Goal: Task Accomplishment & Management: Complete application form

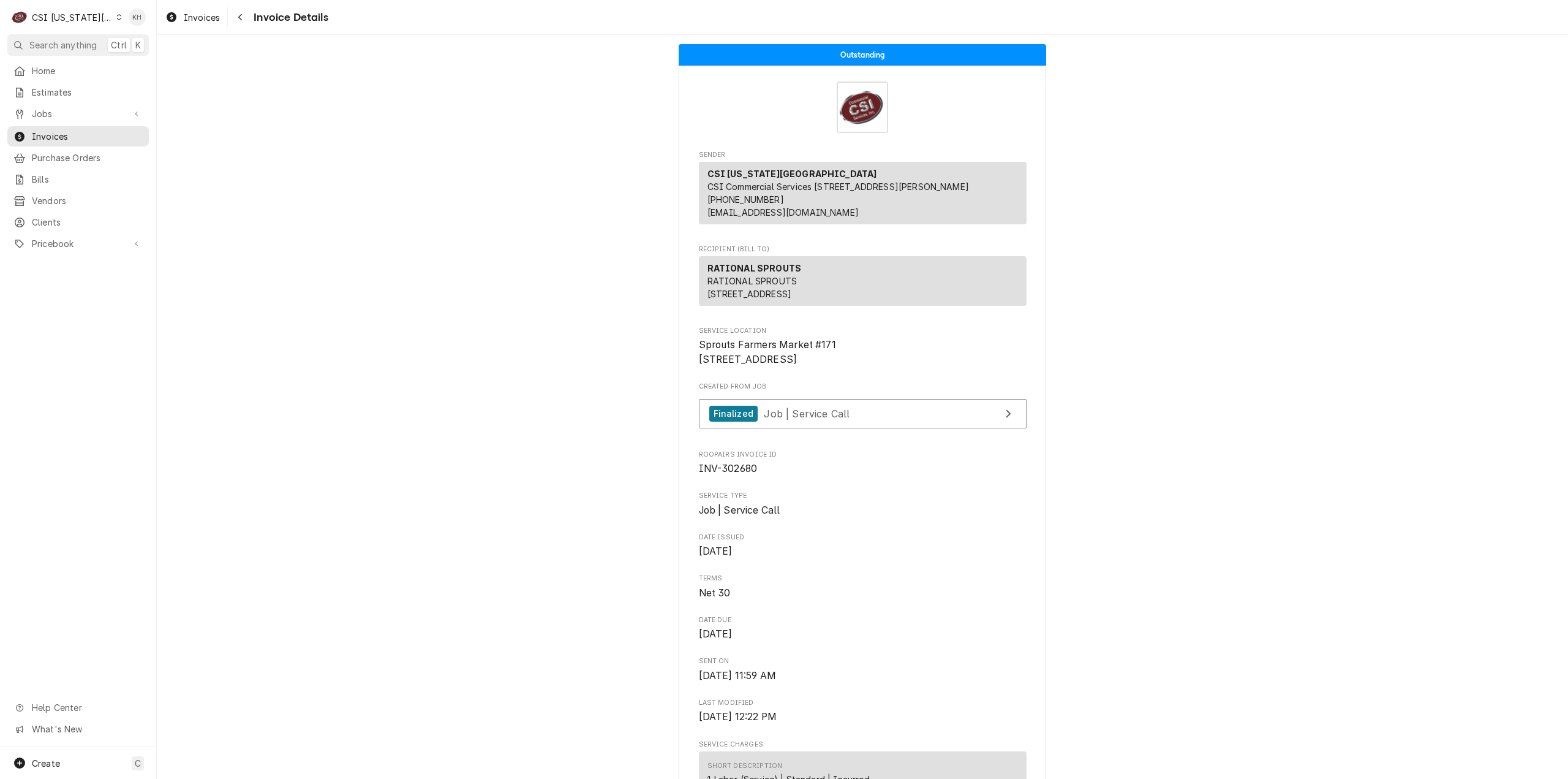
click at [90, 41] on span "Search anything" at bounding box center [63, 45] width 68 height 13
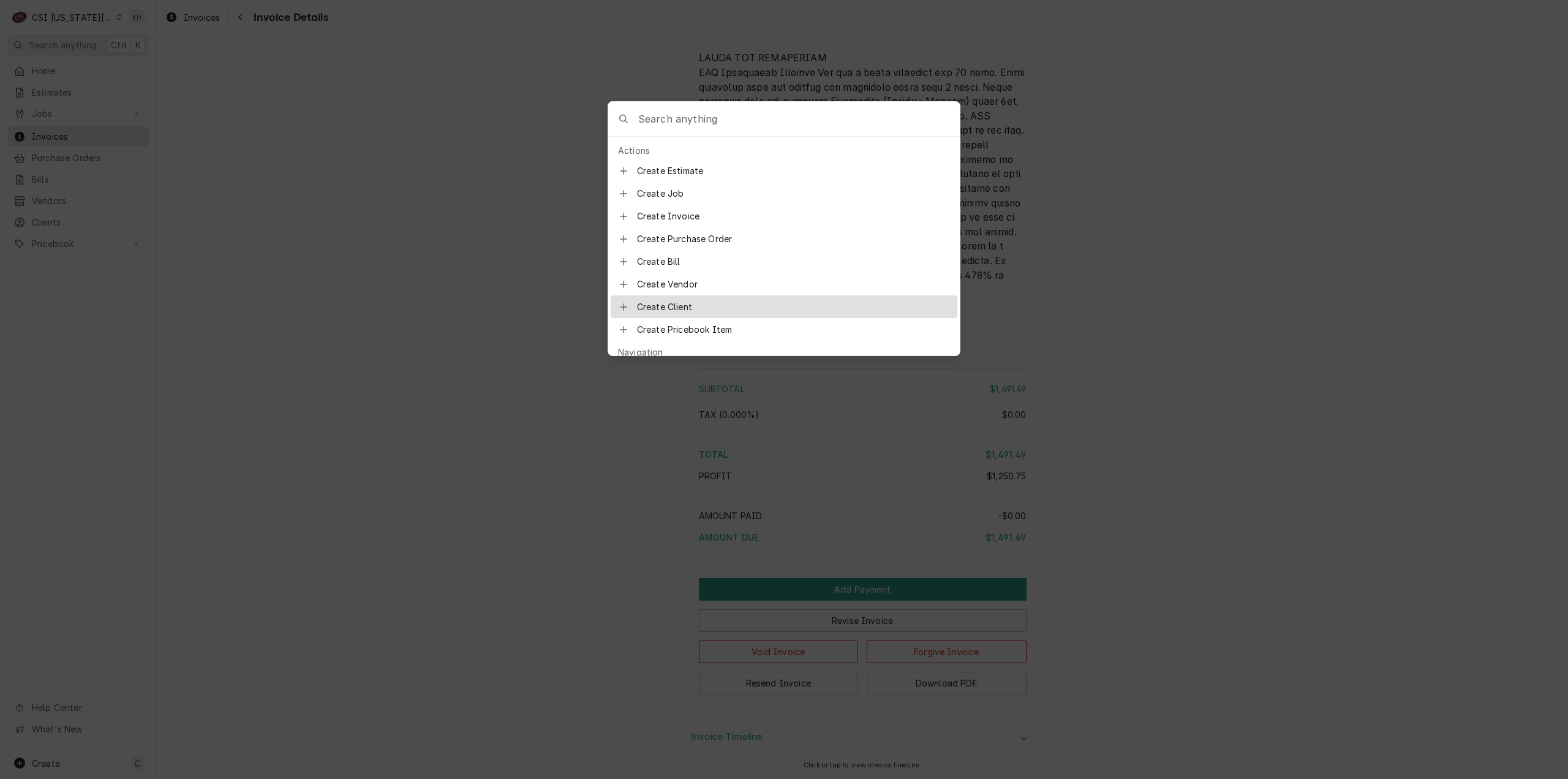
click at [1235, 295] on body "C CSI [US_STATE] City KH Search anything Ctrl K Home Estimates Jobs Jobs Job Se…" at bounding box center [784, 389] width 1568 height 779
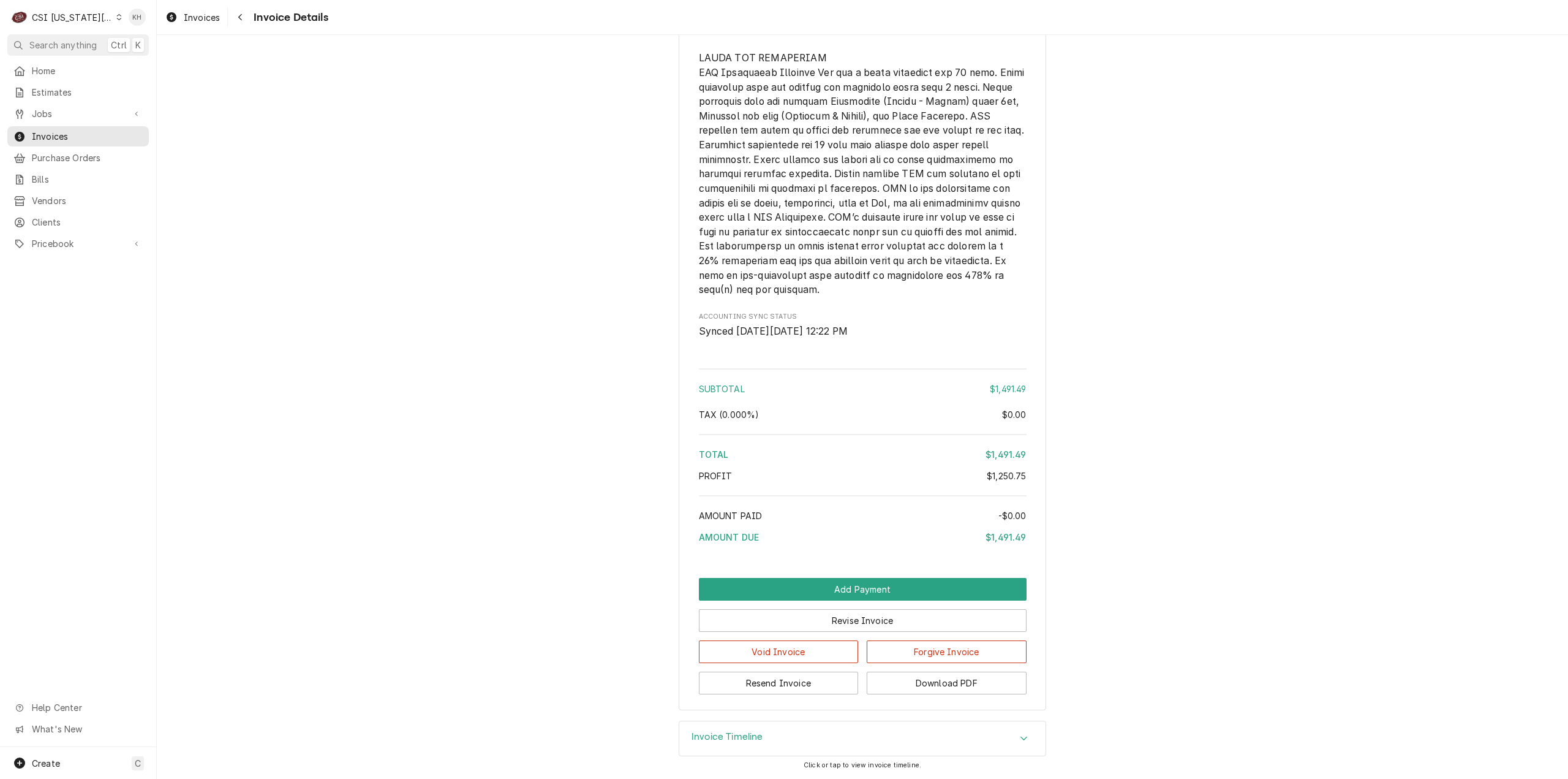
click at [80, 42] on span "Search anything" at bounding box center [63, 45] width 68 height 13
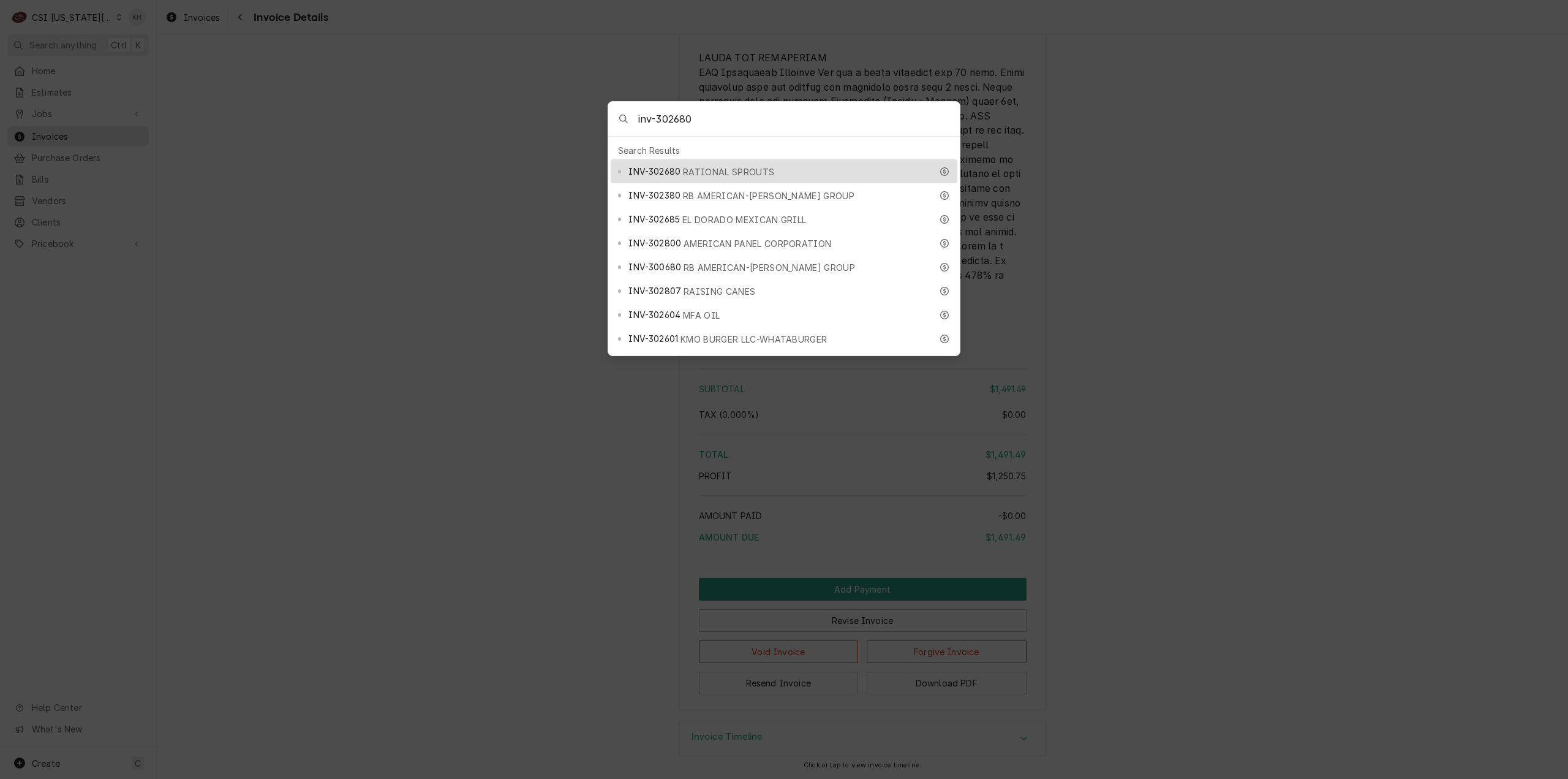
type input "inv-302680"
click at [714, 169] on span "RATIONAL SPROUTS" at bounding box center [728, 172] width 91 height 13
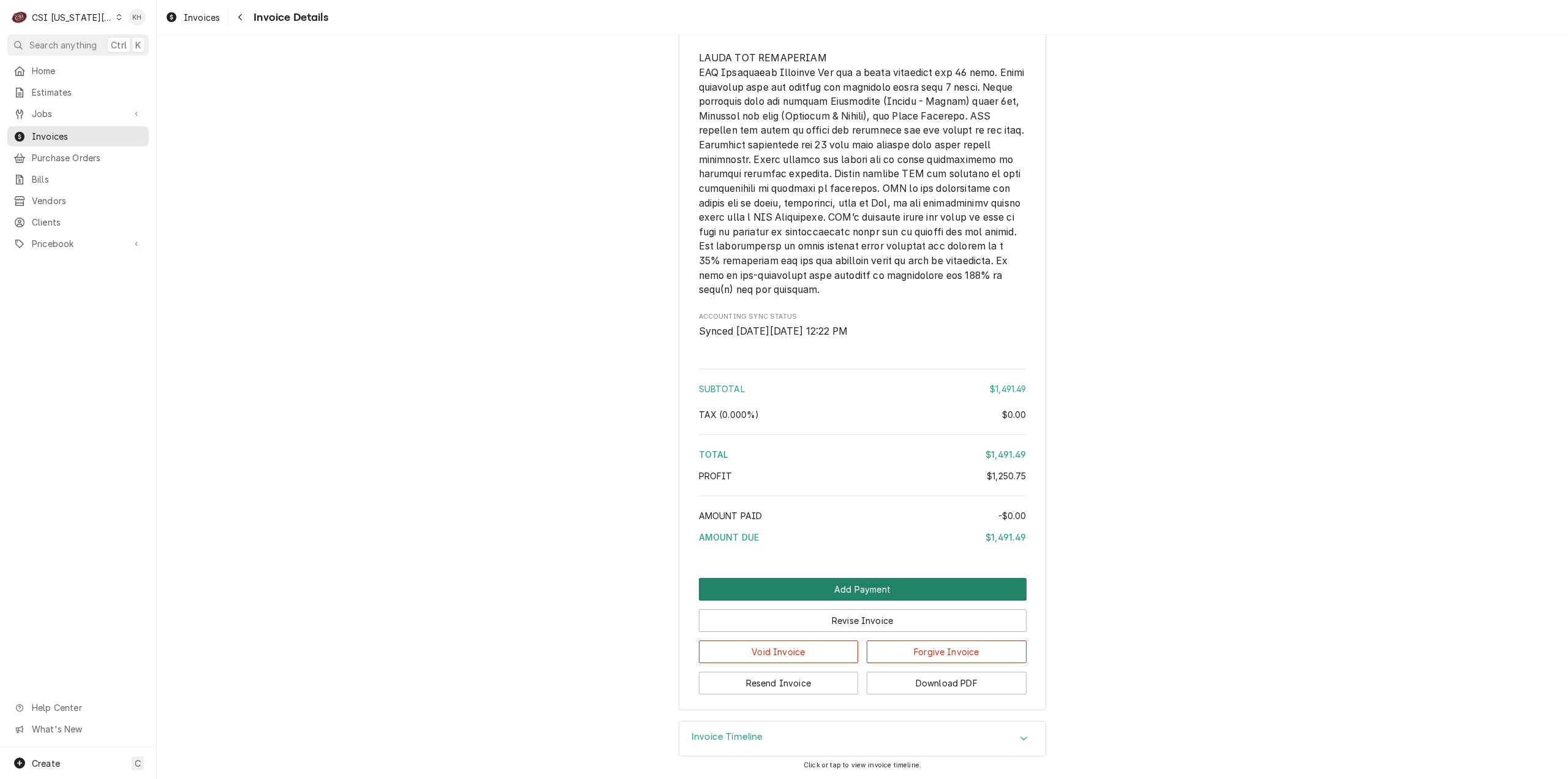
scroll to position [2956, 0]
click at [810, 738] on div "Invoice Timeline" at bounding box center [862, 738] width 366 height 34
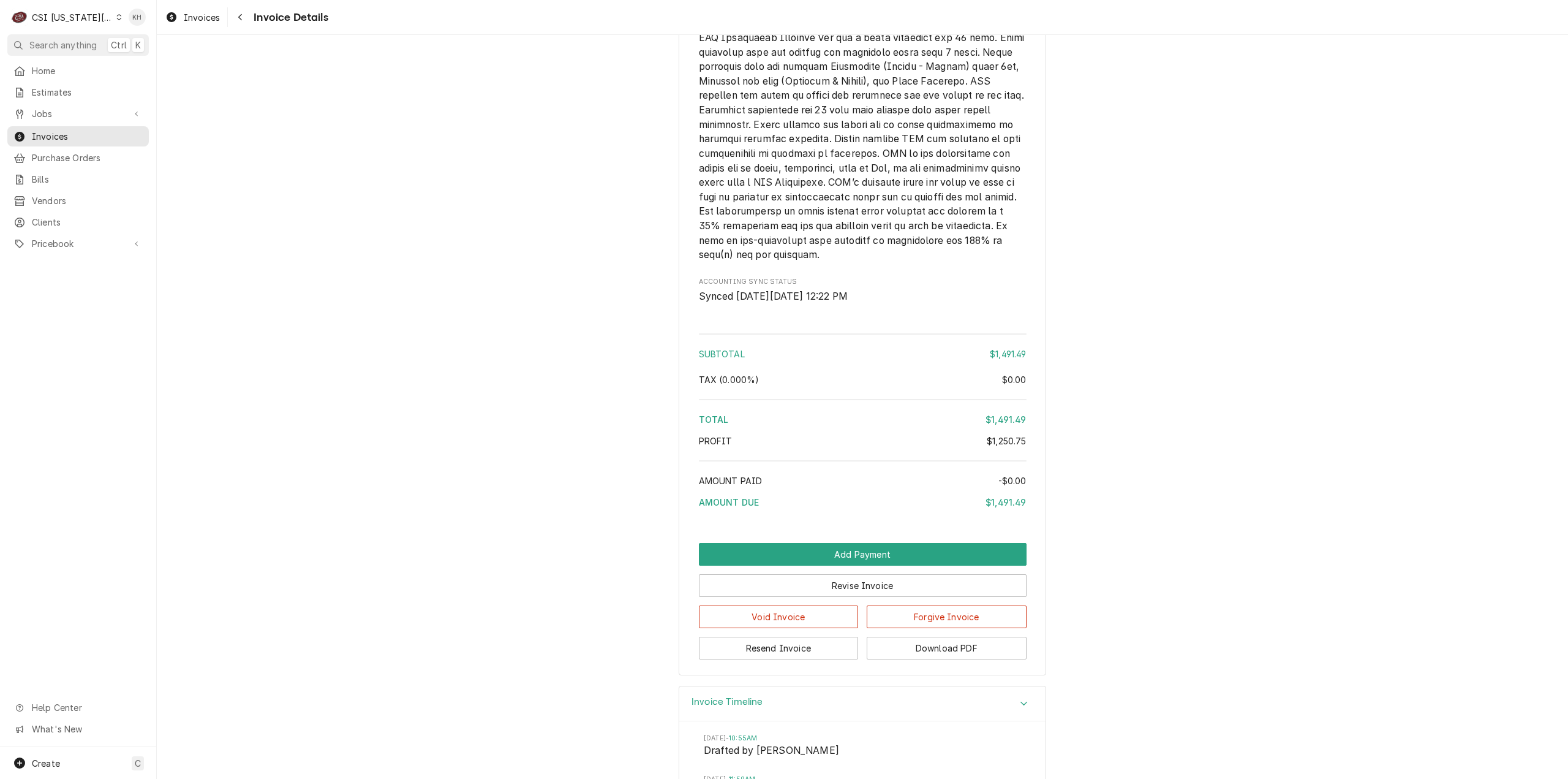
scroll to position [3139, 0]
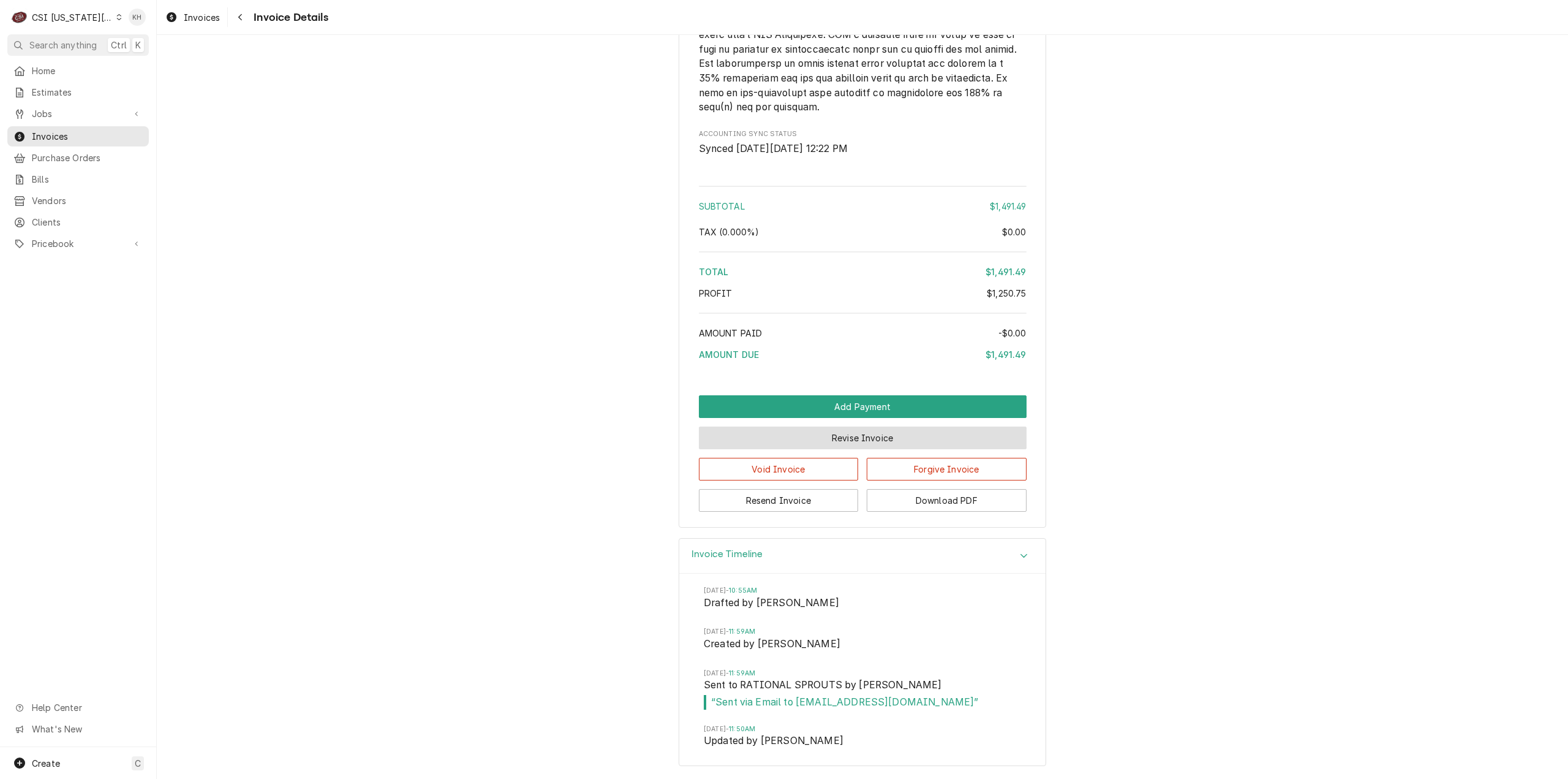
click at [895, 442] on button "Revise Invoice" at bounding box center [862, 438] width 328 height 23
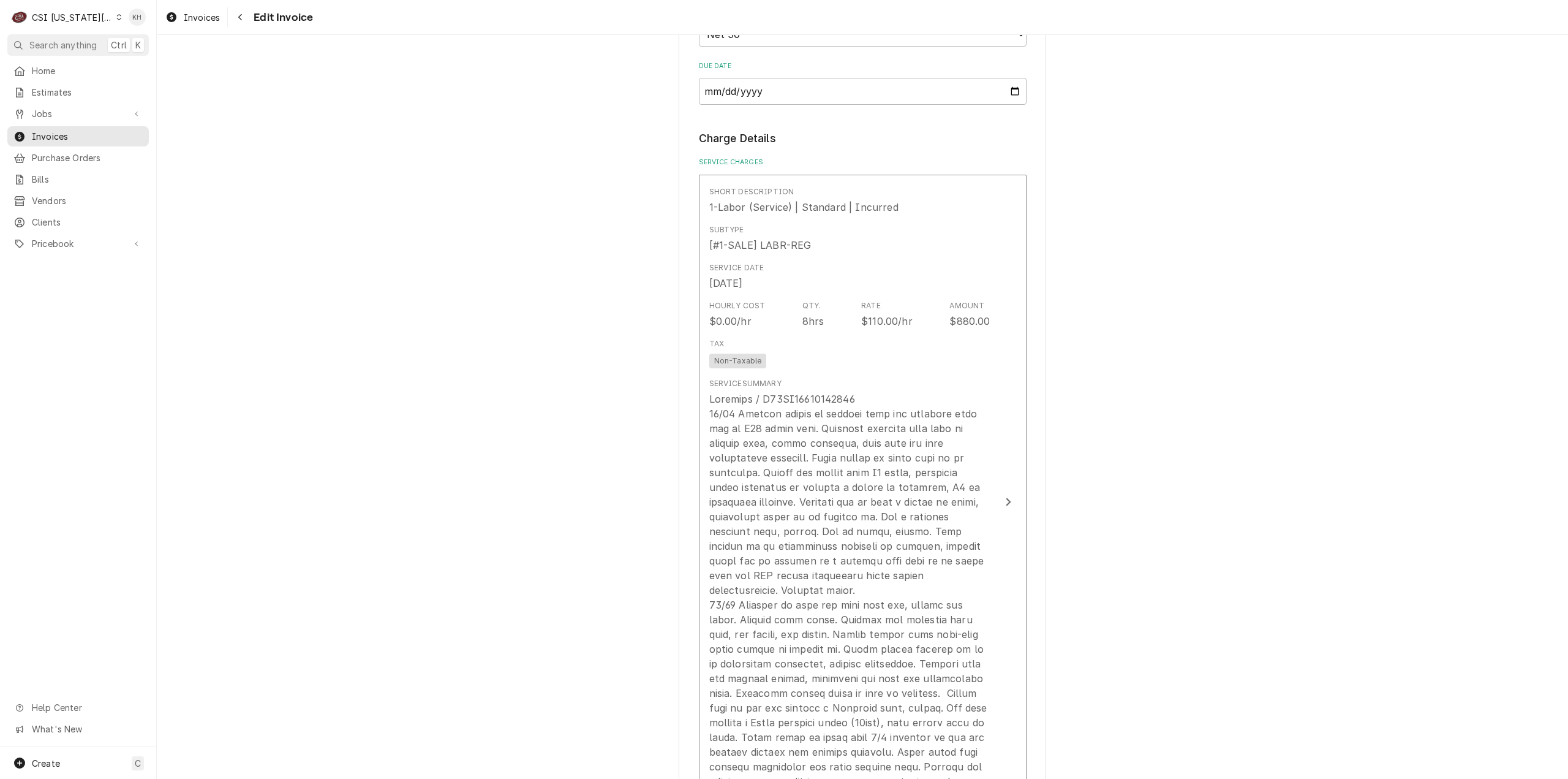
scroll to position [1899, 0]
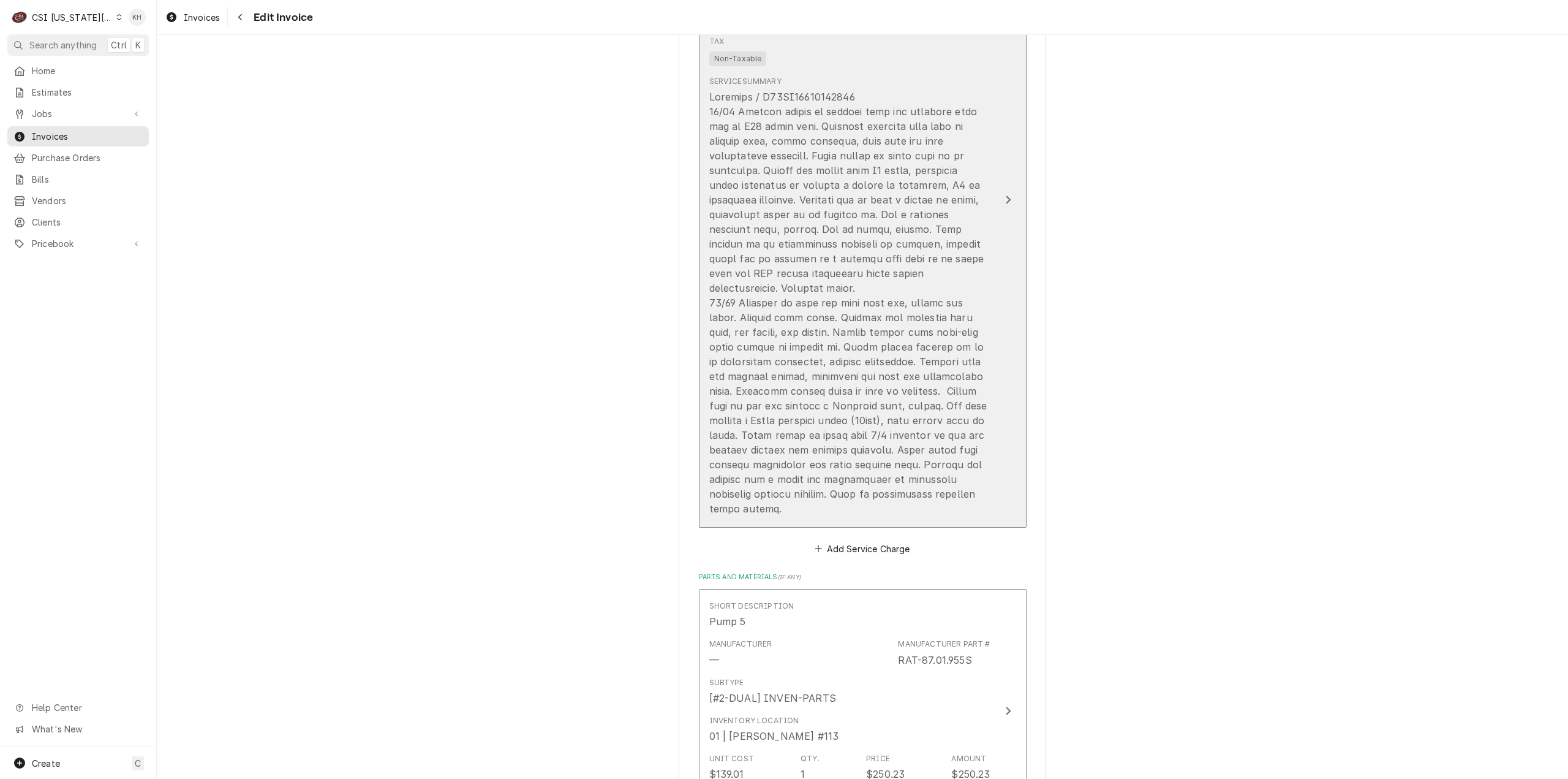
click at [987, 230] on button "Short Description 1-Labor (Service) | Standard | Incurred Subtype [#1-SALE] LAB…" at bounding box center [862, 200] width 328 height 655
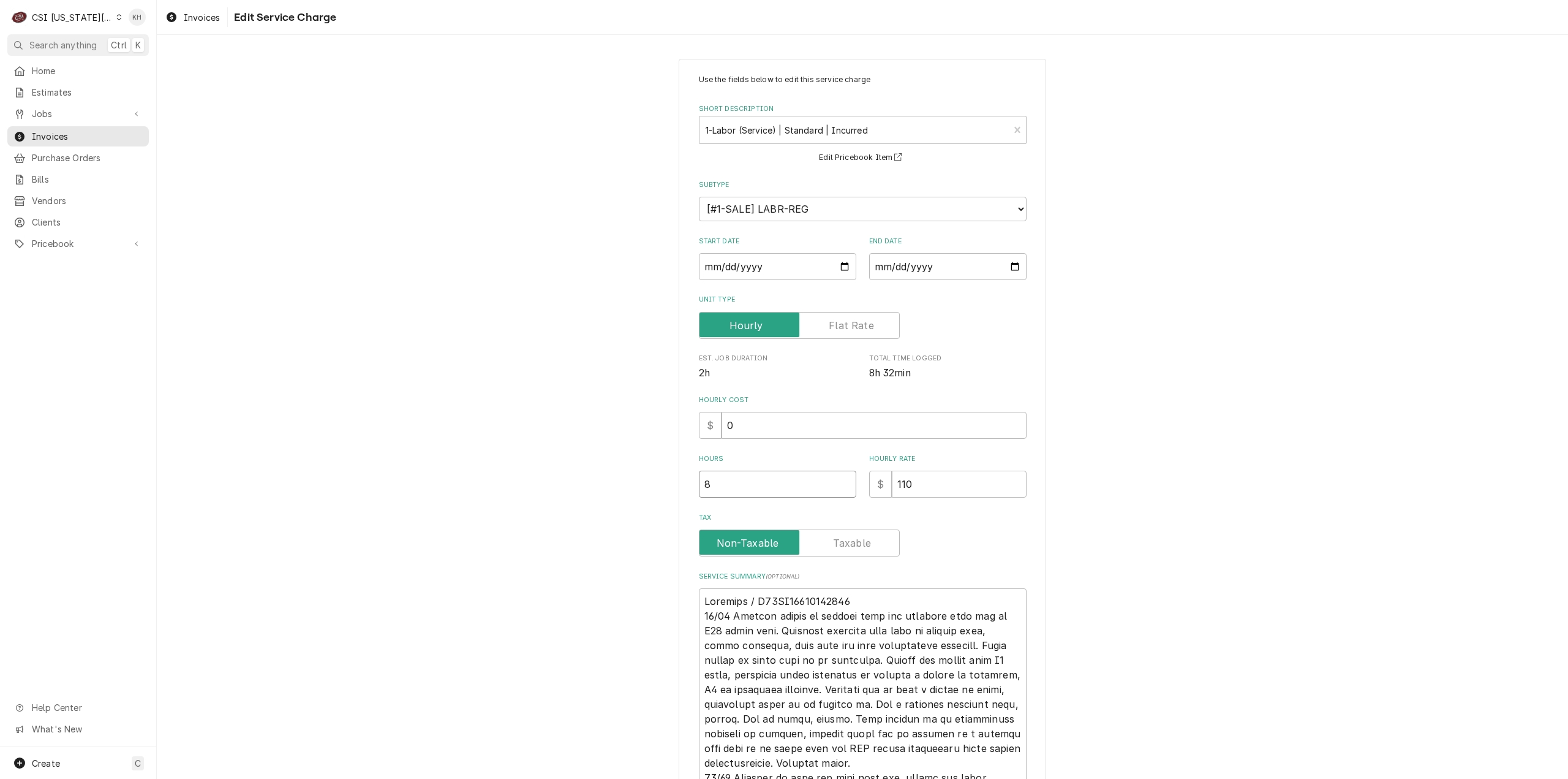
drag, startPoint x: 728, startPoint y: 486, endPoint x: 643, endPoint y: 487, distance: 85.0
click at [643, 487] on div "Use the fields below to edit this service charge Short Description 1-Labor (Ser…" at bounding box center [862, 561] width 1411 height 1026
type textarea "x"
type input "7"
type textarea "x"
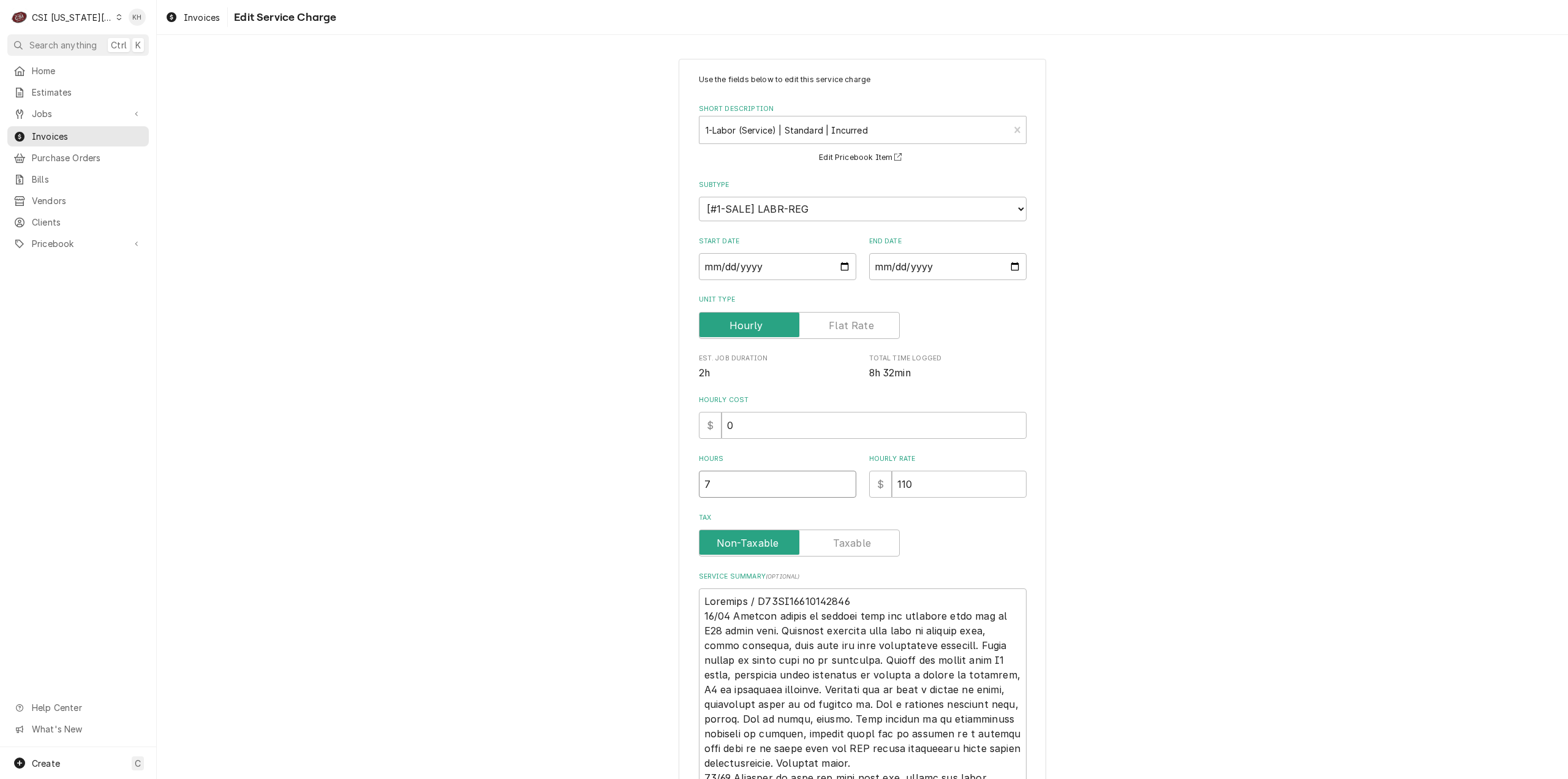
type input "7.0"
type textarea "x"
type input "7.06"
click at [1252, 539] on div "Use the fields below to edit this service charge Short Description 1-Labor (Ser…" at bounding box center [862, 561] width 1411 height 1026
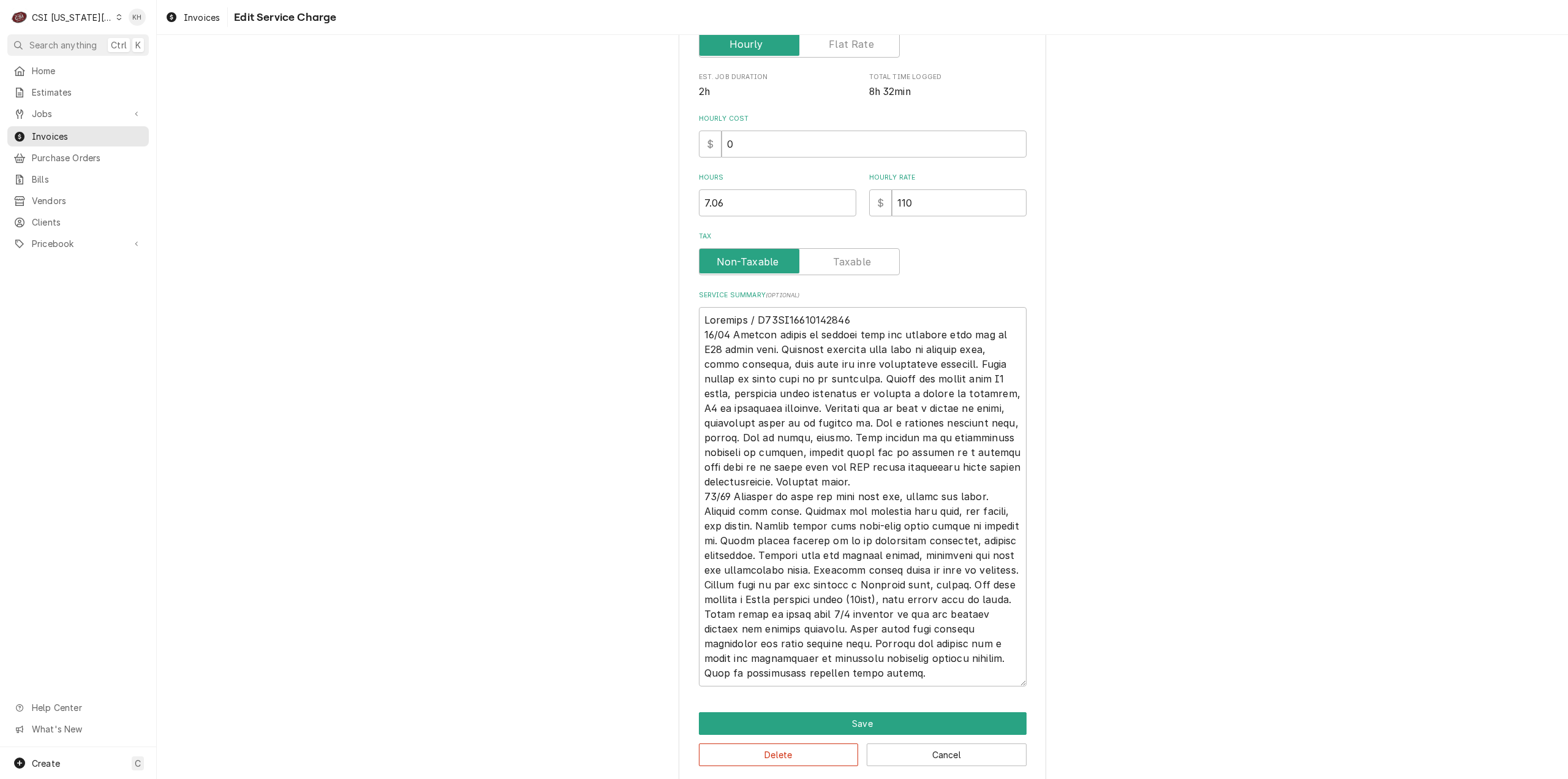
scroll to position [294, 0]
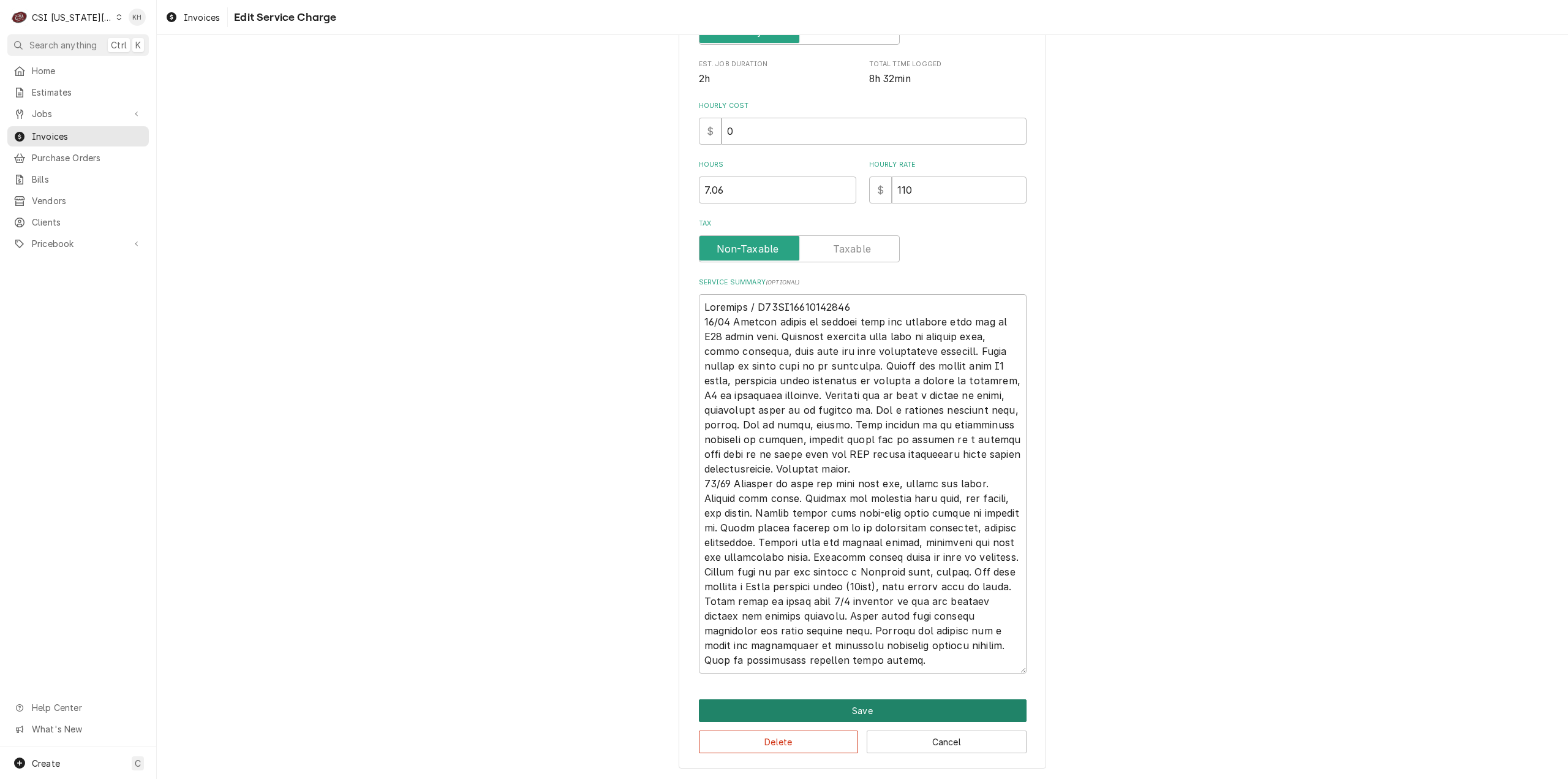
click at [787, 713] on button "Save" at bounding box center [862, 710] width 328 height 23
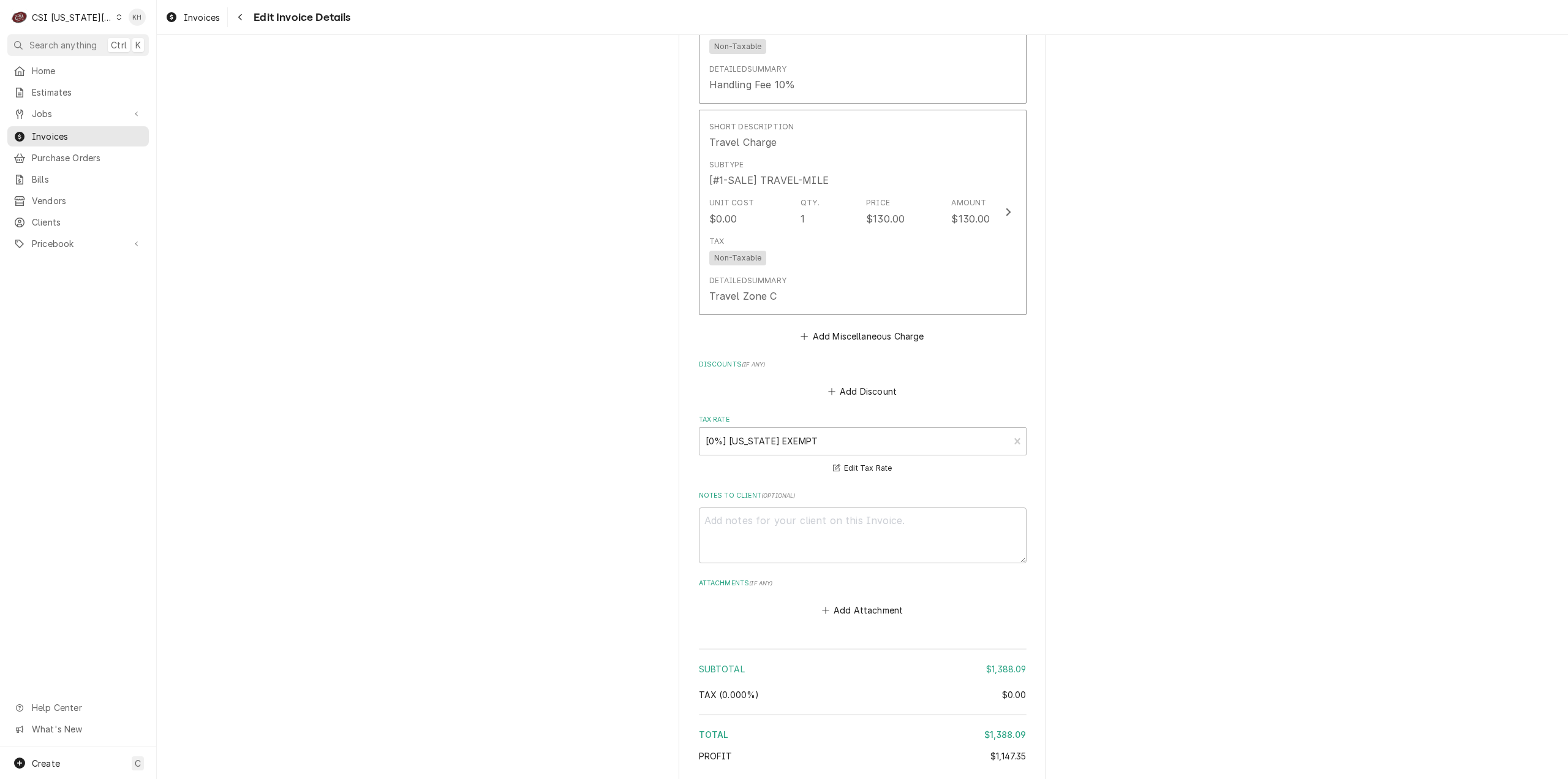
scroll to position [3754, 0]
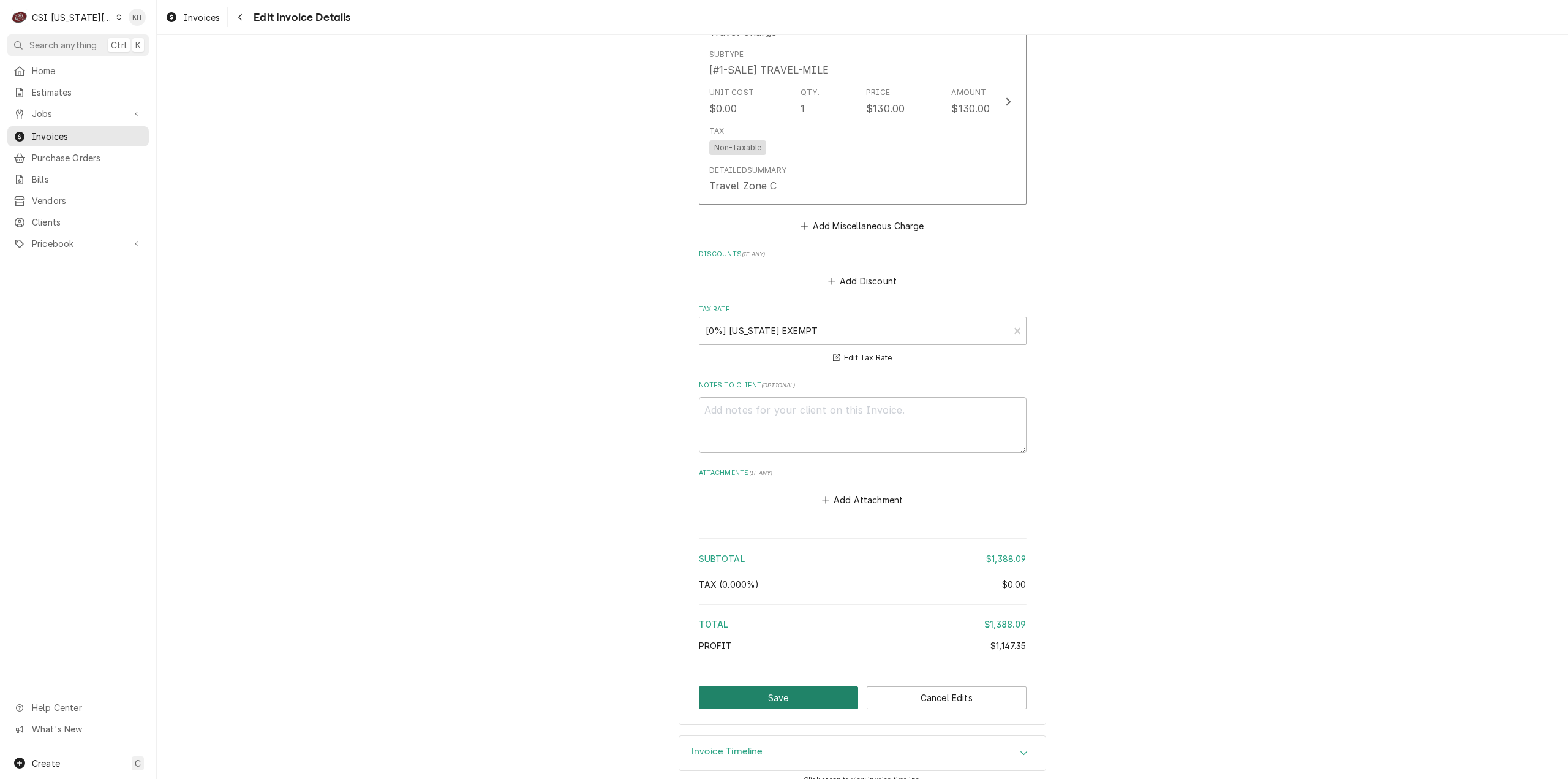
click at [774, 690] on button "Save" at bounding box center [779, 697] width 160 height 23
type textarea "x"
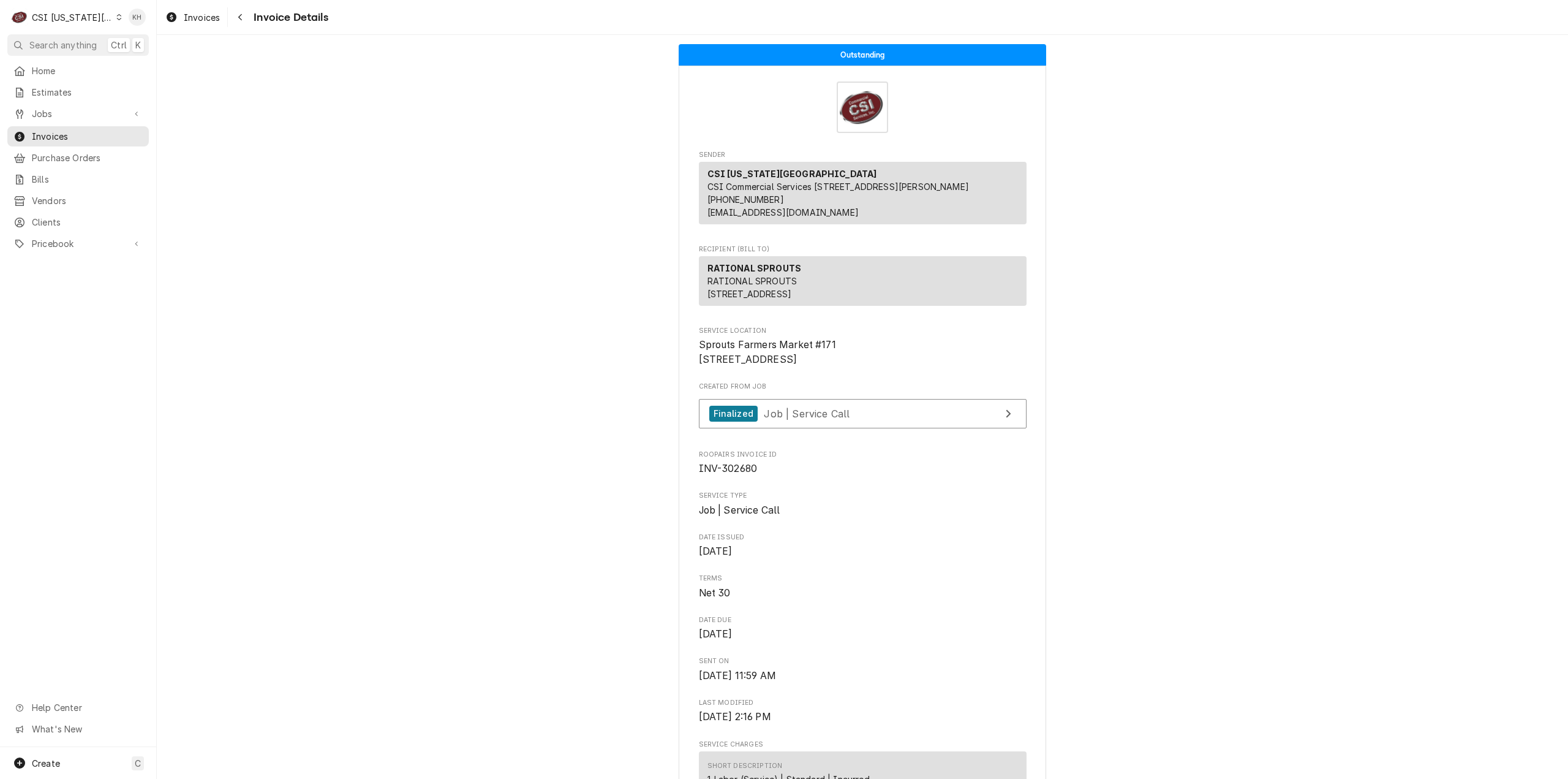
click at [73, 23] on div "CSI [US_STATE][GEOGRAPHIC_DATA]" at bounding box center [73, 17] width 81 height 13
click at [156, 62] on div "CSI St. Louis" at bounding box center [210, 67] width 179 height 13
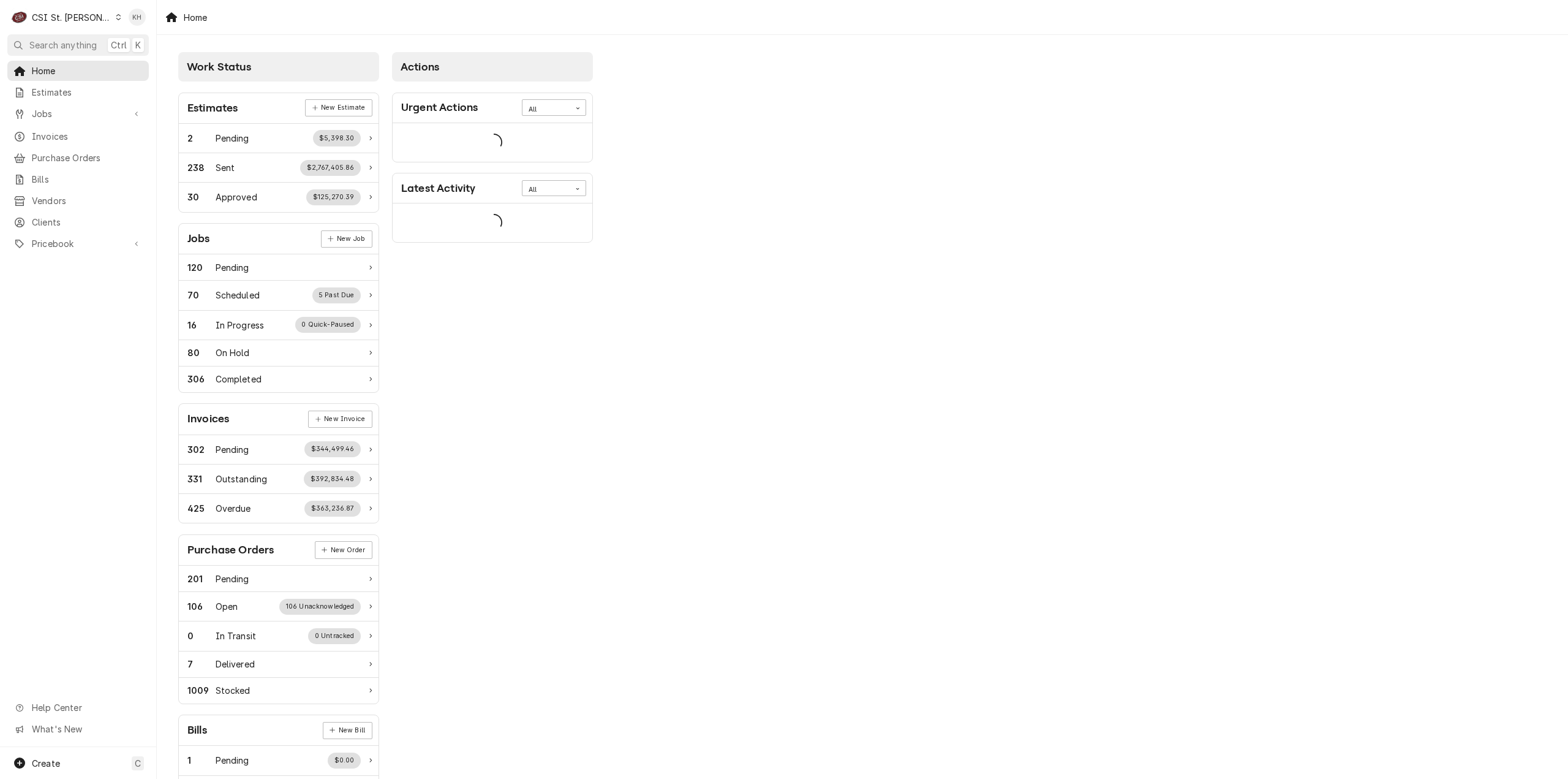
click at [68, 35] on button "Search anything Ctrl K" at bounding box center [78, 45] width 141 height 22
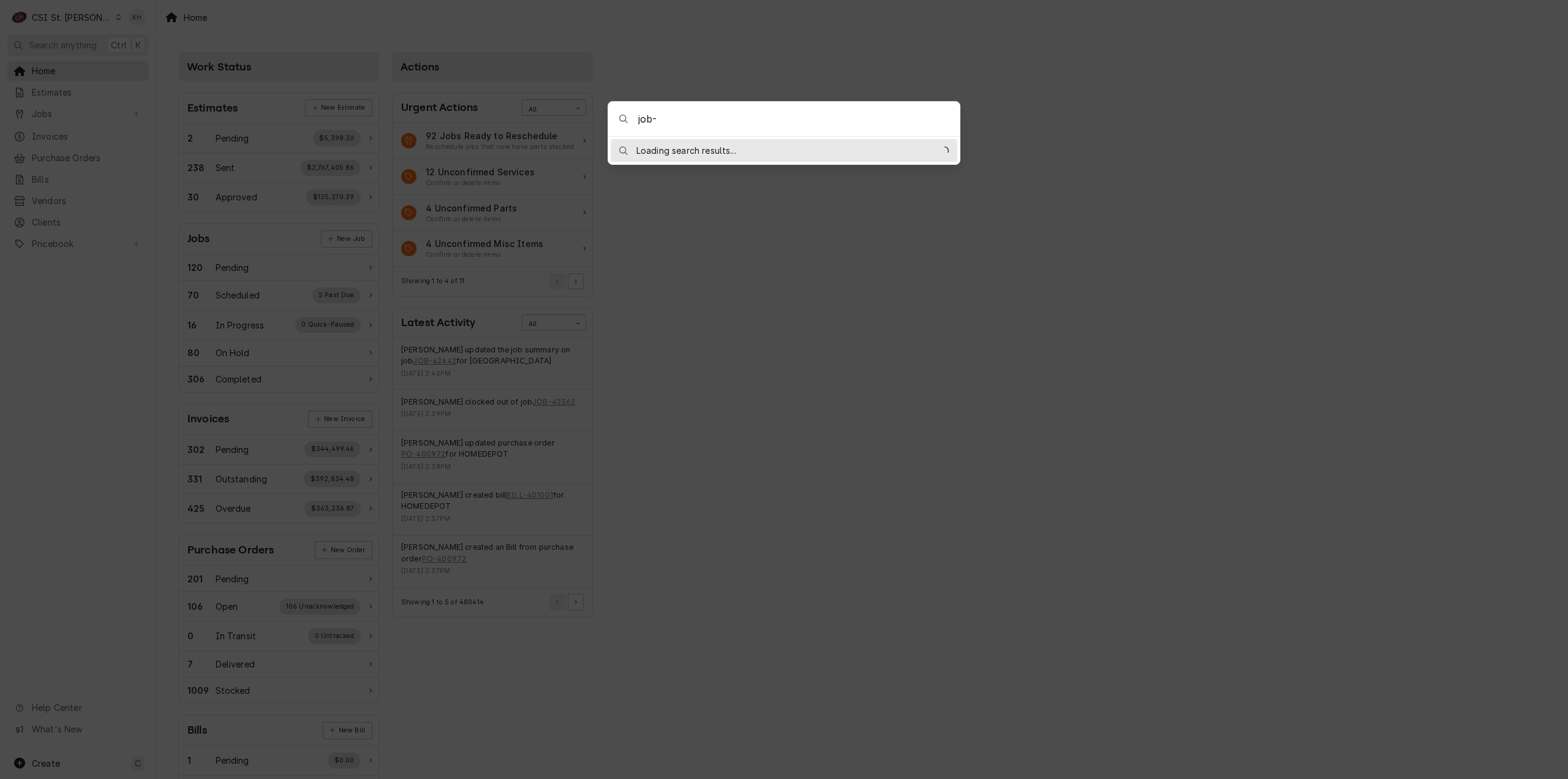
type input "job-42454"
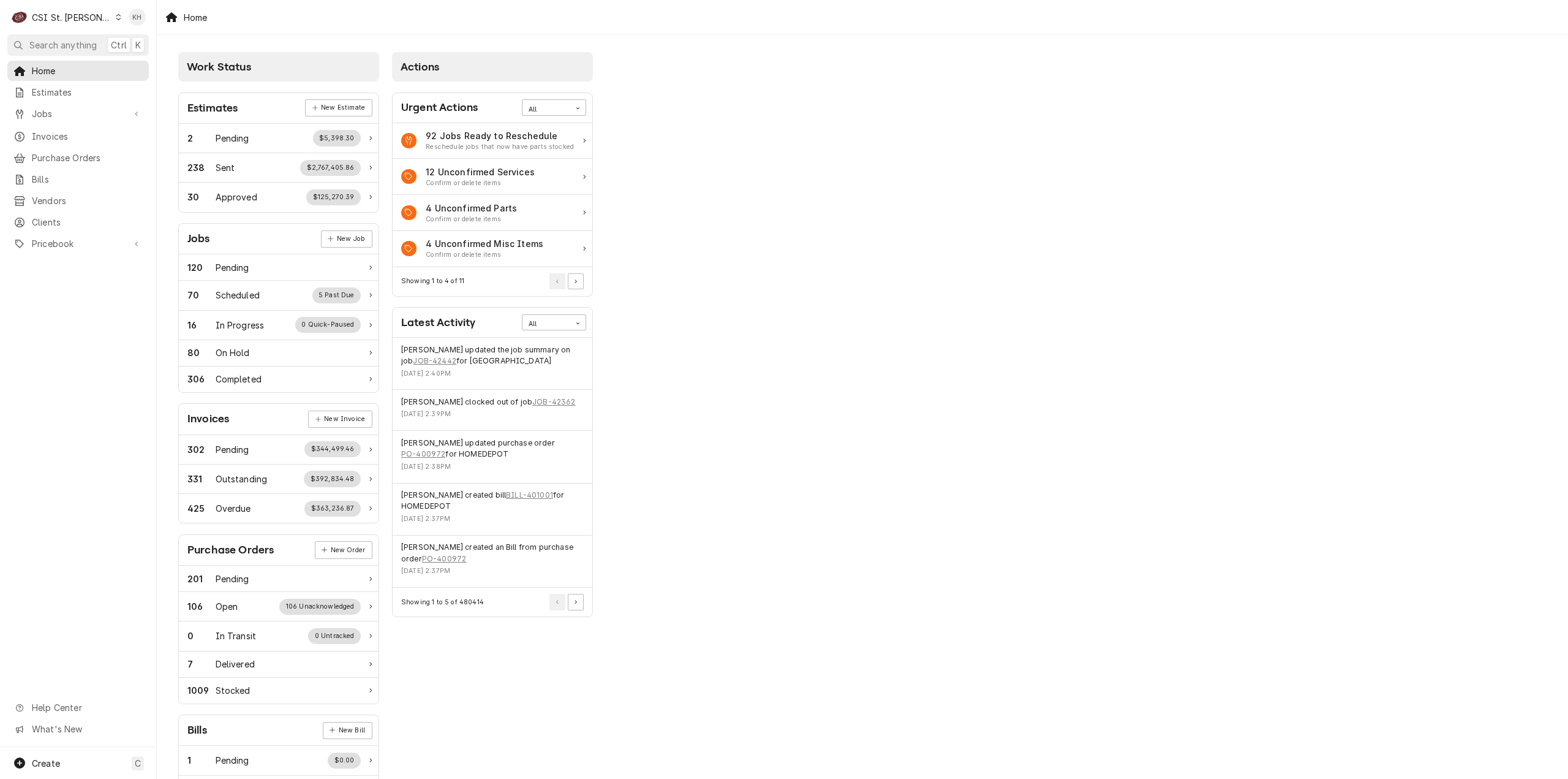
drag, startPoint x: 797, startPoint y: 447, endPoint x: 811, endPoint y: 658, distance: 211.5
click at [798, 449] on body "C CSI St. Louis KH Search anything Ctrl K Home Estimates Jobs Jobs Job Series I…" at bounding box center [784, 389] width 1568 height 779
click at [1007, 376] on div "Work Status Estimates New Estimate 2 Pending $5,398.30 238 Sent $2,767,405.86 3…" at bounding box center [862, 445] width 1411 height 821
click at [856, 300] on div "Work Status Estimates New Estimate 2 Pending $5,398.30 238 Sent $2,767,405.86 3…" at bounding box center [862, 445] width 1411 height 821
click at [1143, 448] on div "Work Status Estimates New Estimate 2 Pending $5,398.30 238 Sent $2,767,405.86 3…" at bounding box center [862, 445] width 1411 height 821
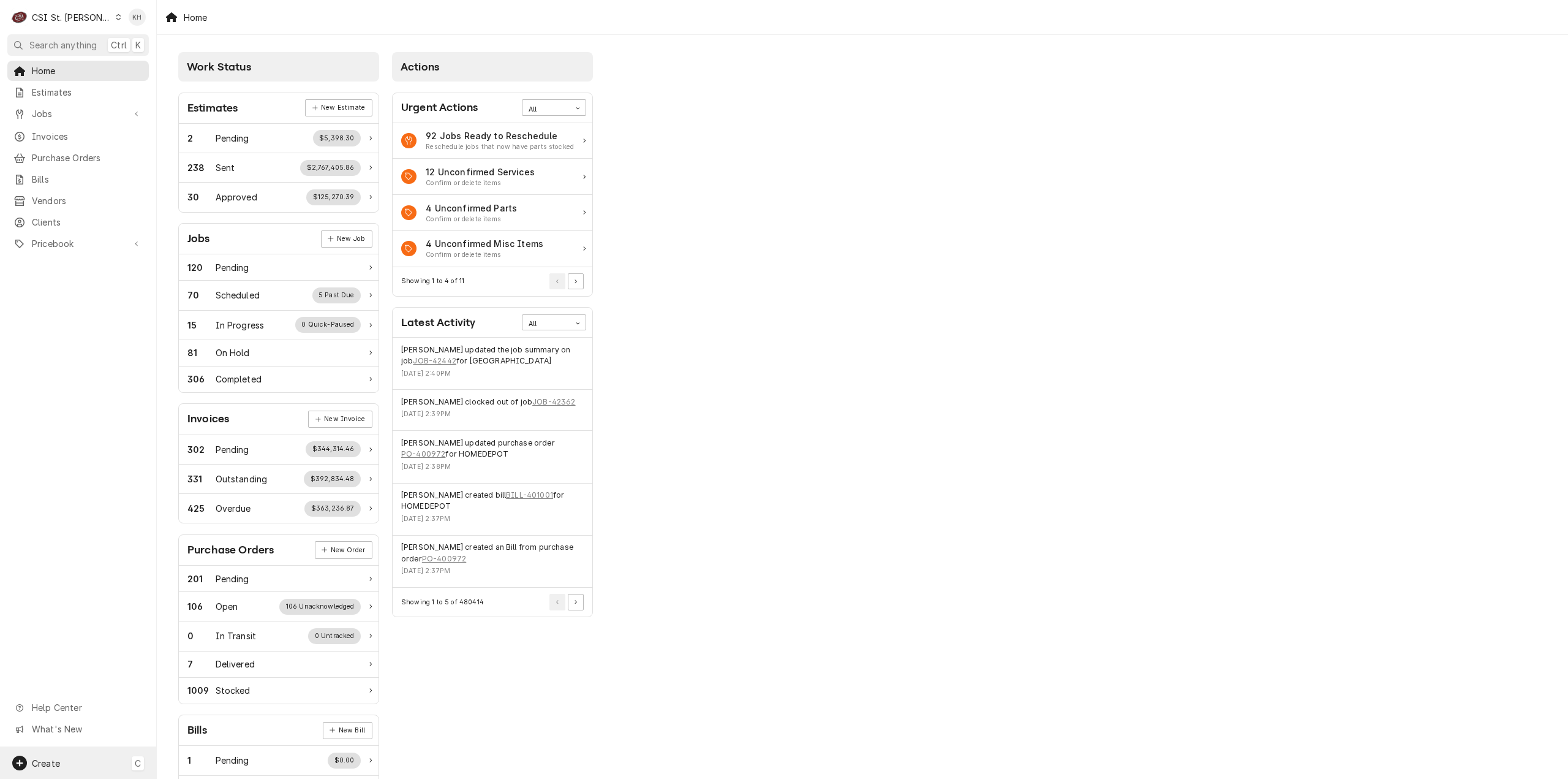
click at [77, 762] on div "Create C" at bounding box center [78, 763] width 156 height 32
drag, startPoint x: 205, startPoint y: 631, endPoint x: 24, endPoint y: 612, distance: 182.0
click at [205, 630] on div "Job" at bounding box center [229, 636] width 82 height 13
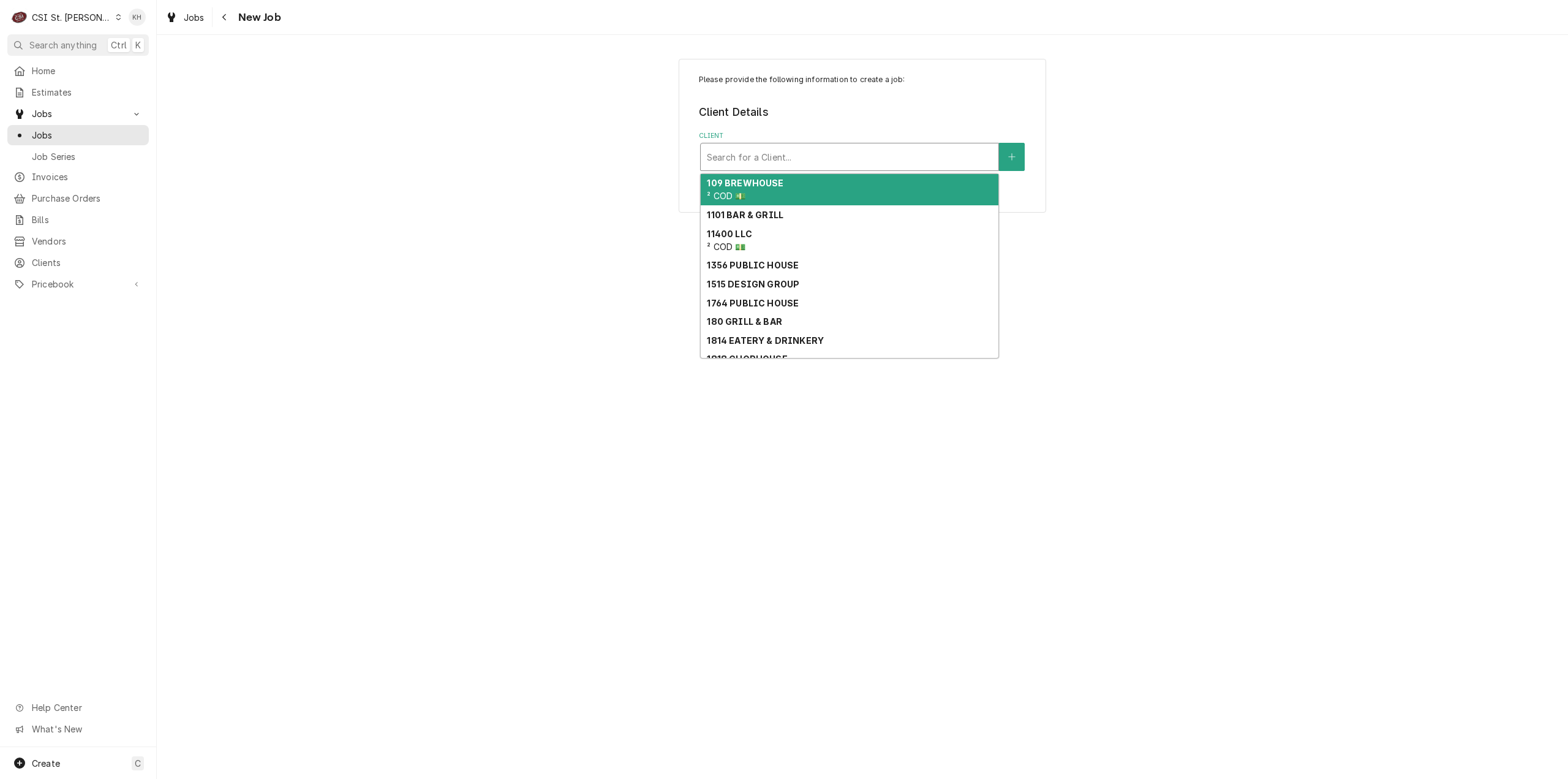
click at [843, 160] on div "Client" at bounding box center [849, 157] width 285 height 22
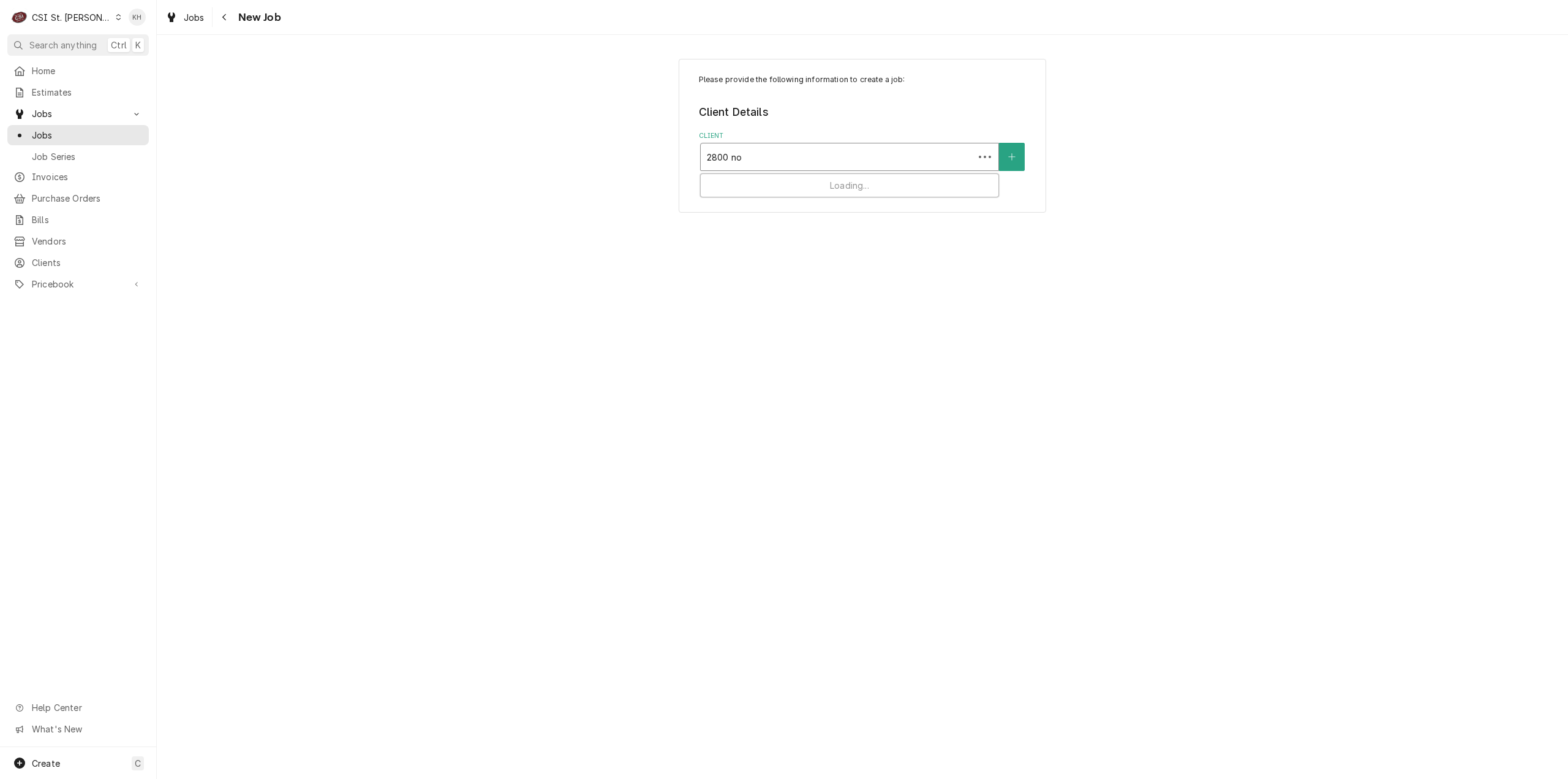
type input "2800 n"
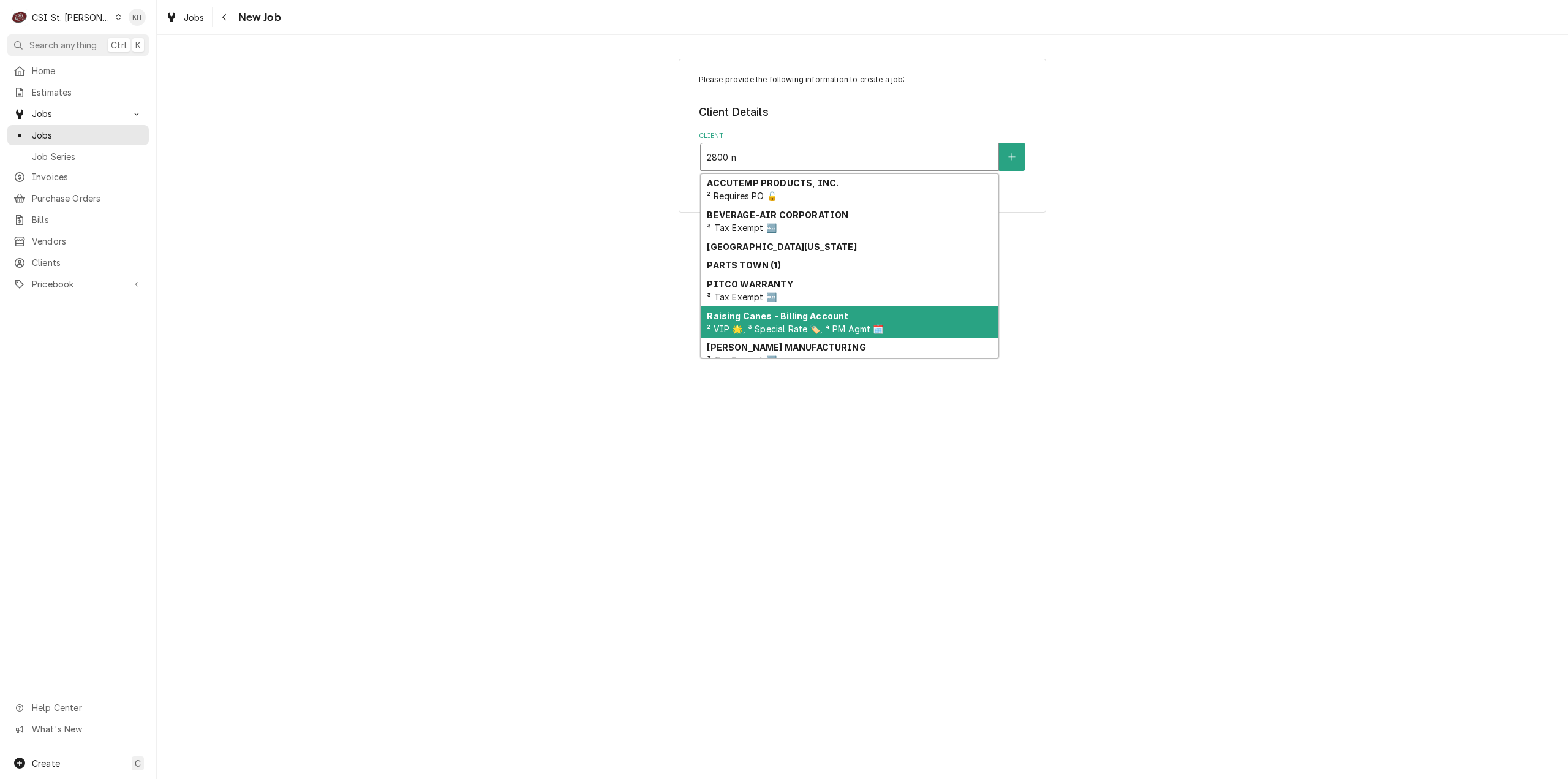
click at [830, 319] on strong "Raising Canes - Billing Account" at bounding box center [778, 315] width 141 height 10
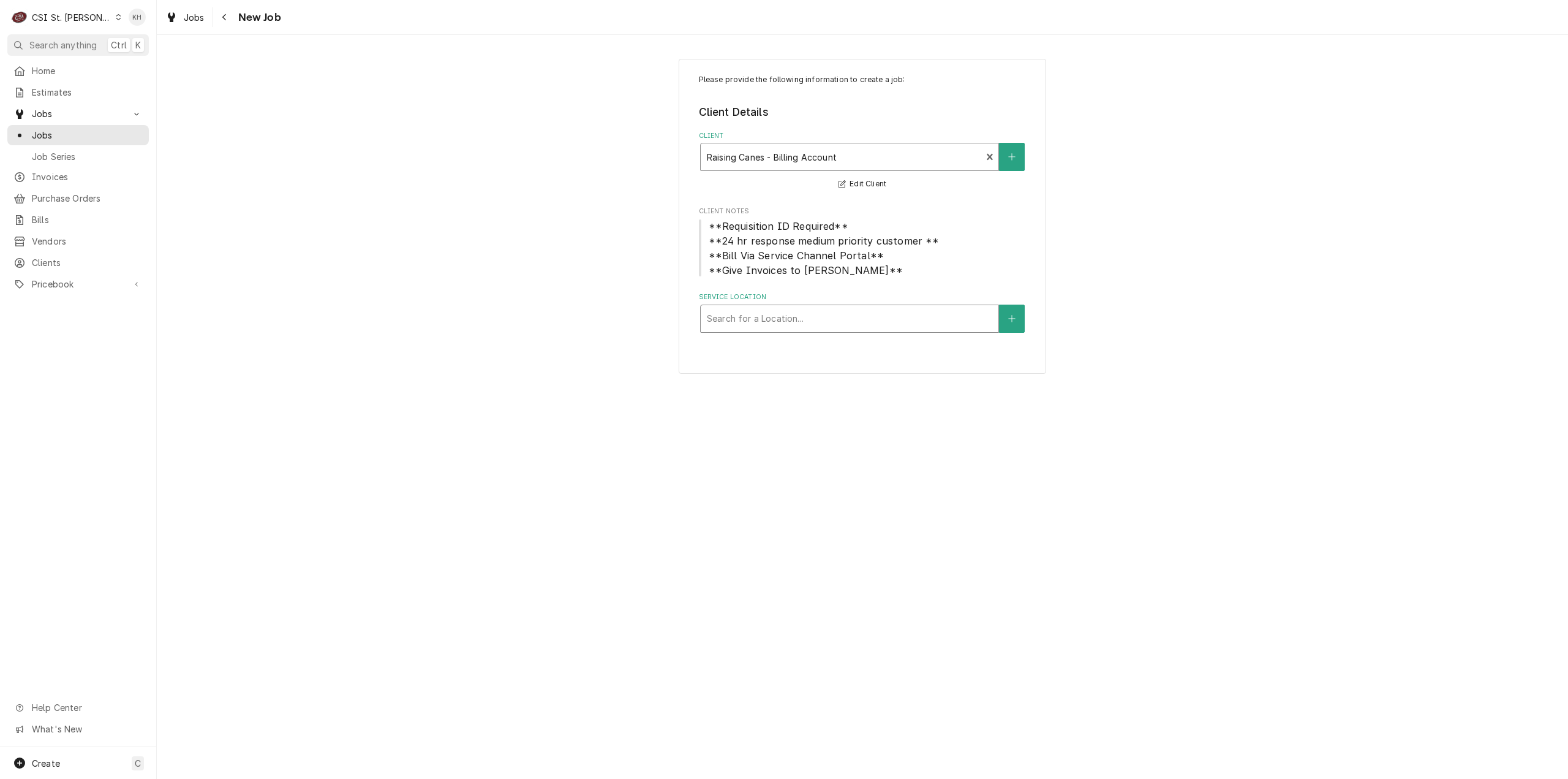
click at [833, 323] on div "Service Location" at bounding box center [849, 318] width 285 height 22
type input "2800"
click at [805, 346] on div "Raising Cane's #296 Florissant / [STREET_ADDRESS]" at bounding box center [849, 344] width 297 height 19
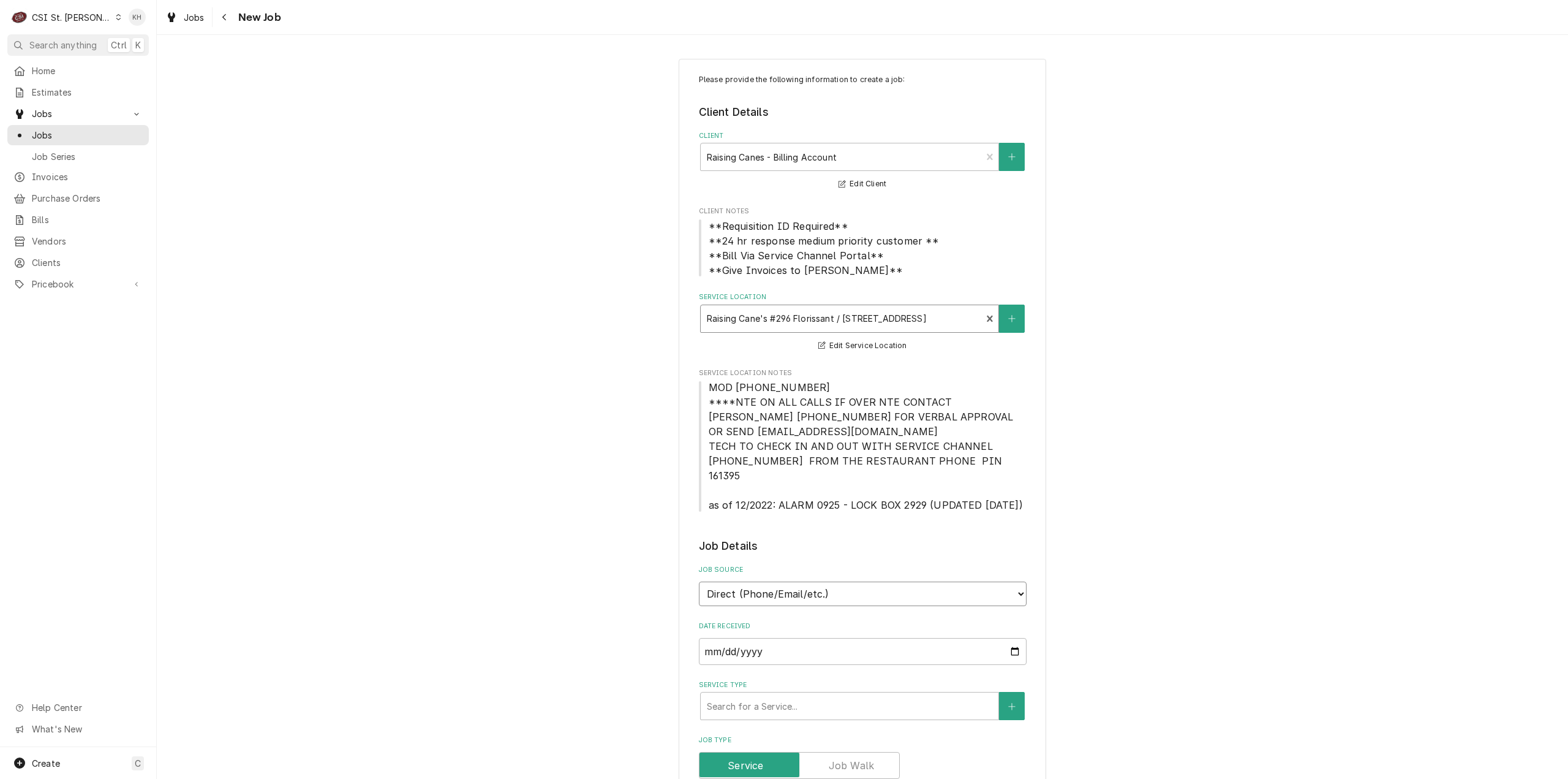
drag, startPoint x: 835, startPoint y: 579, endPoint x: 824, endPoint y: 585, distance: 12.5
click at [824, 582] on select "Direct (Phone/Email/etc.) Service Channel Corrigo Ecotrak Other" at bounding box center [862, 594] width 328 height 25
select select "1"
click at [812, 638] on input "Service Channel ID" at bounding box center [862, 651] width 328 height 27
paste input "324685029"
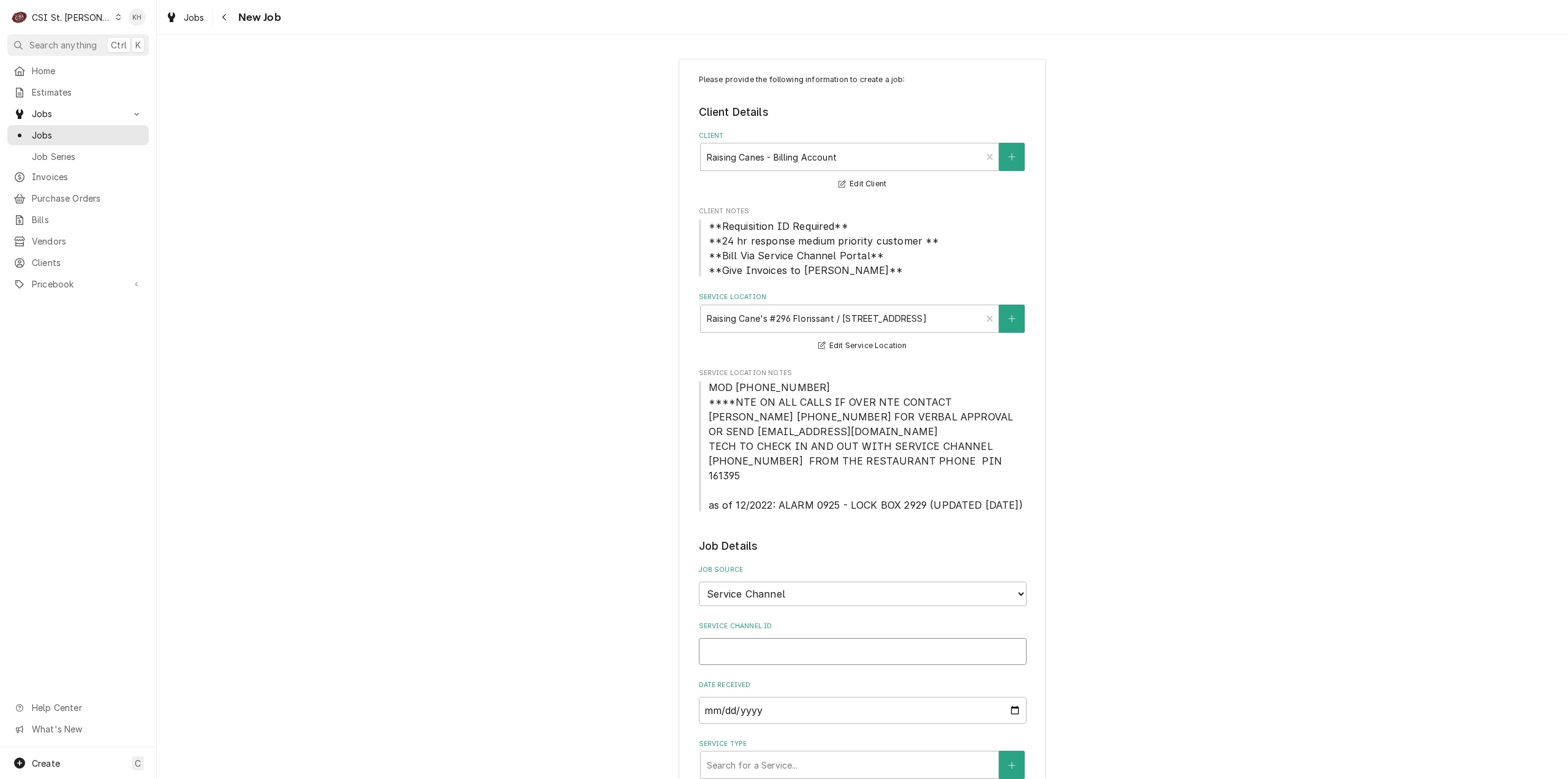
type textarea "x"
type input "324685029"
type textarea "x"
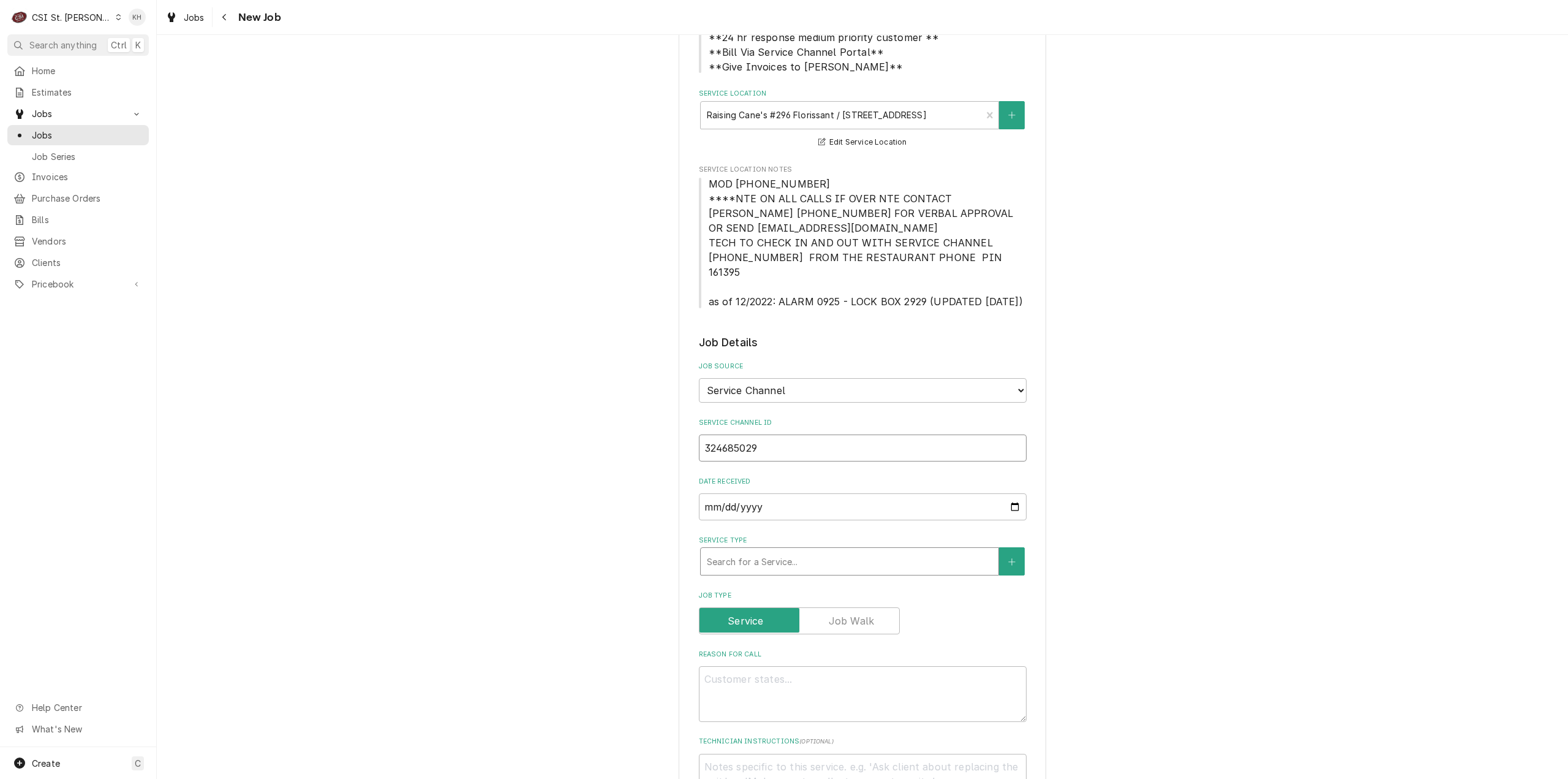
scroll to position [245, 0]
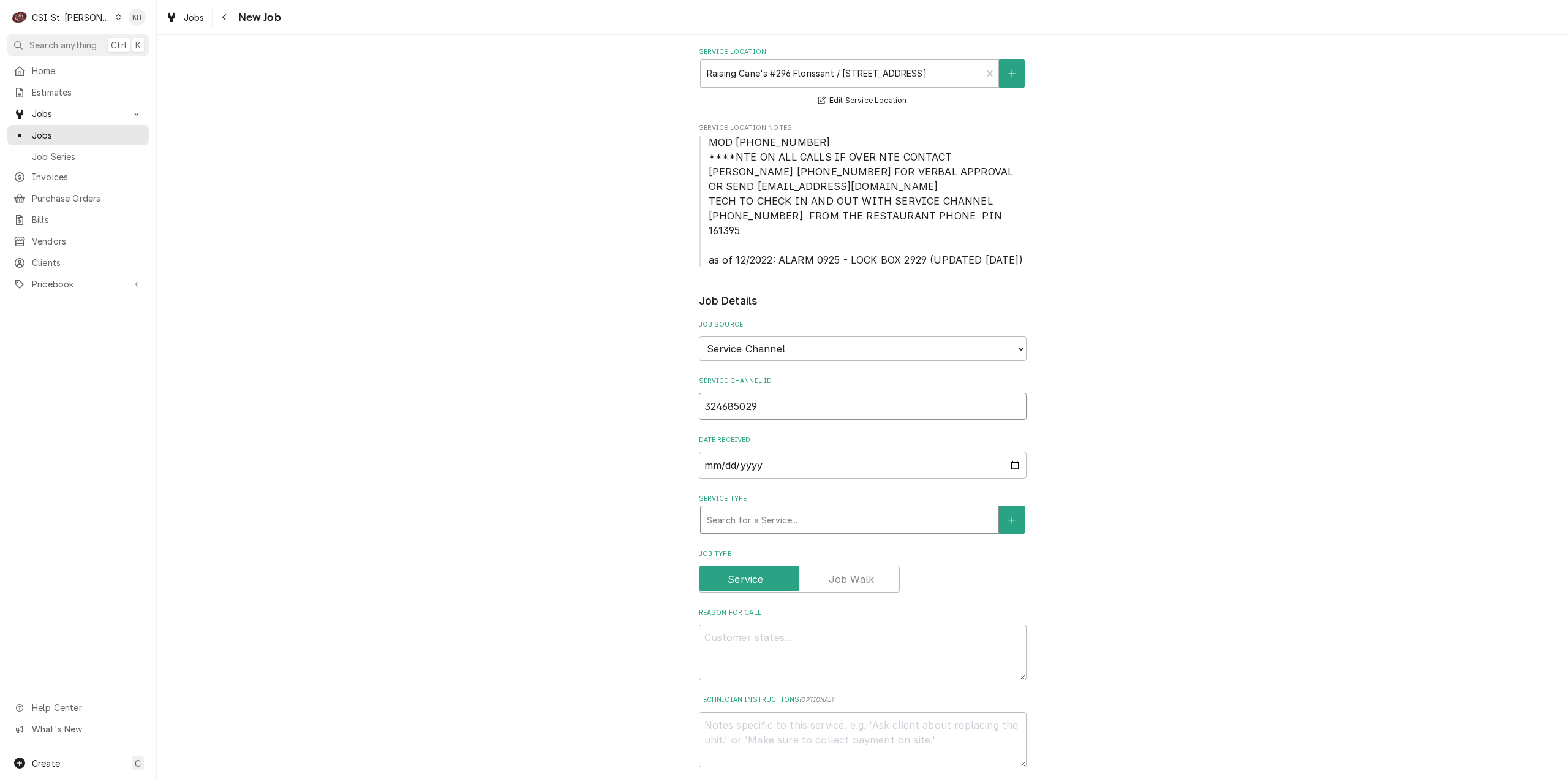
type input "324685029"
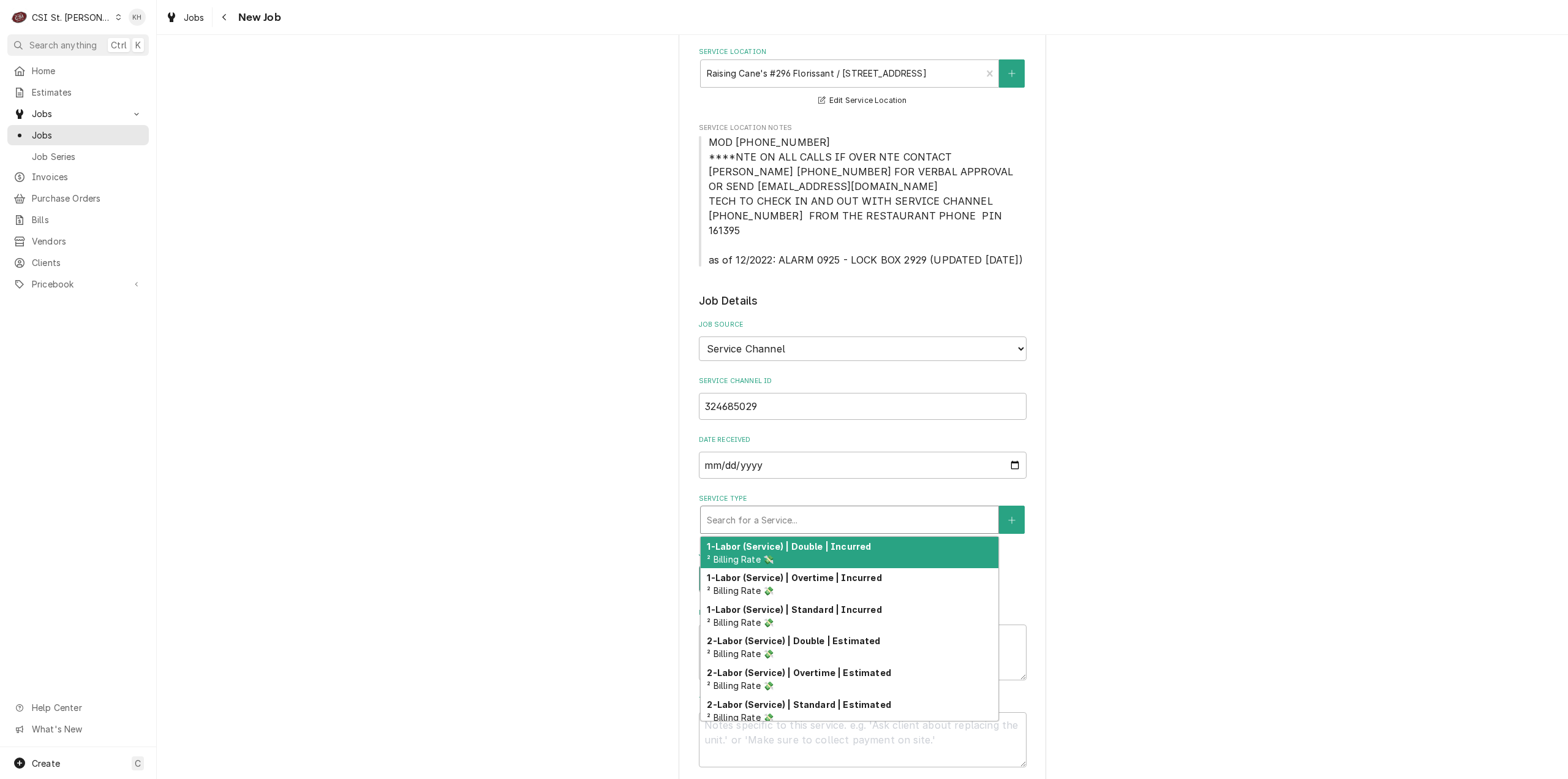
click at [774, 513] on div "Service Type" at bounding box center [849, 520] width 285 height 22
type textarea "x"
type input "s"
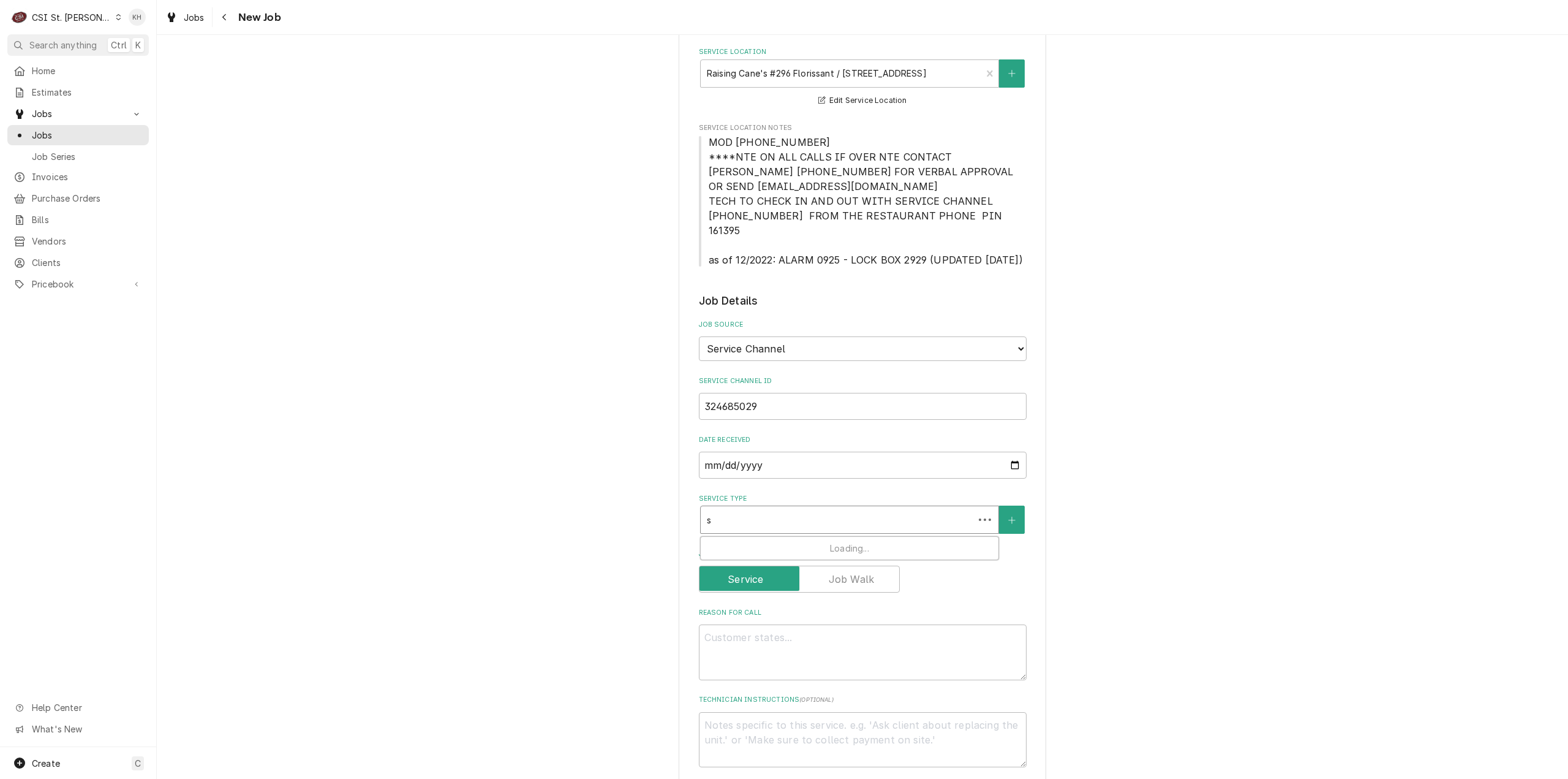
type textarea "x"
type input "se"
type textarea "x"
type input "ser"
type textarea "x"
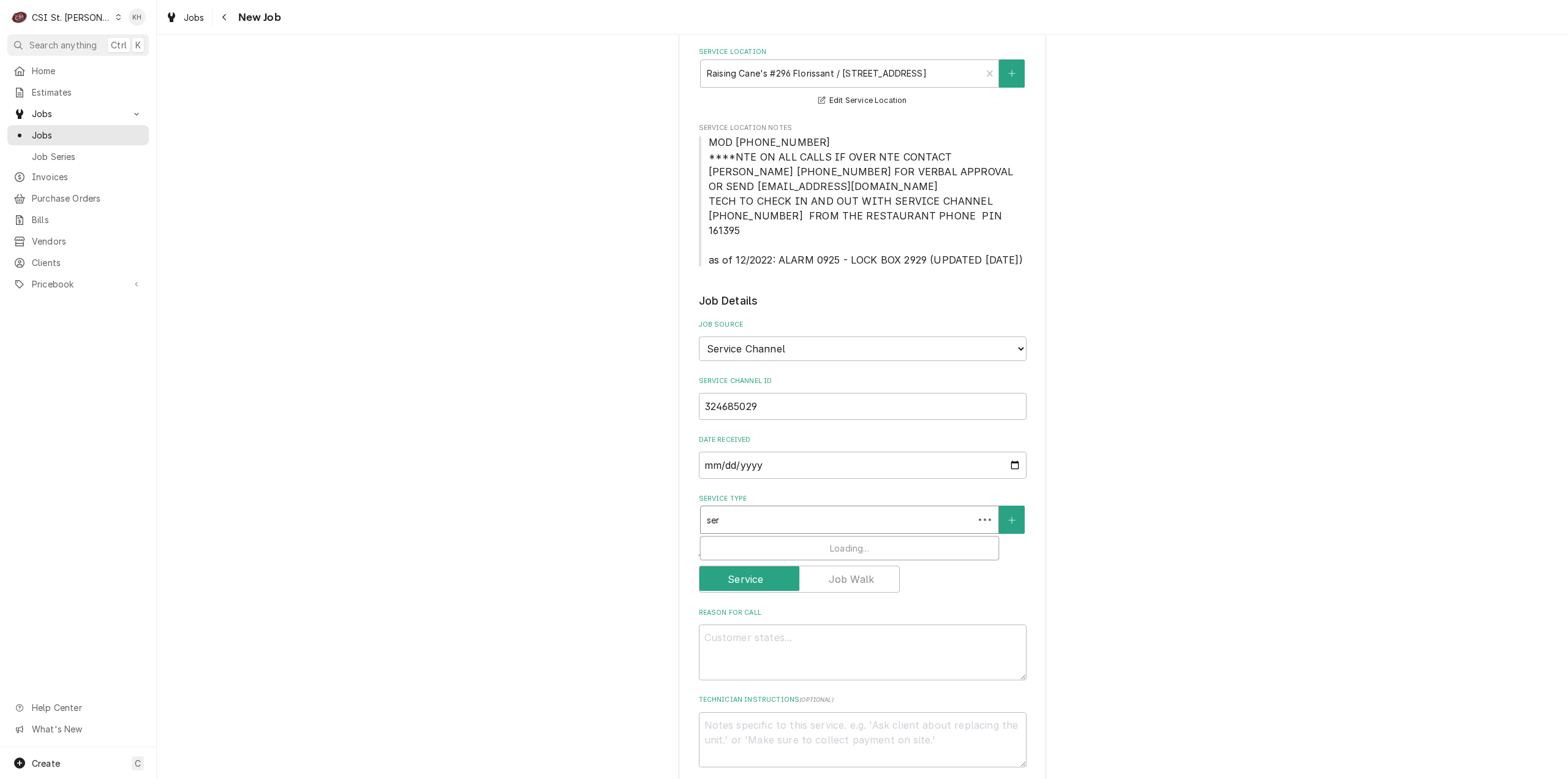
type input "serv"
type textarea "x"
type input "servi"
type textarea "x"
type input "servic"
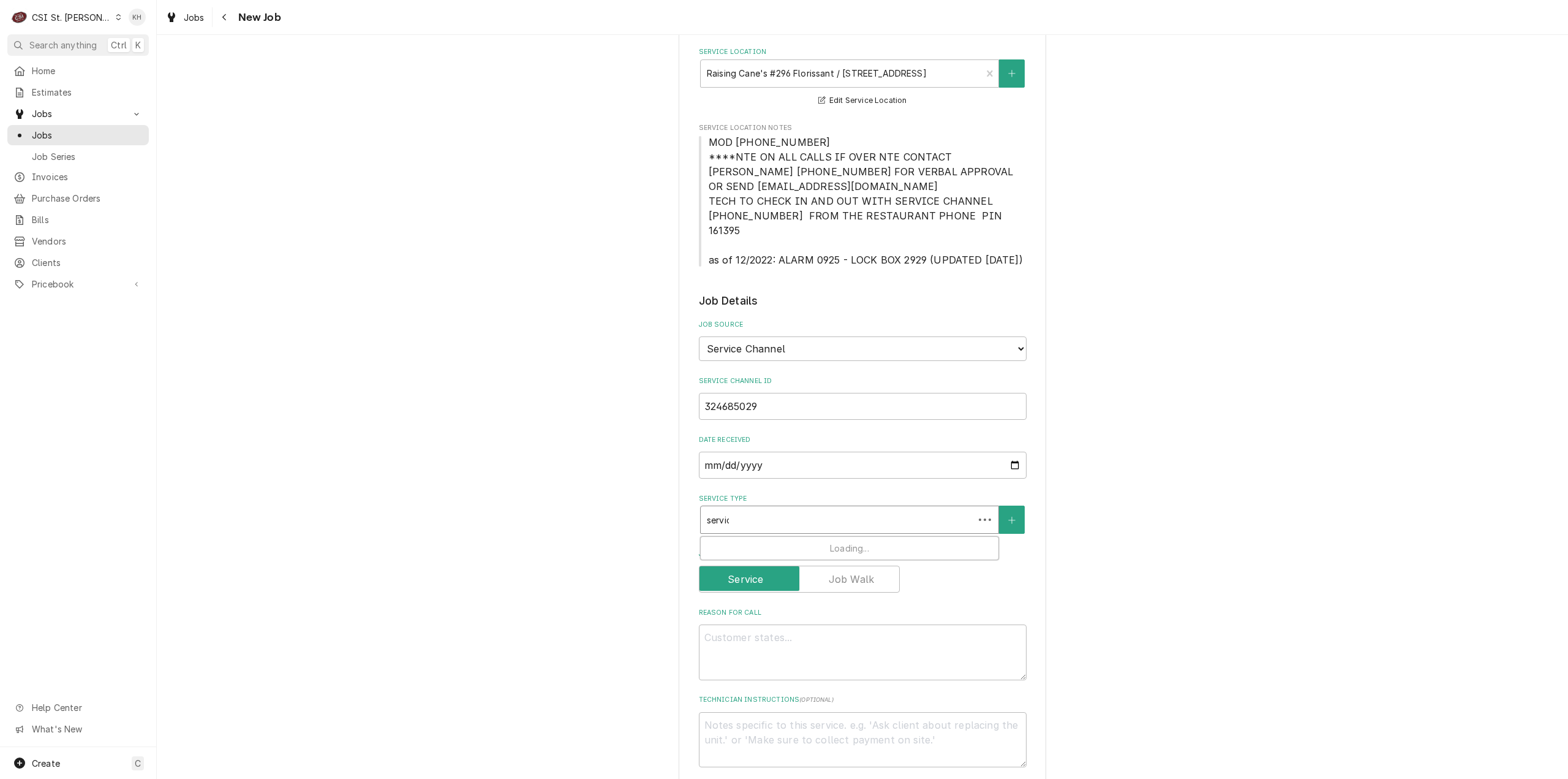
type textarea "x"
type input "service"
type textarea "x"
type input "service"
type textarea "x"
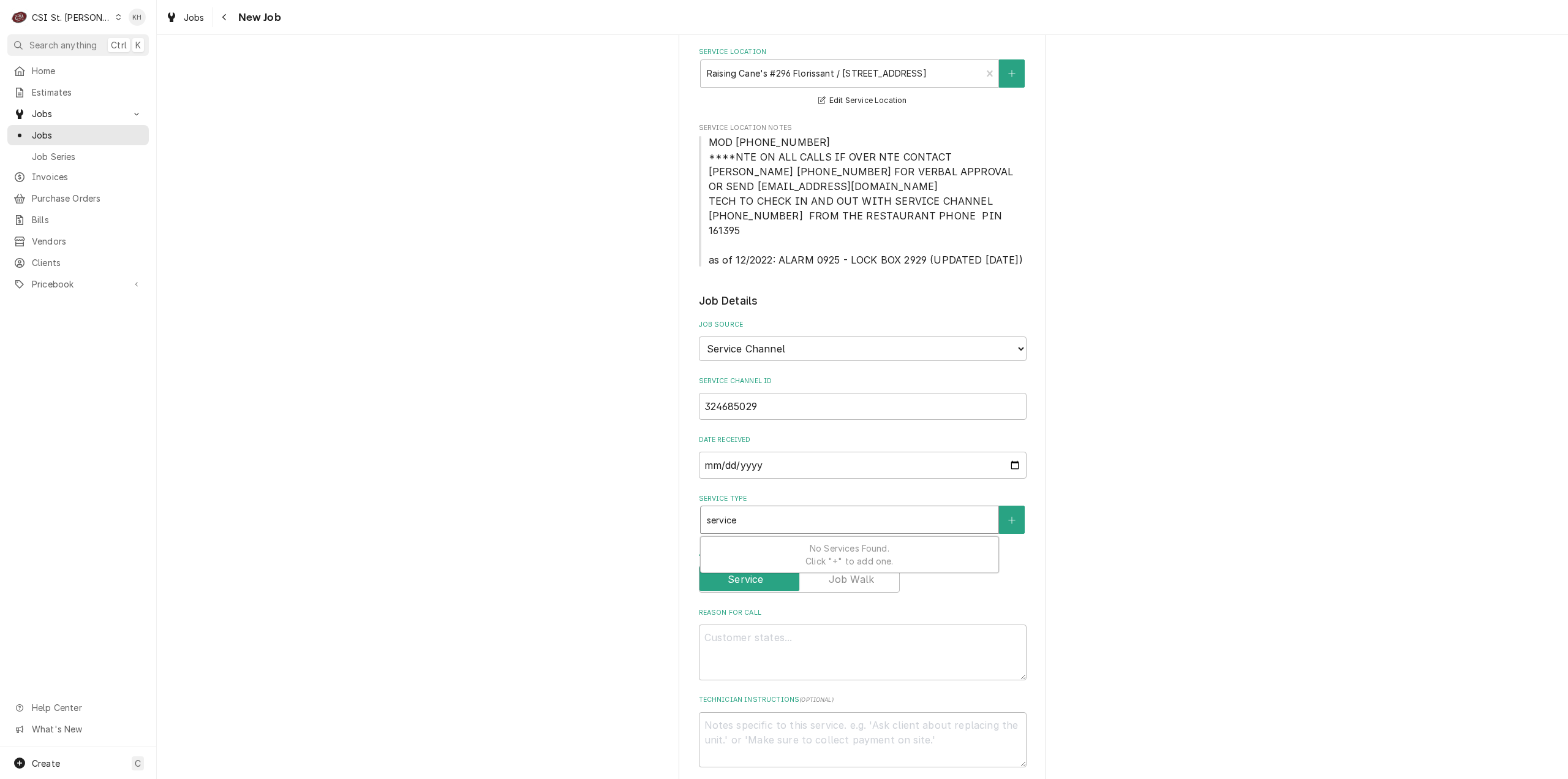
type input "service c"
type textarea "x"
type input "service ca"
type textarea "x"
type input "service cal"
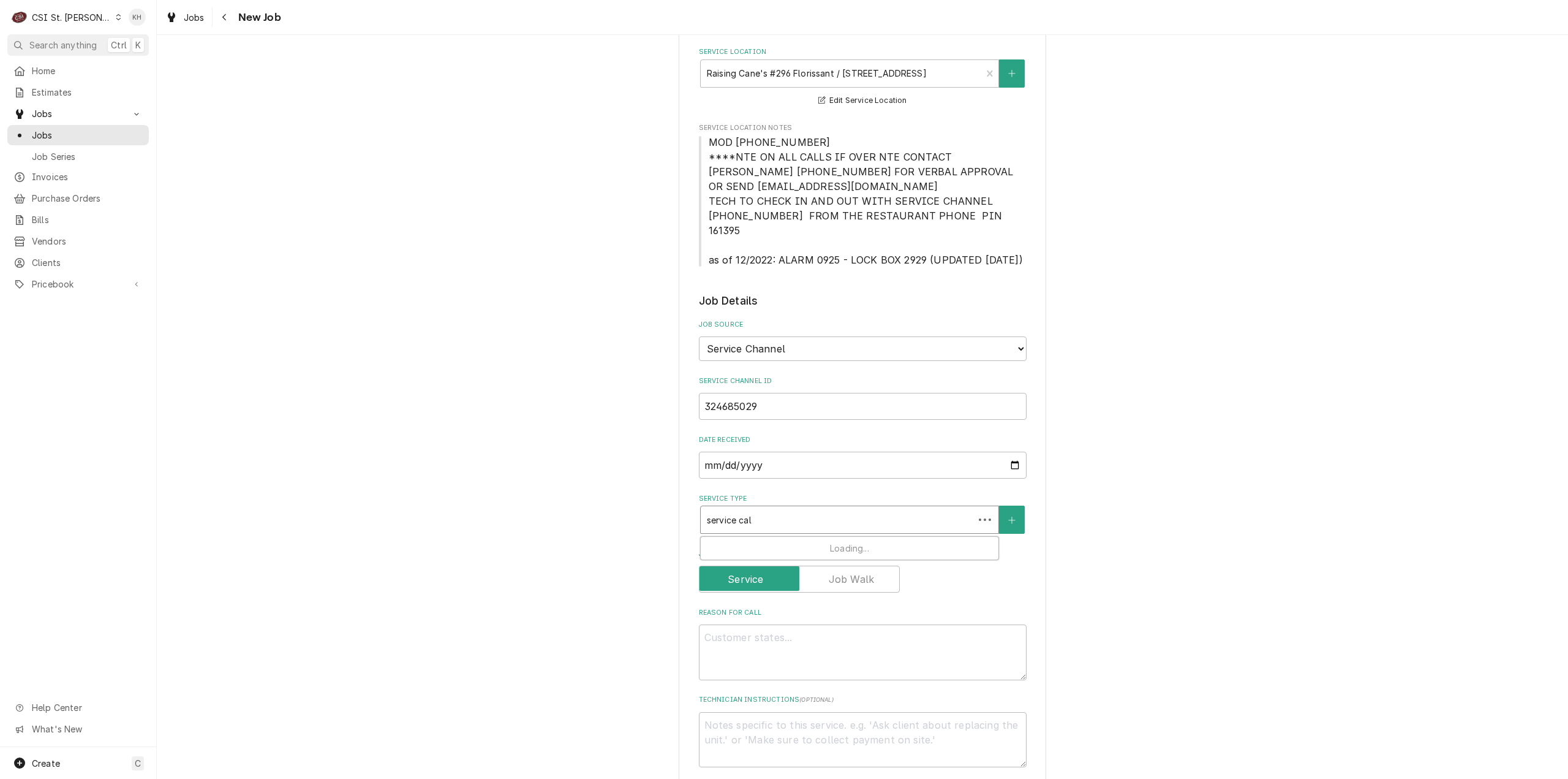
type textarea "x"
type input "service call"
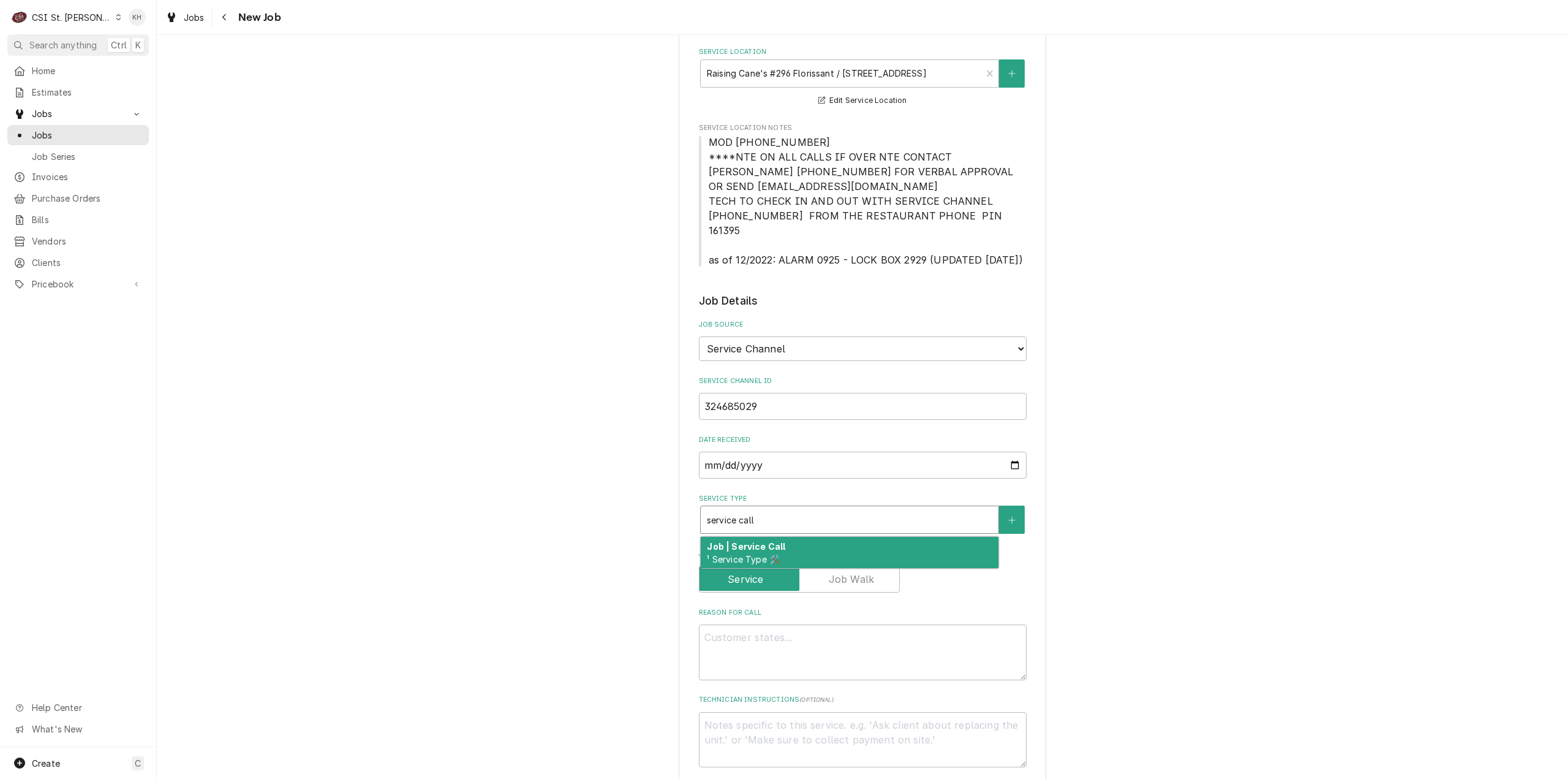
click at [781, 537] on div "Job | Service Call ¹ Service Type 🛠️" at bounding box center [849, 553] width 297 height 32
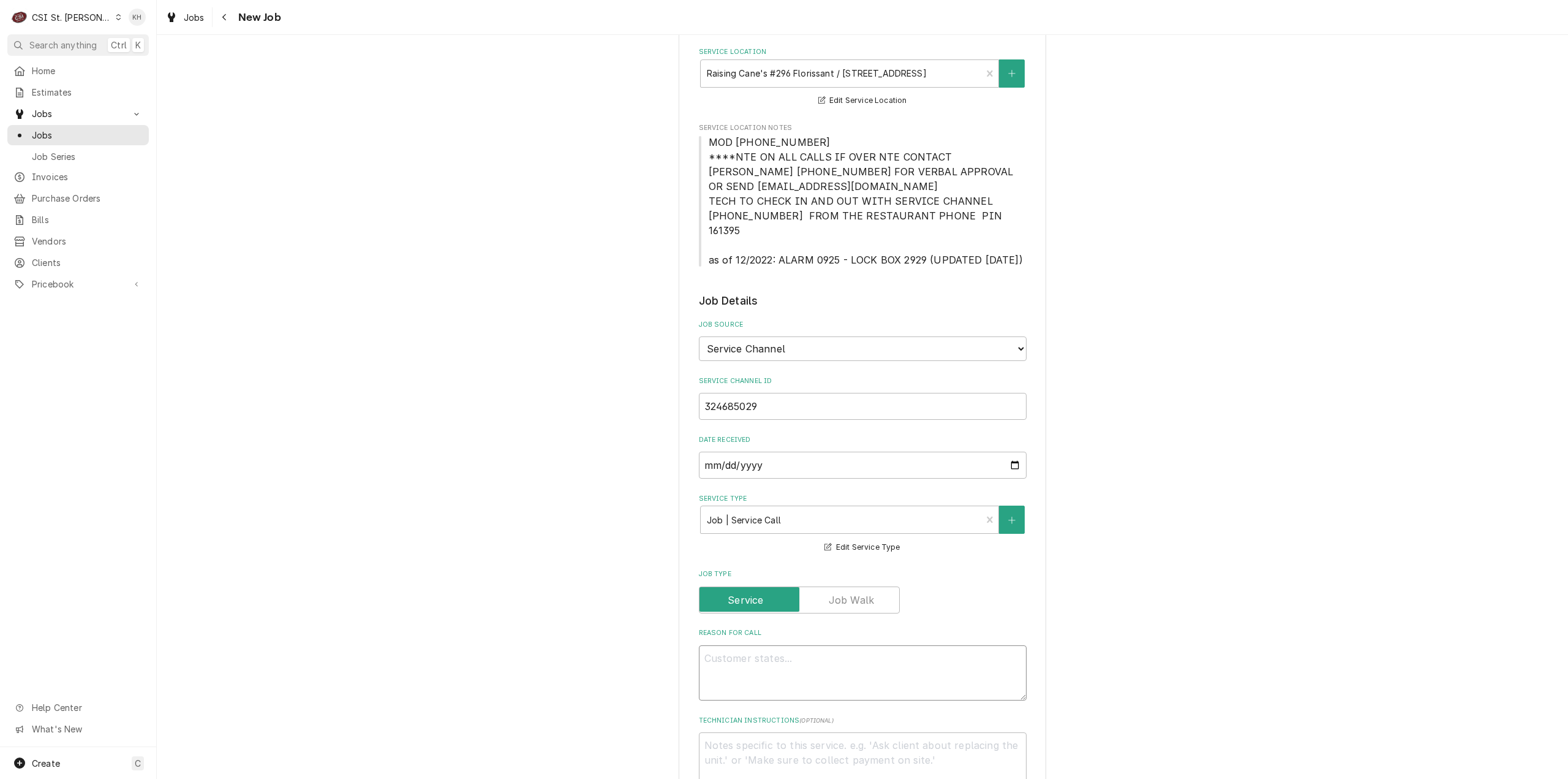
click at [822, 657] on textarea "Reason For Call" at bounding box center [862, 673] width 328 height 56
paste textarea "KITCHEN / Hot Side / Filter Unit / Casters won't roll / we need the wheels repl…"
type textarea "x"
type textarea "KITCHEN / Hot Side / Filter Unit / Casters won't roll / we need the wheels repl…"
type textarea "x"
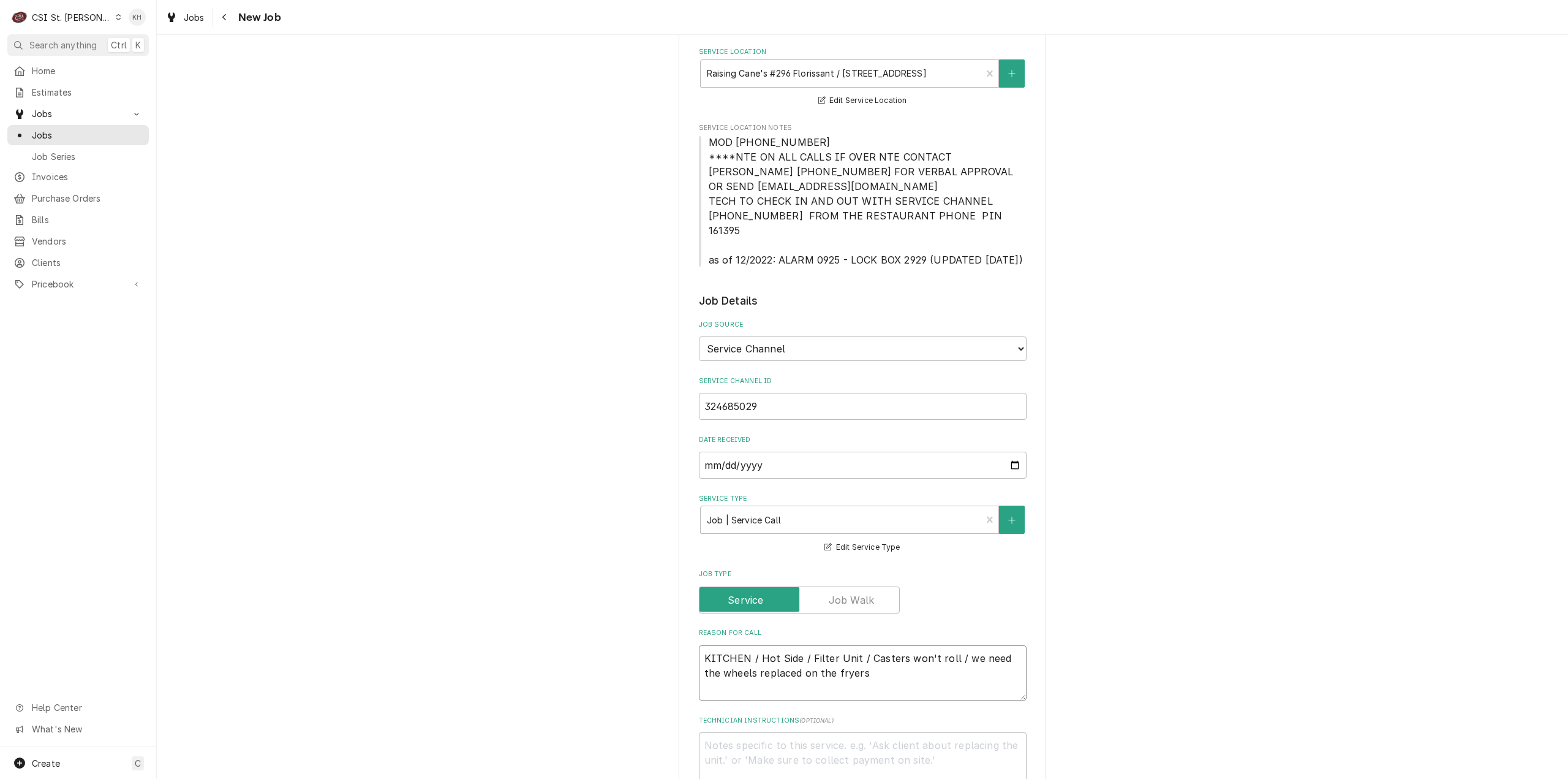
type textarea "KITCHEN / Hot Side / Filter Unit / Casters won't roll / we need the wheels repl…"
type textarea "x"
type textarea "KITCHEN / Hot Side / Filter Unit / Casters won't roll / we need the wheels repl…"
type textarea "x"
type textarea "KITCHEN / Hot Side / Filter Unit / Casters won't roll / we need the wheels repl…"
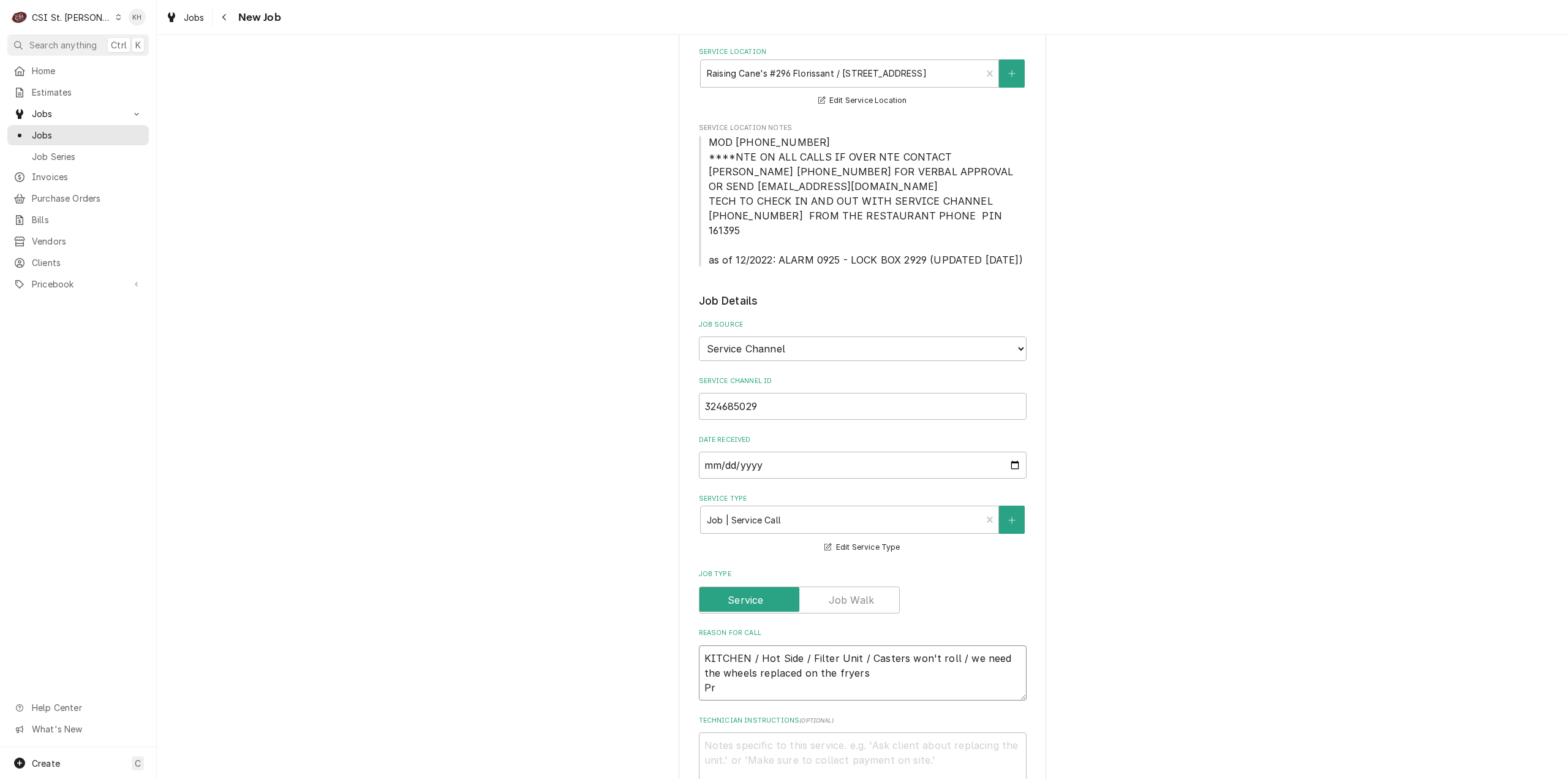
type textarea "x"
type textarea "KITCHEN / Hot Side / Filter Unit / Casters won't roll / we need the wheels repl…"
type textarea "x"
type textarea "KITCHEN / Hot Side / Filter Unit / Casters won't roll / we need the wheels repl…"
type textarea "x"
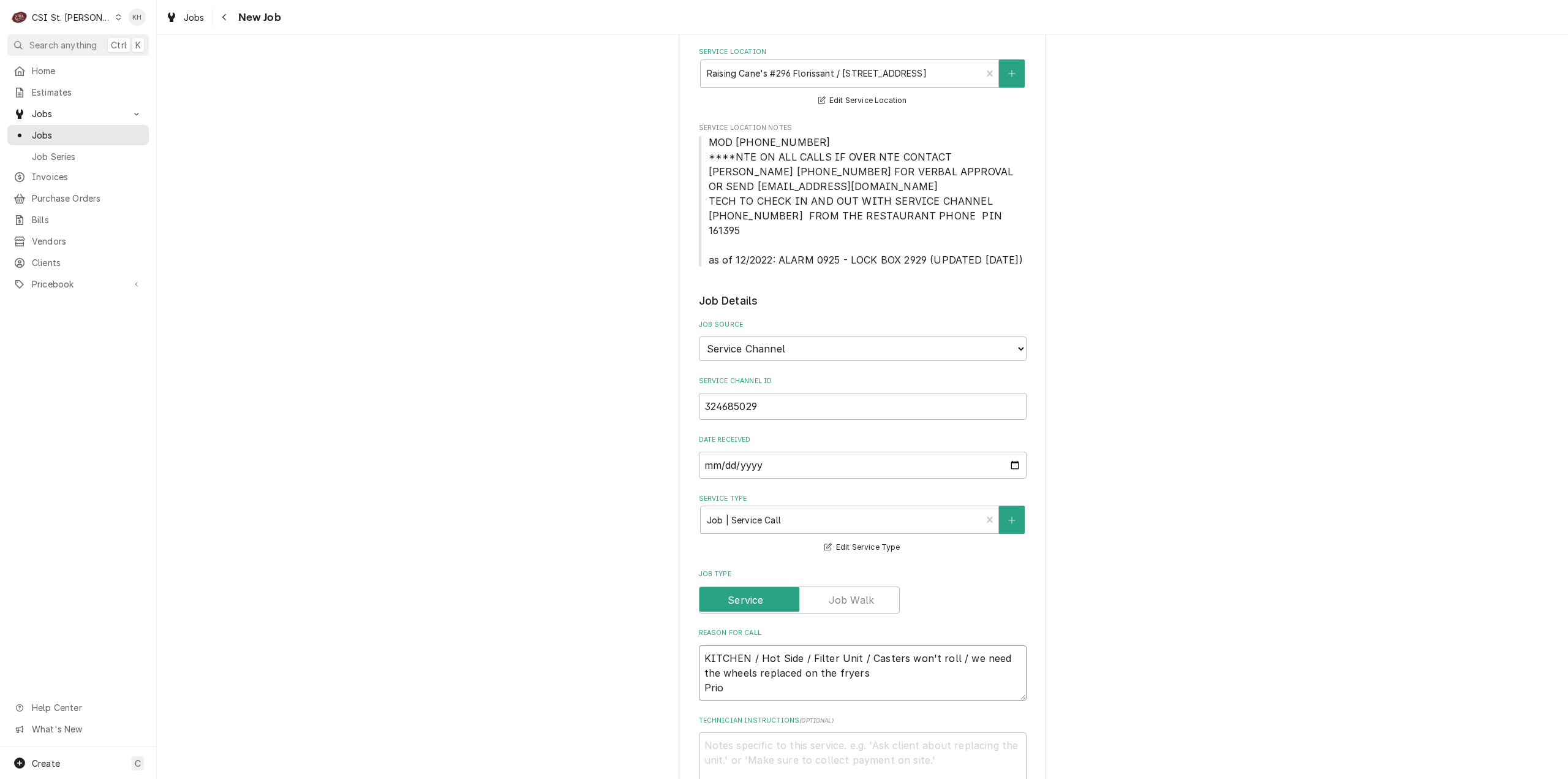
type textarea "KITCHEN / Hot Side / Filter Unit / Casters won't roll / we need the wheels repl…"
type textarea "x"
type textarea "KITCHEN / Hot Side / Filter Unit / Casters won't roll / we need the wheels repl…"
type textarea "x"
type textarea "KITCHEN / Hot Side / Filter Unit / Casters won't roll / we need the wheels repl…"
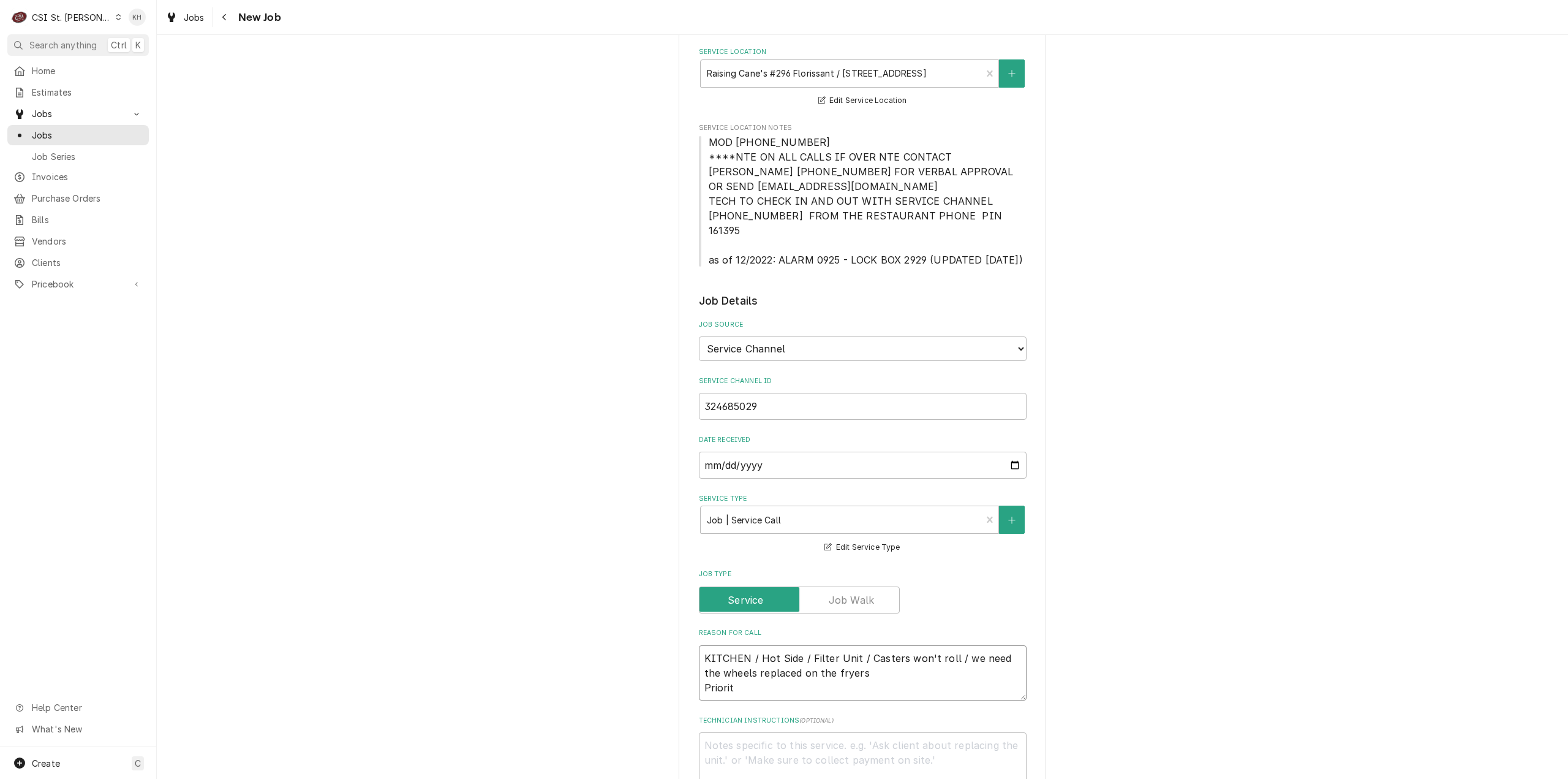
type textarea "x"
type textarea "KITCHEN / Hot Side / Filter Unit / Casters won't roll / we need the wheels repl…"
type textarea "x"
type textarea "KITCHEN / Hot Side / Filter Unit / Casters won't roll / we need the wheels repl…"
type textarea "x"
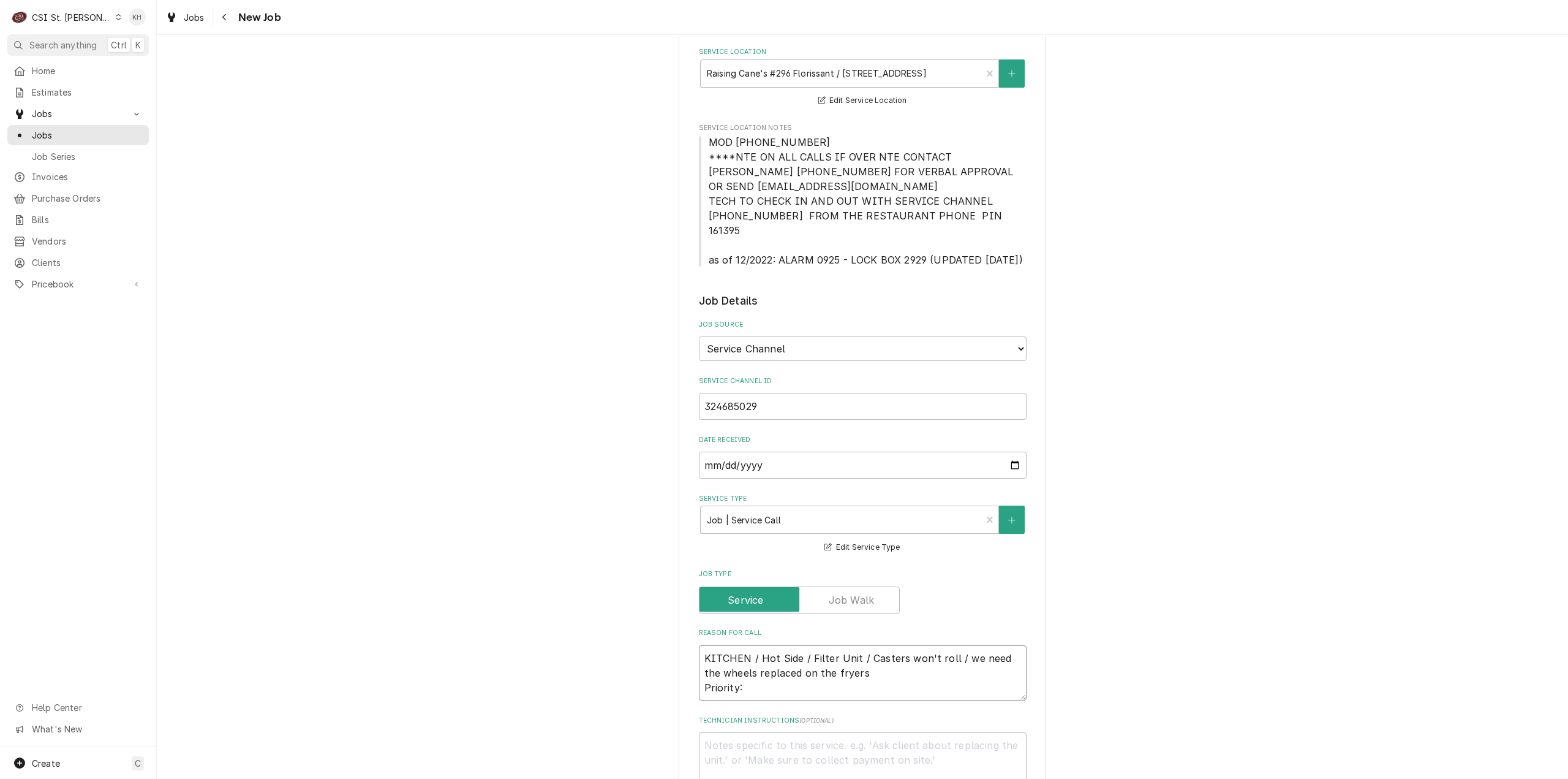
type textarea "KITCHEN / Hot Side / Filter Unit / Casters won't roll / we need the wheels repl…"
type textarea "x"
type textarea "KITCHEN / Hot Side / Filter Unit / Casters won't roll / we need the wheels repl…"
drag, startPoint x: 760, startPoint y: 676, endPoint x: 755, endPoint y: 696, distance: 20.6
click at [760, 676] on textarea "KITCHEN / Hot Side / Filter Unit / Casters won't roll / we need the wheels repl…" at bounding box center [862, 673] width 328 height 56
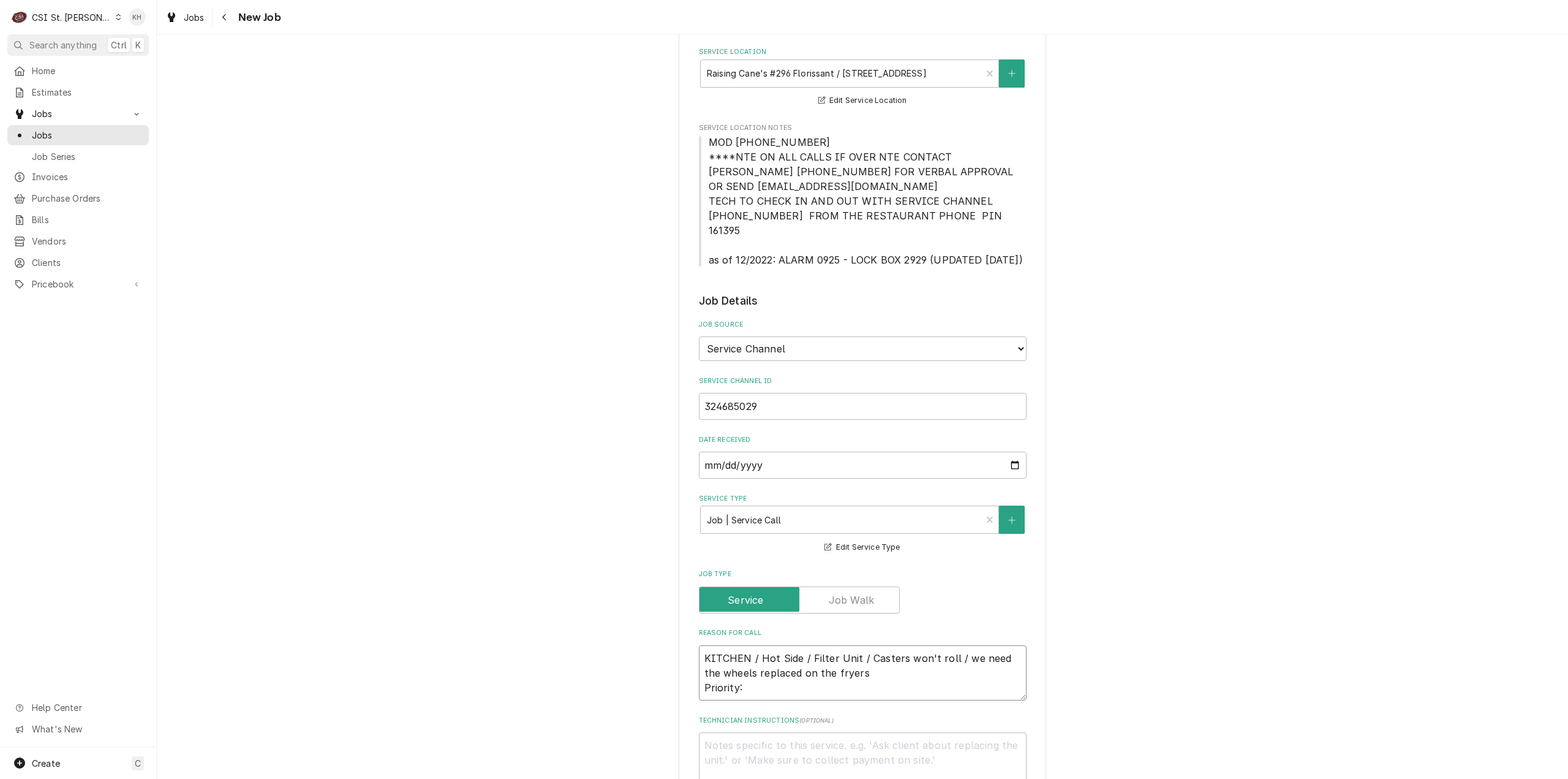
paste textarea "Urgent - 24 Hours"
type textarea "x"
type textarea "KITCHEN / Hot Side / Filter Unit / Casters won't roll / we need the wheels repl…"
click at [761, 745] on textarea "Technician Instructions ( optional )" at bounding box center [862, 760] width 328 height 56
type textarea "x"
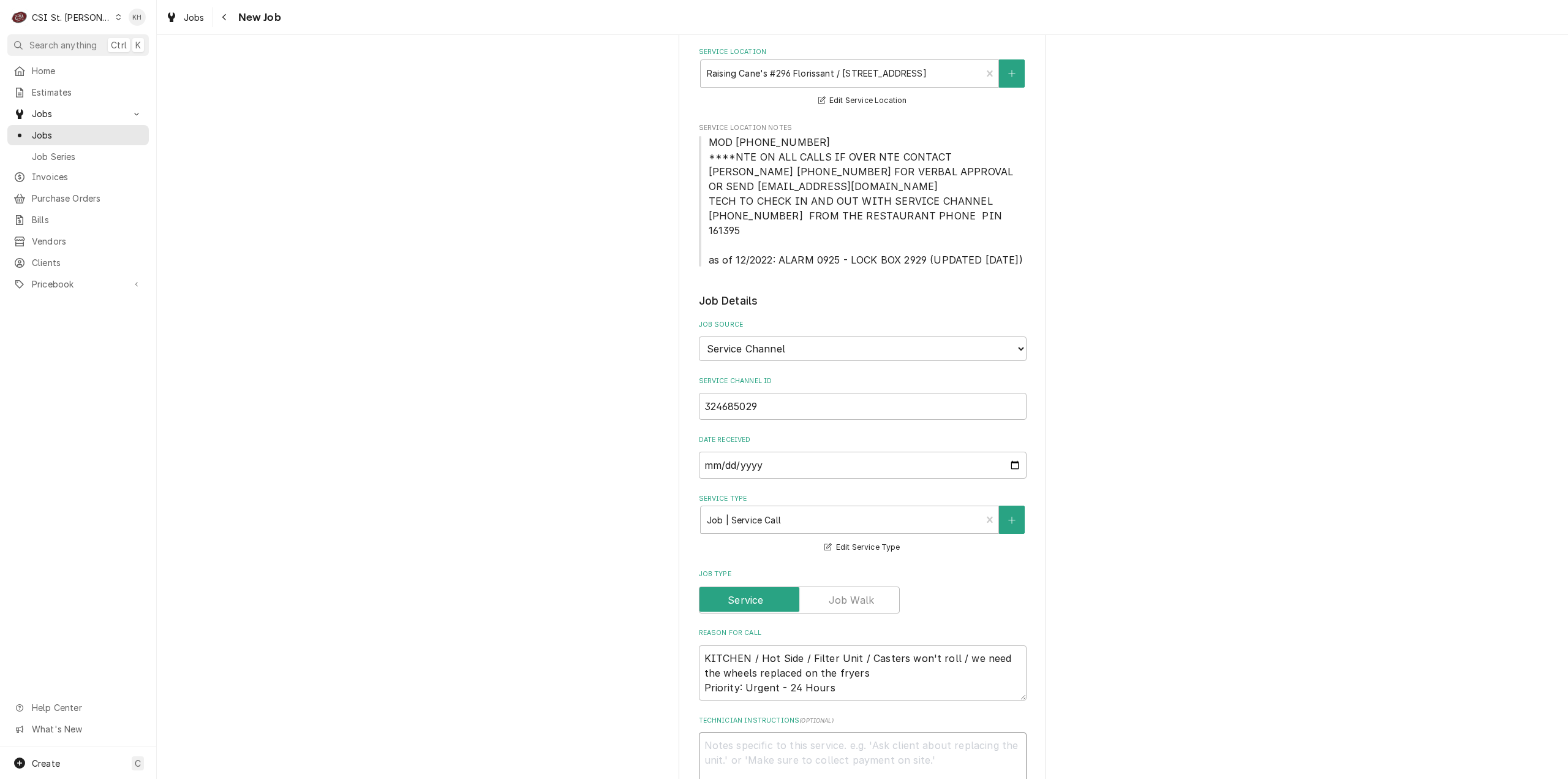
type textarea "N"
type textarea "x"
type textarea "NT"
type textarea "x"
type textarea "NTE"
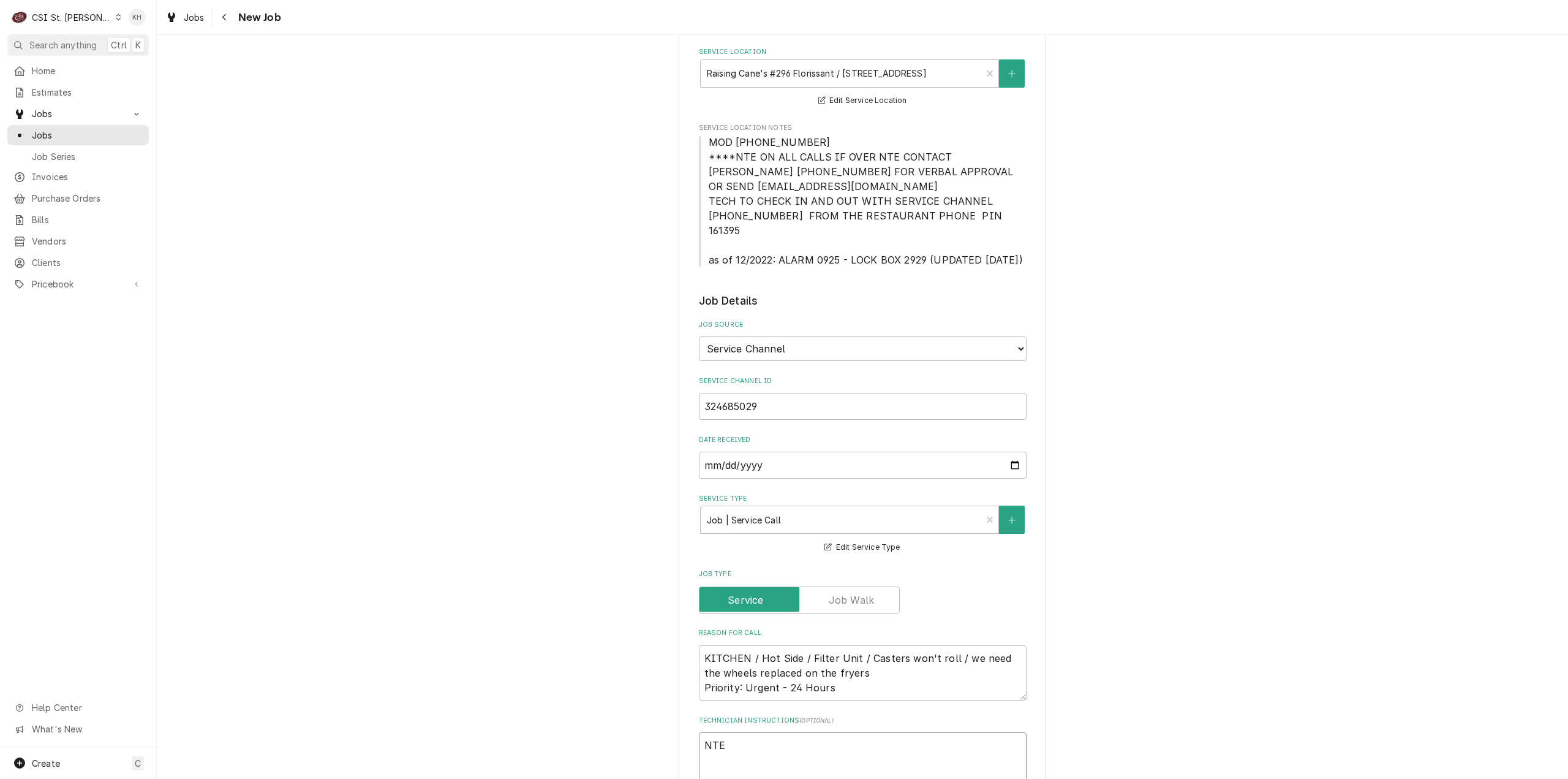
type textarea "x"
type textarea "NTE"
type textarea "x"
type textarea "NTE $"
type textarea "x"
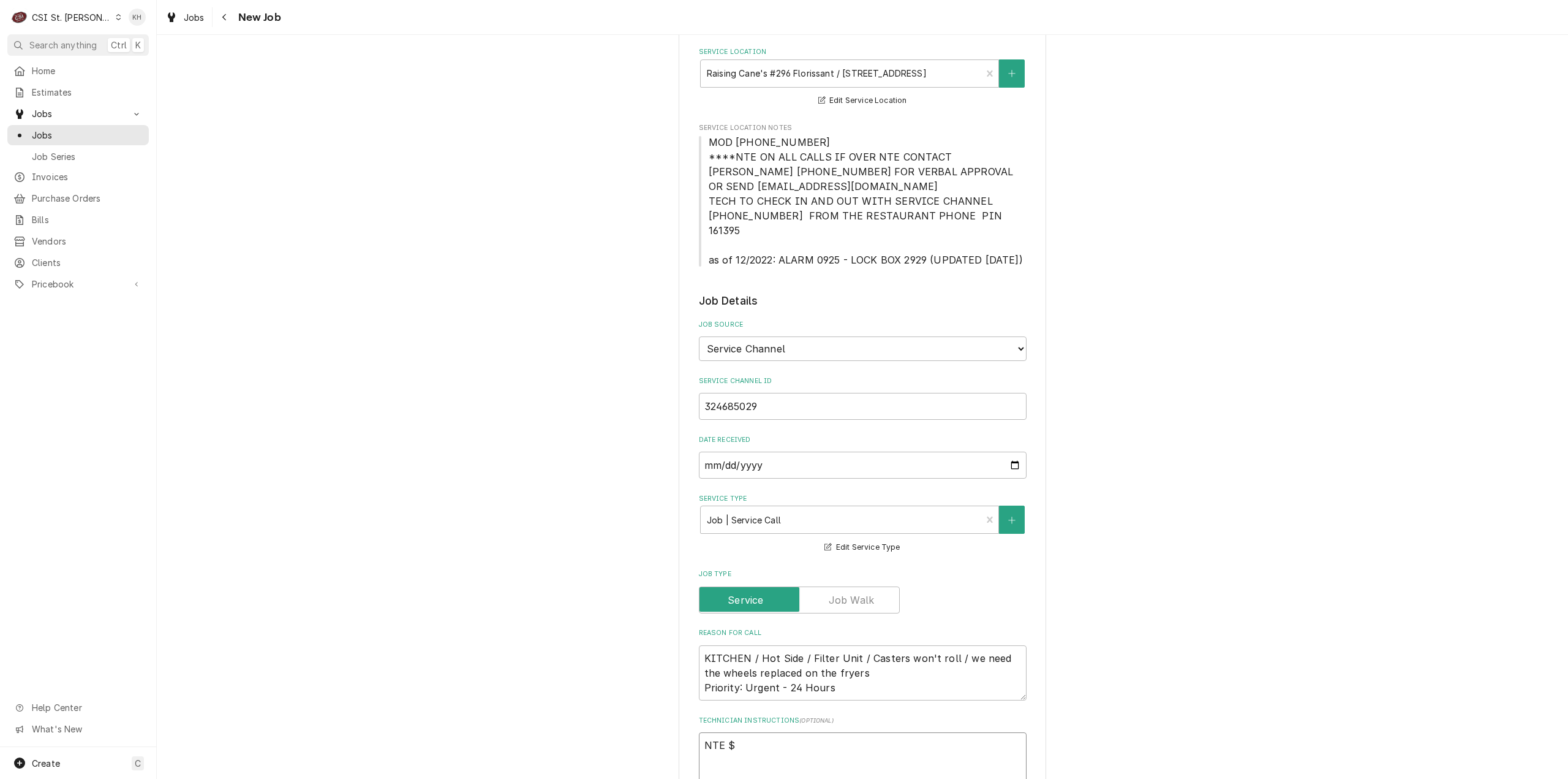
type textarea "NTE $4"
type textarea "x"
type textarea "NTE $45"
type textarea "x"
type textarea "NTE $450"
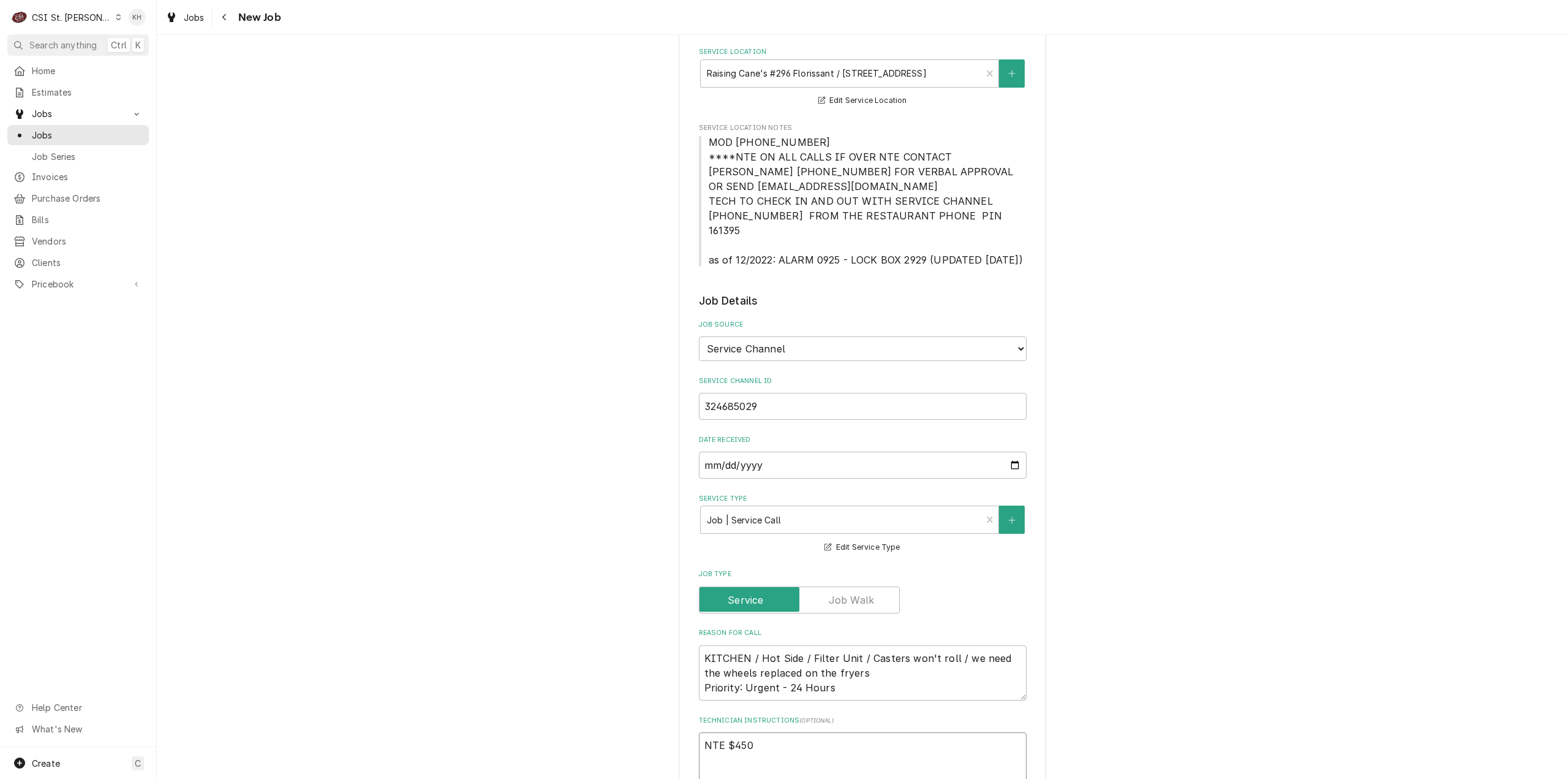
type textarea "x"
type textarea "NTE $450."
type textarea "x"
type textarea "NTE $450.0"
type textarea "x"
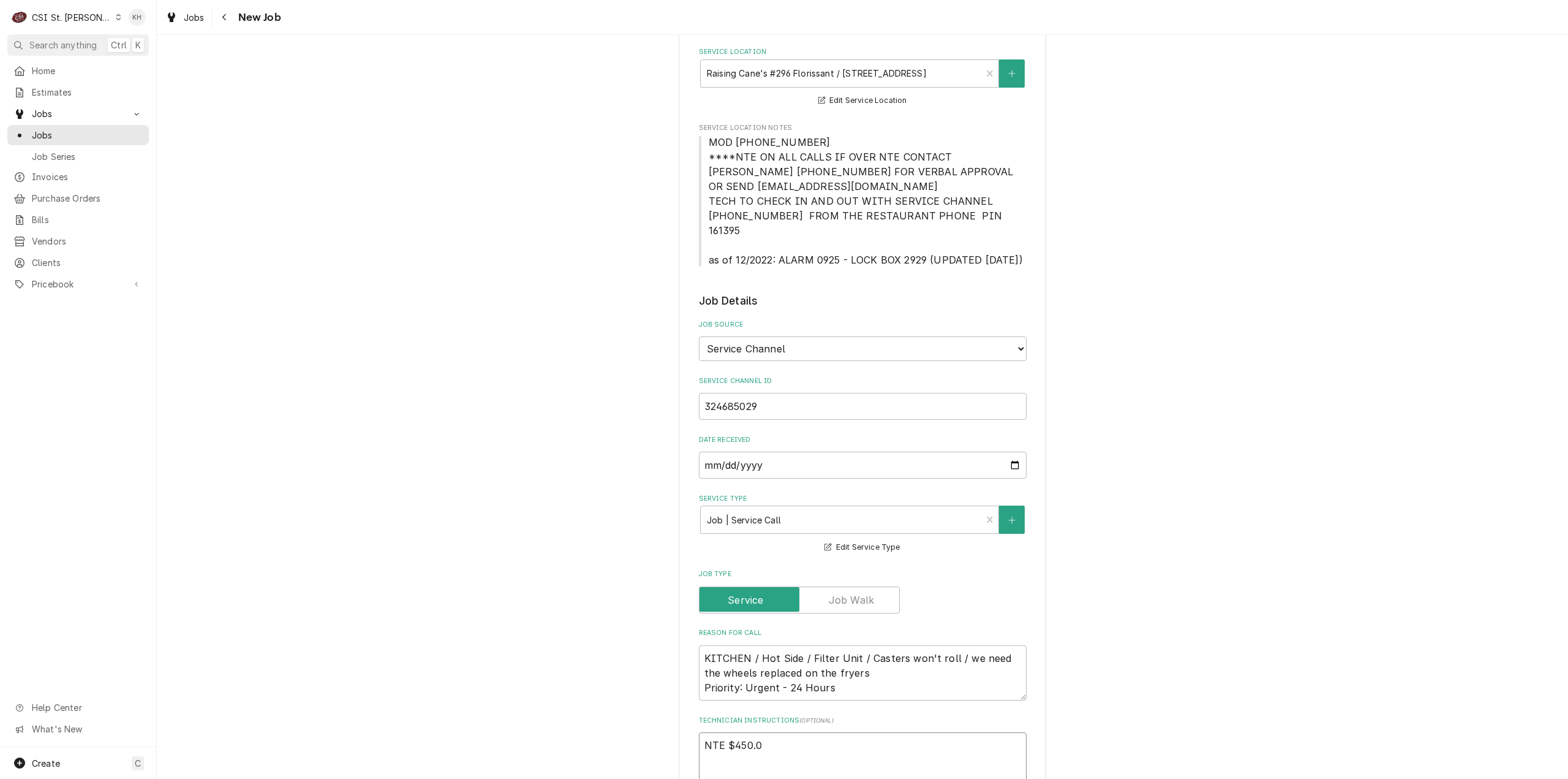
type textarea "NTE $450.00"
type textarea "x"
type textarea "NTE $450.00"
type textarea "x"
type textarea "NTE $450.00"
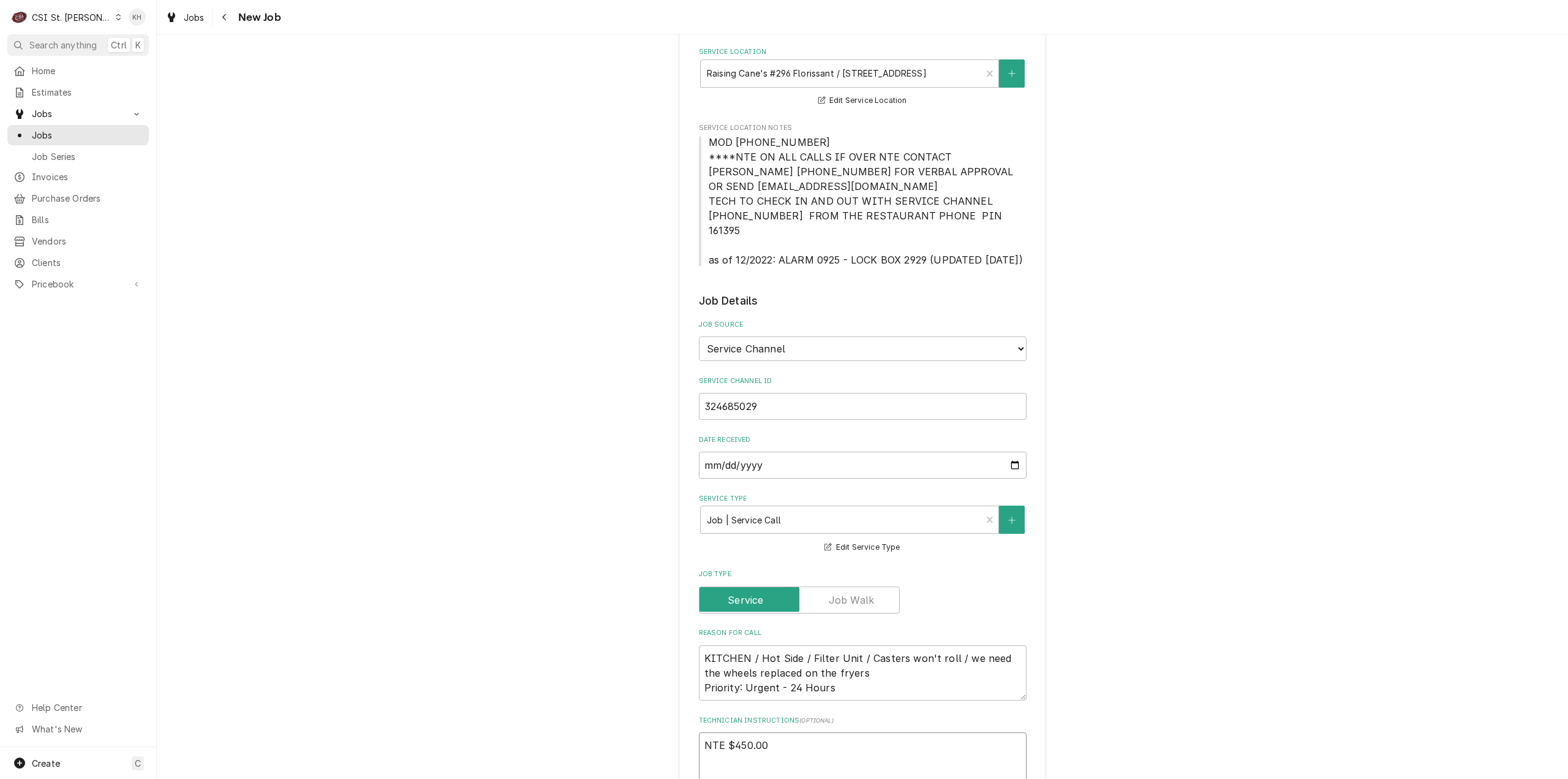
type textarea "x"
type textarea "NTE $450.00"
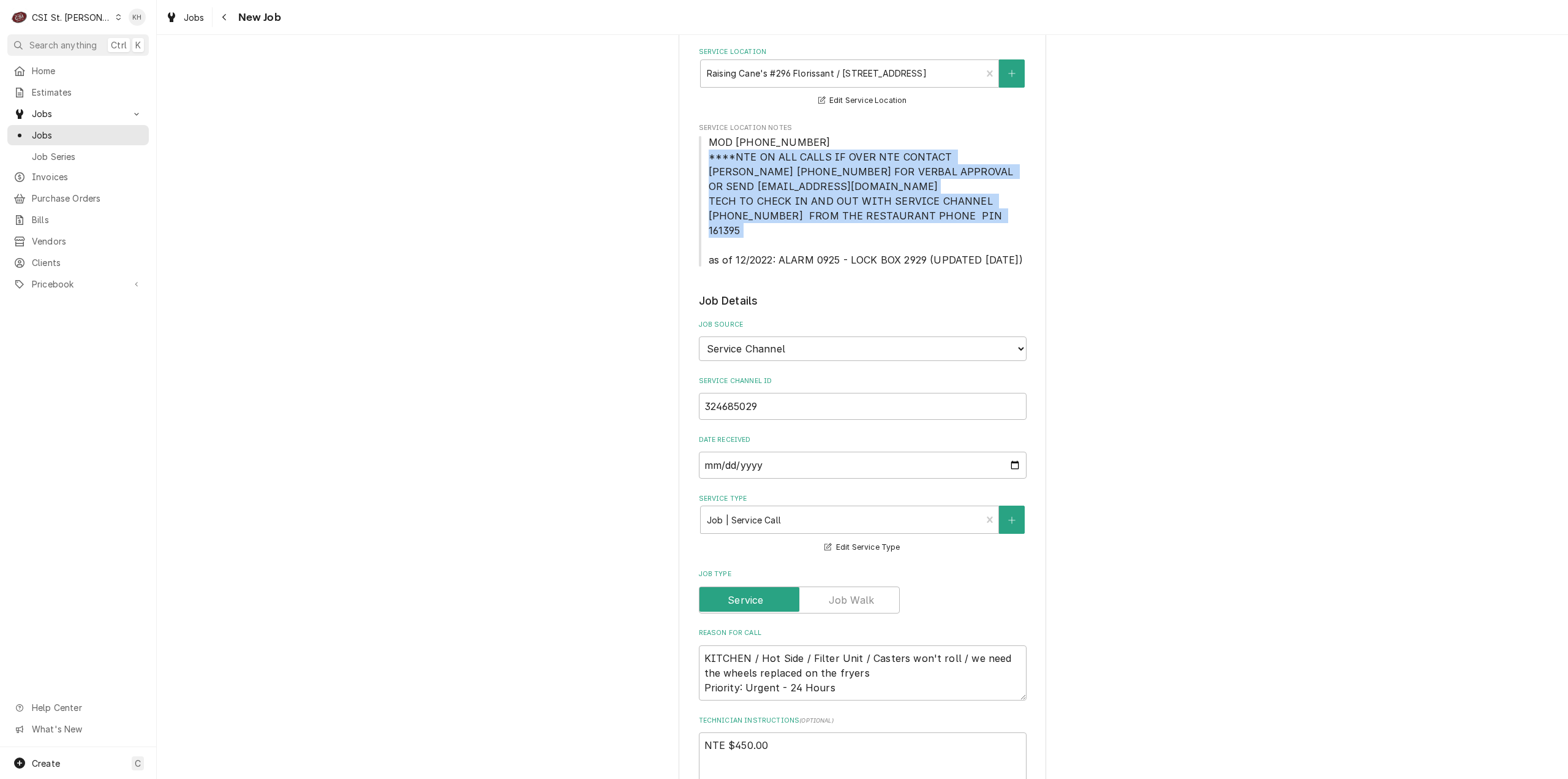
drag, startPoint x: 703, startPoint y: 157, endPoint x: 1028, endPoint y: 222, distance: 331.4
click at [1028, 222] on div "Please provide the following information to create a job: Client Details Client…" at bounding box center [862, 671] width 368 height 1714
copy span "****NTE ON ALL CALLS IF OVER NTE CONTACT JEFF COSTA 636-399-1299 FOR VERBAL APP…"
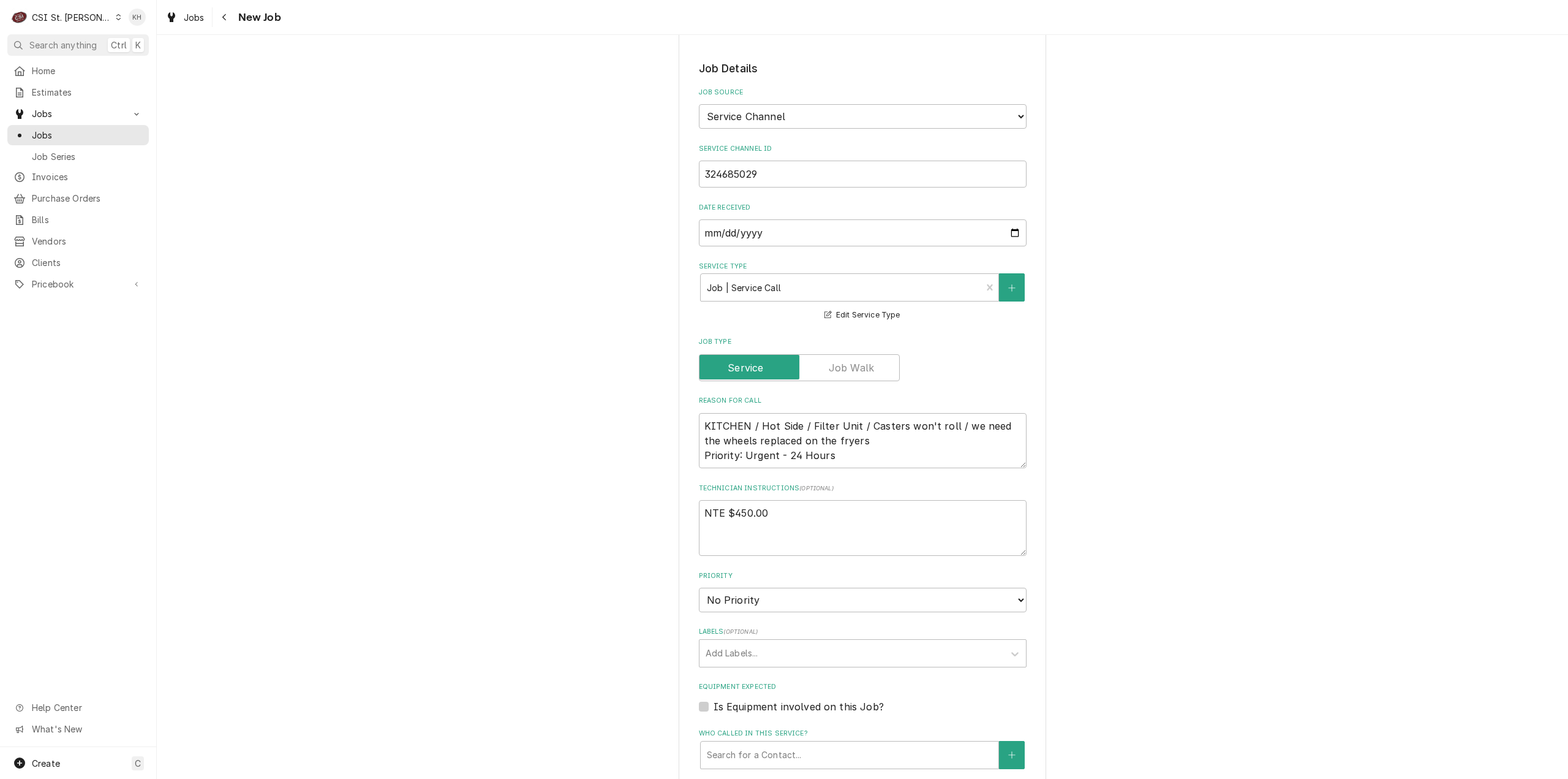
scroll to position [490, 0]
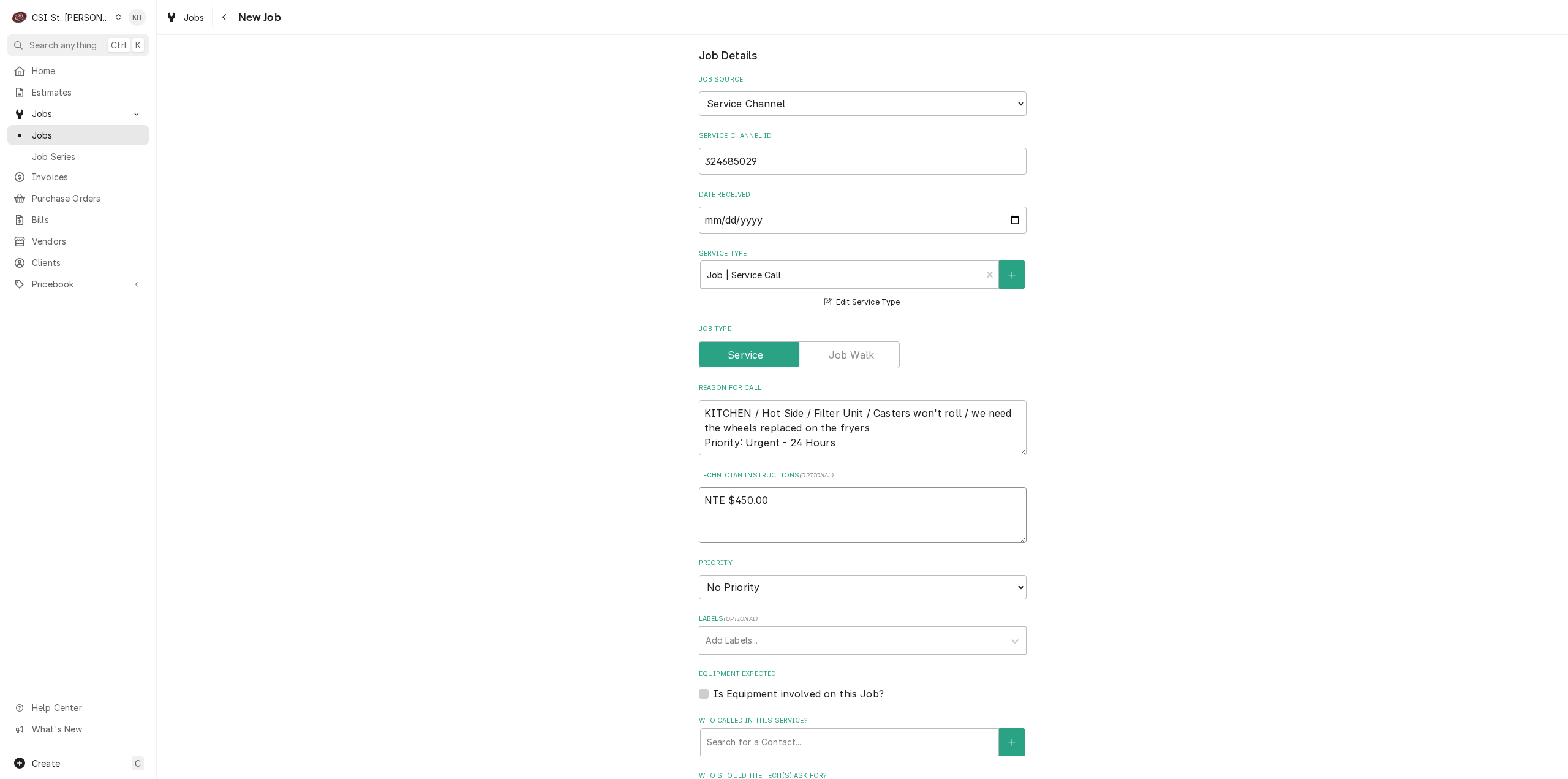
click at [718, 515] on textarea "NTE $450.00" at bounding box center [862, 515] width 328 height 56
paste textarea "****NTE ON ALL CALLS IF OVER NTE CONTACT JEFF COSTA 636-399-1299 FOR VERBAL APP…"
type textarea "x"
type textarea "NTE $450.00 ****NTE ON ALL CALLS IF OVER NTE CONTACT JEFF COSTA 636-399-1299 FO…"
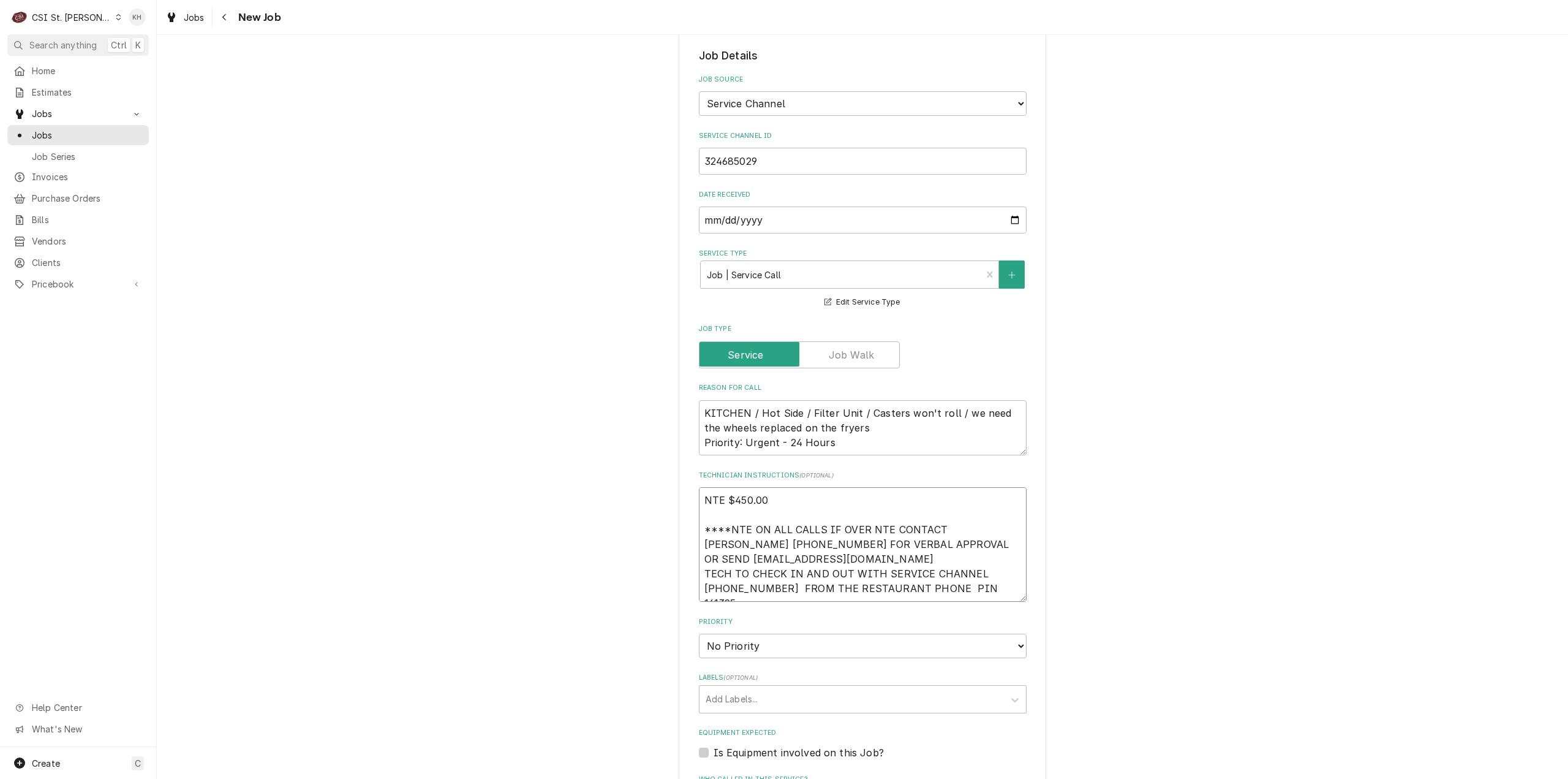
type textarea "x"
type textarea "NTE $450.00 ****NTE ON ALL CALLS IF OVER NTE CONTACT JEFF COSTA 636-399-1299 FO…"
type textarea "x"
type textarea "NTE $450.00 ****NTE ON ALL CALLS IF OVER NTE CONTACT JEFF COSTA 636-399-1299 FO…"
type textarea "x"
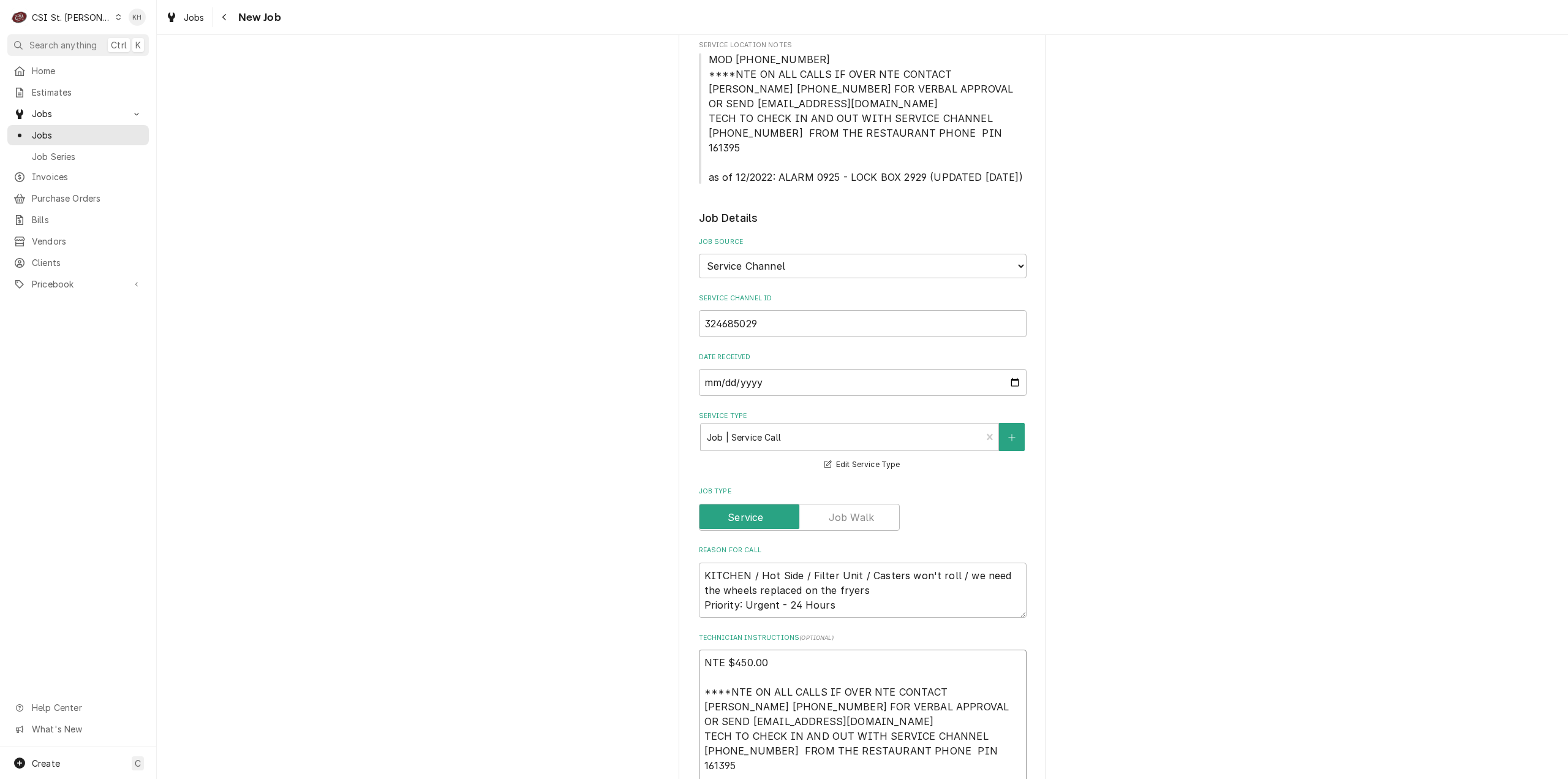
scroll to position [122, 0]
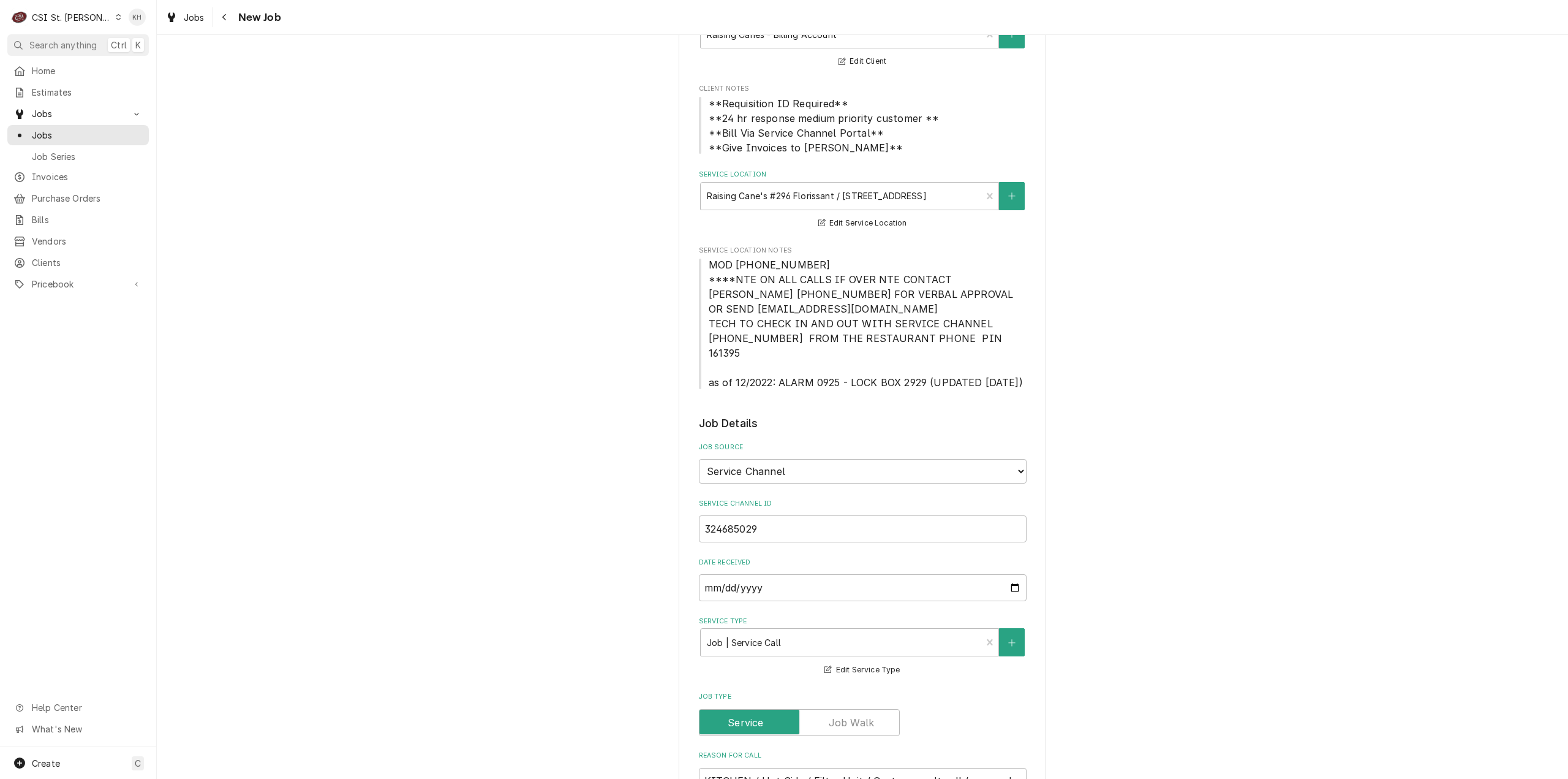
type textarea "NTE $450.00 ****NTE ON ALL CALLS IF OVER NTE CONTACT JEFF COSTA 636-399-1299 FO…"
drag, startPoint x: 777, startPoint y: 368, endPoint x: 923, endPoint y: 363, distance: 146.1
click at [923, 363] on span "MOD [PHONE_NUMBER] ****NTE ON ALL CALLS IF OVER NTE CONTACT [PERSON_NAME] [PHON…" at bounding box center [865, 323] width 314 height 130
copy span "ALARM 0925 - LOCK BOX 2929"
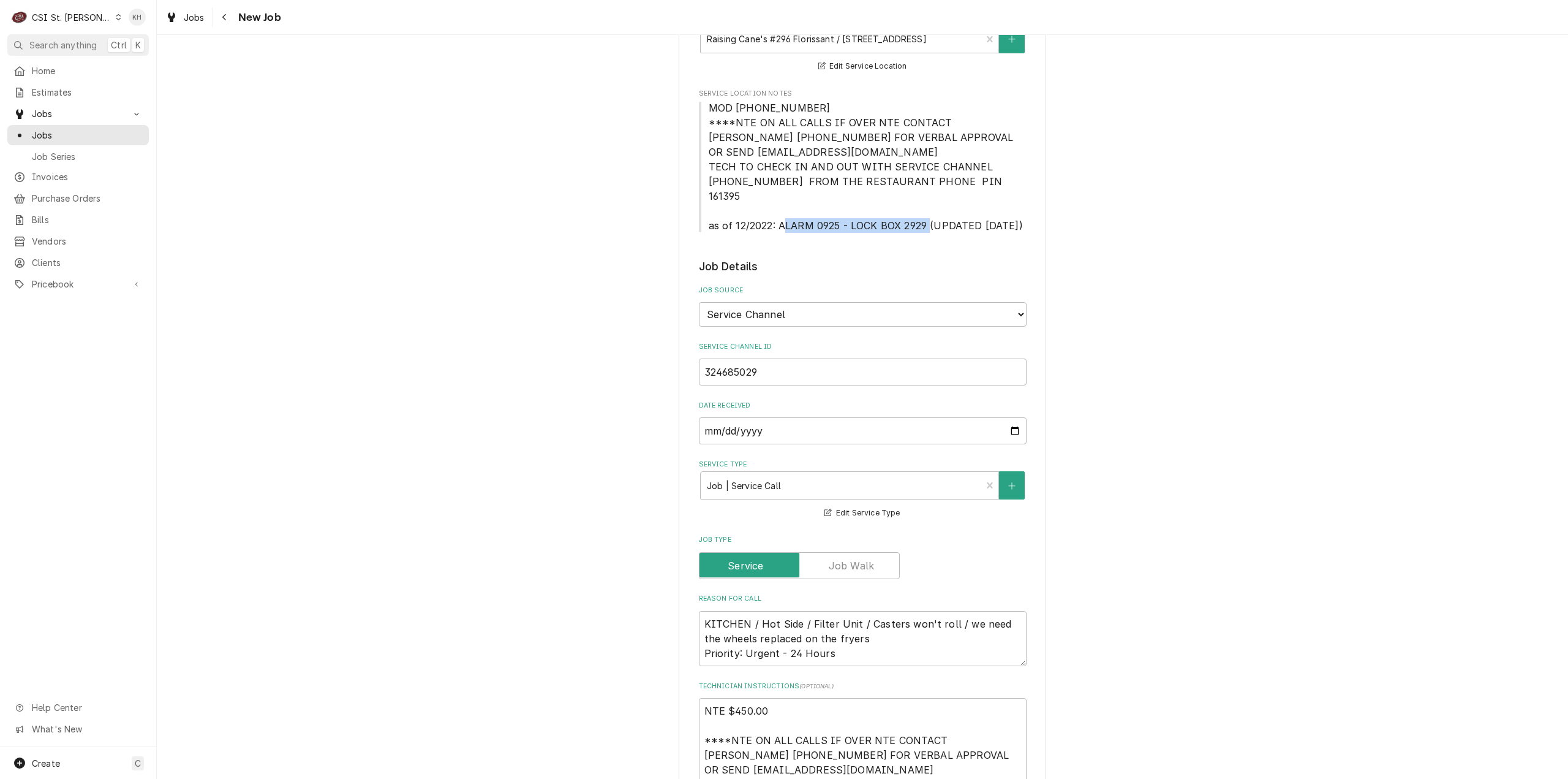
scroll to position [429, 0]
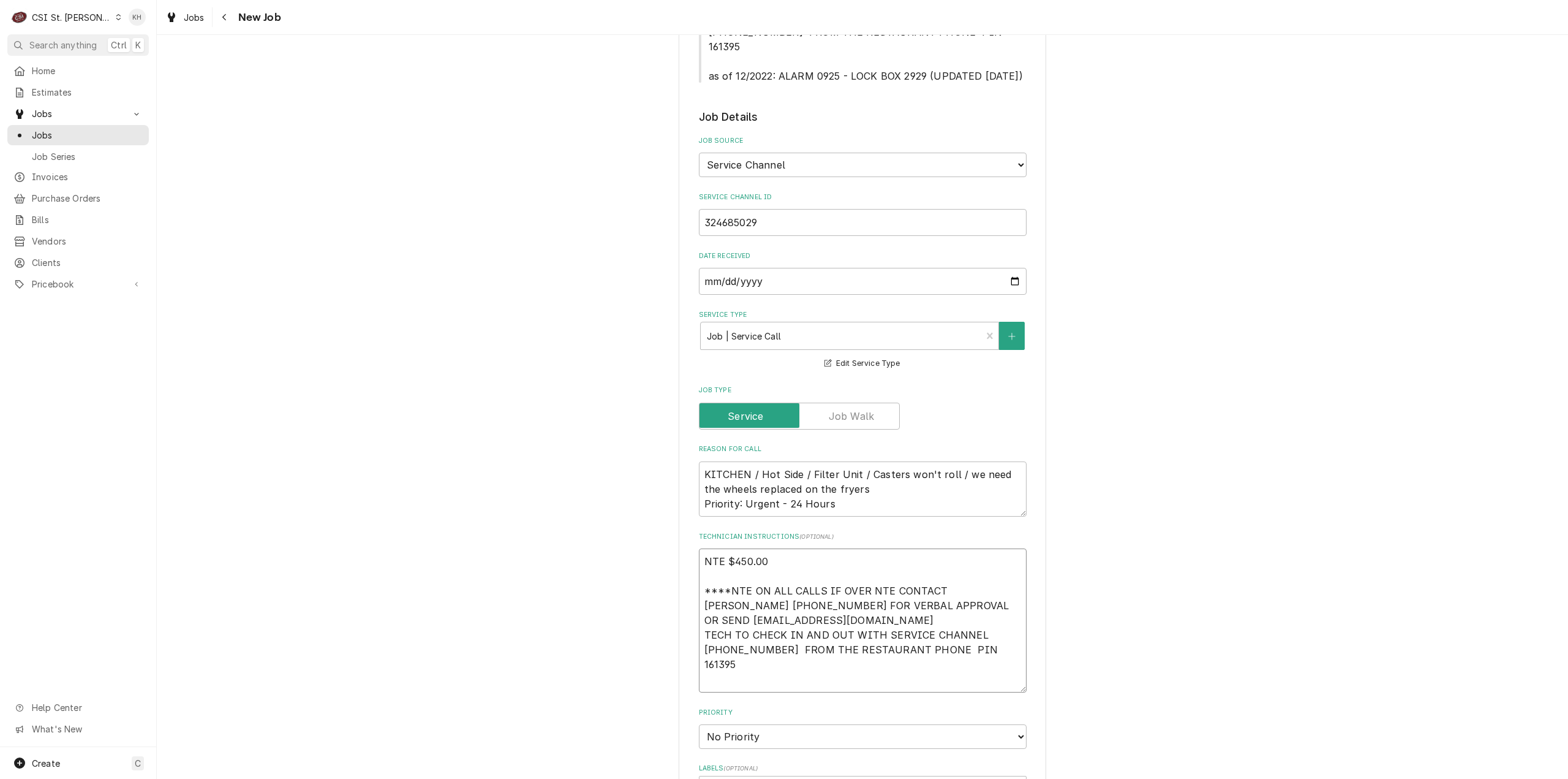
click at [746, 667] on textarea "NTE $450.00 ****NTE ON ALL CALLS IF OVER NTE CONTACT JEFF COSTA 636-399-1299 FO…" at bounding box center [862, 620] width 328 height 144
paste textarea "ALARM 0925 - LOCK BOX 2929"
type textarea "x"
type textarea "NTE $450.00 ****NTE ON ALL CALLS IF OVER NTE CONTACT JEFF COSTA 636-399-1299 FO…"
type textarea "x"
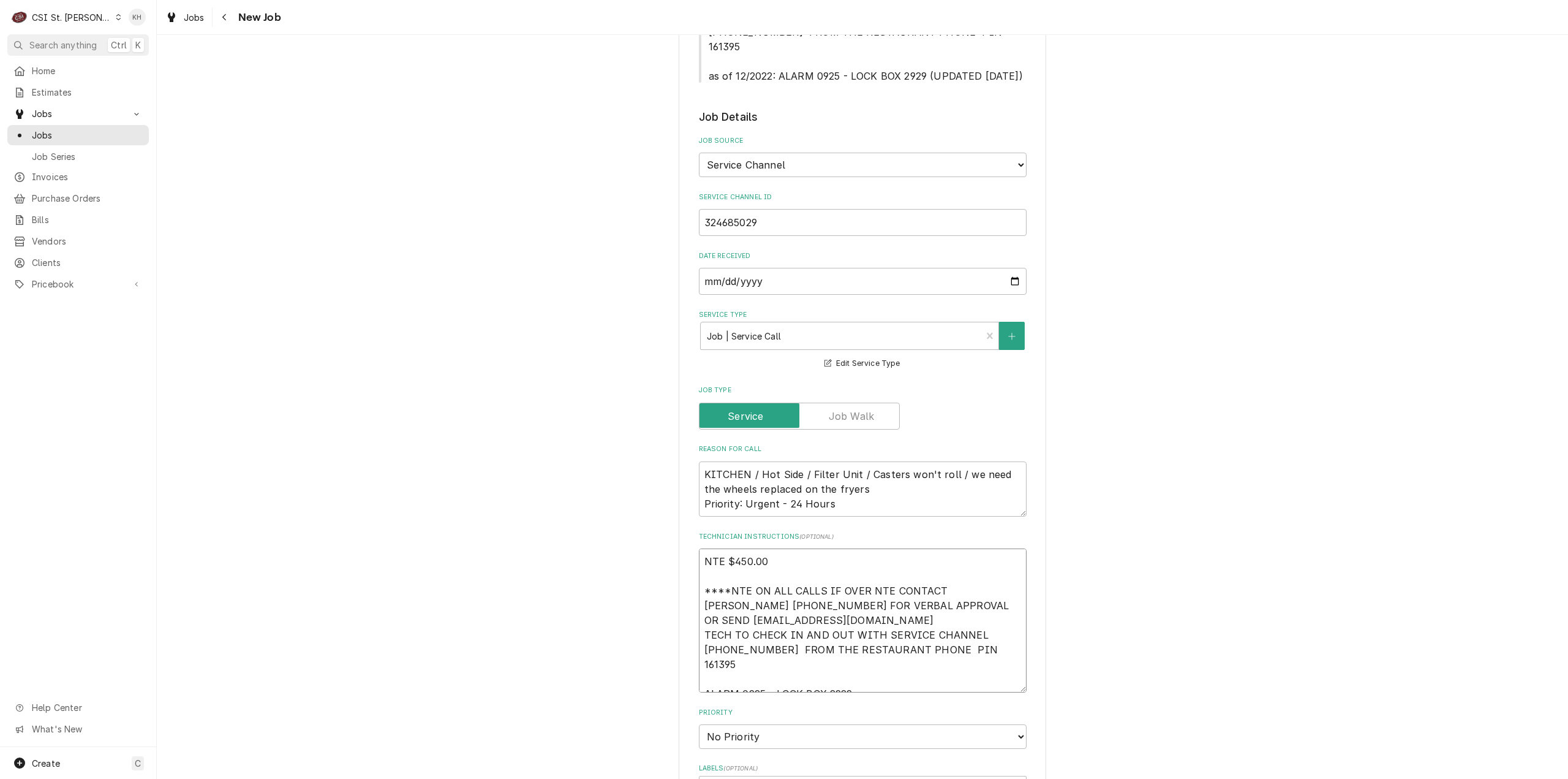
type textarea "NTE $450.00 ****NTE ON ALL CALLS IF OVER NTE CONTACT JEFF COSTA 636-399-1299 FO…"
type textarea "x"
type textarea "NTE $450.00 ****NTE ON ALL CALLS IF OVER NTE CONTACT JEFF COSTA 636-399-1299 FO…"
type textarea "x"
type textarea "NTE $450.00 ****NTE ON ALL CALLS IF OVER NTE CONTACT JEFF COSTA 636-399-1299 FO…"
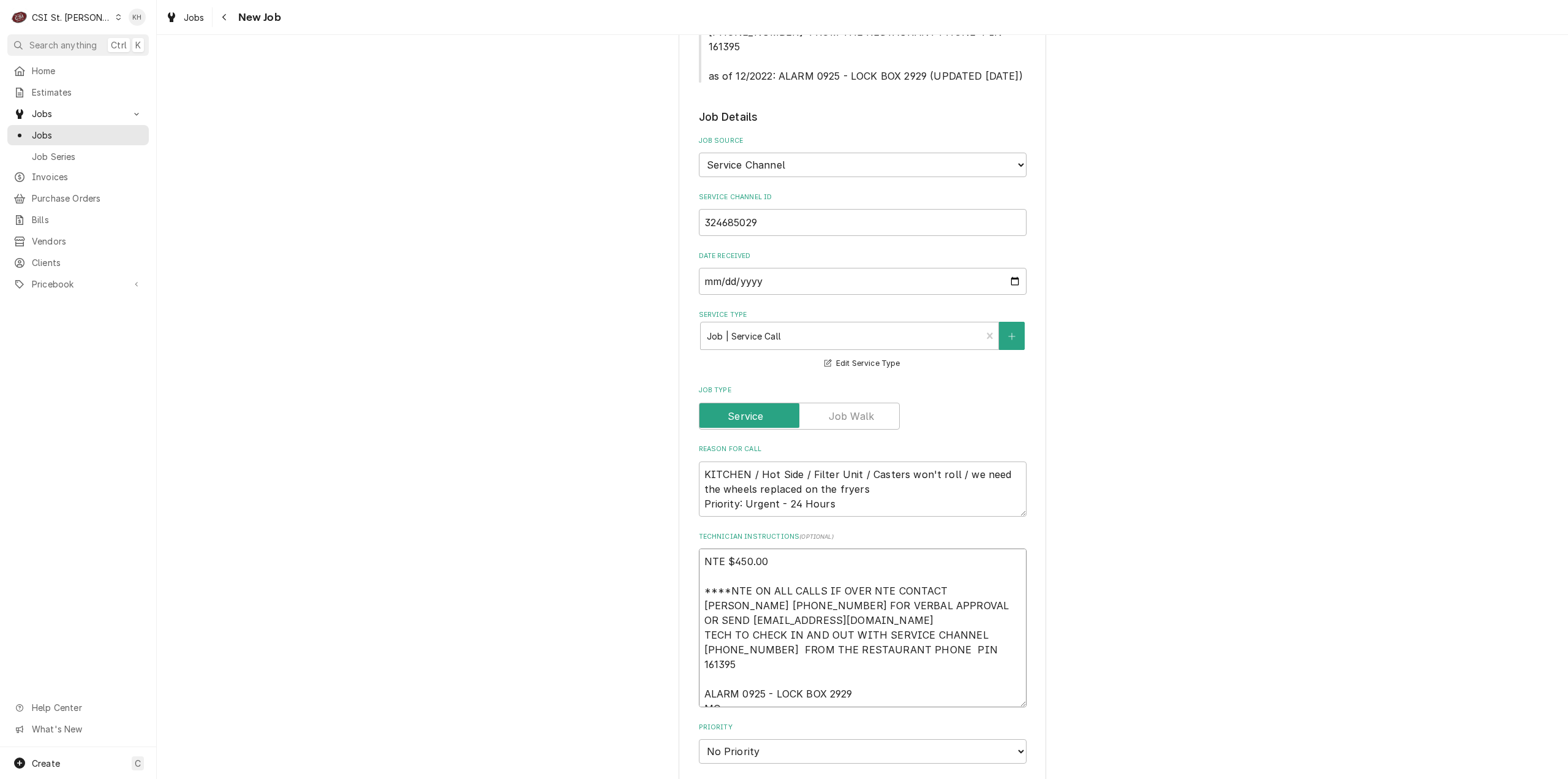
type textarea "x"
type textarea "NTE $450.00 ****NTE ON ALL CALLS IF OVER NTE CONTACT JEFF COSTA 636-399-1299 FO…"
type textarea "x"
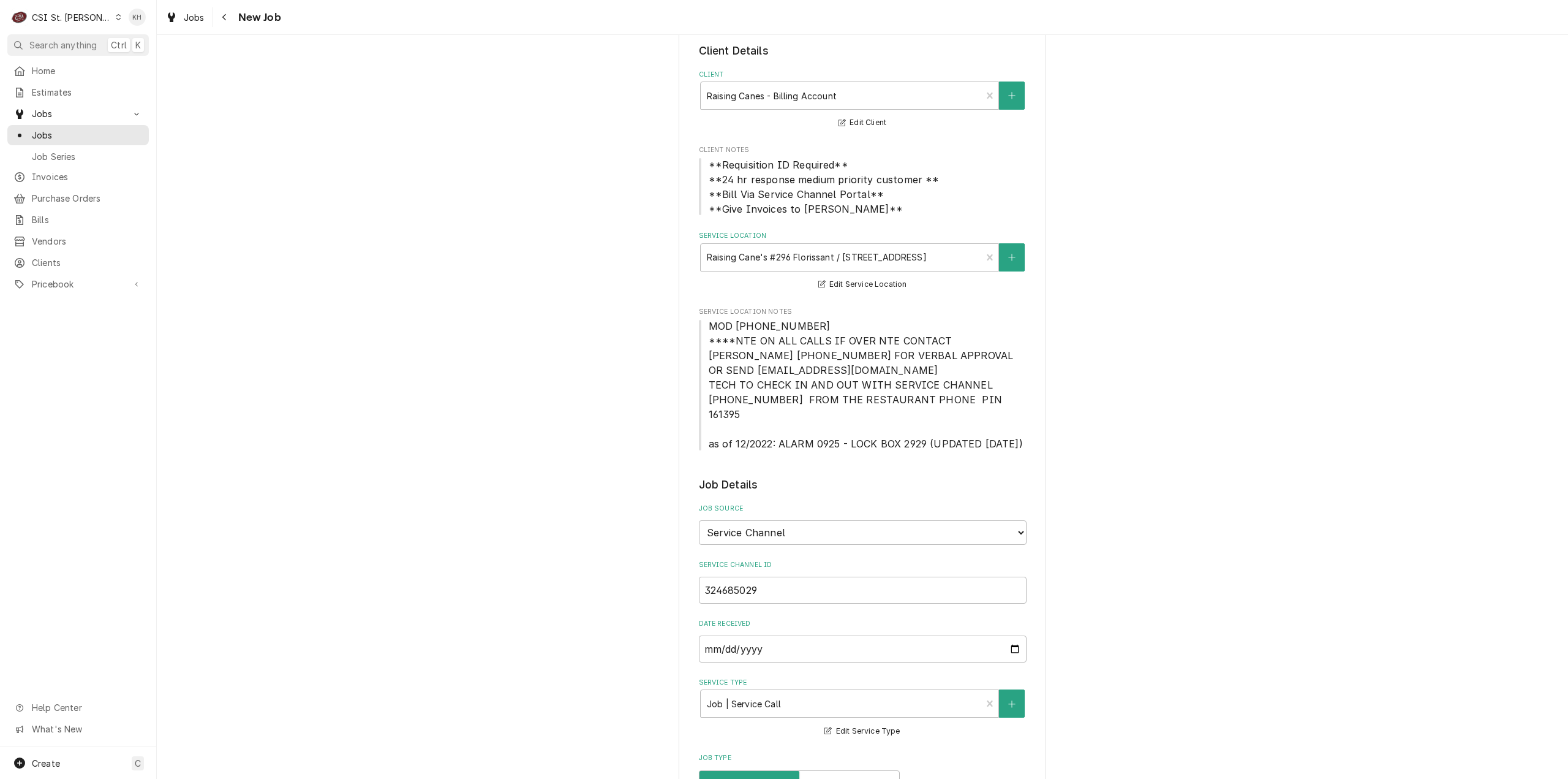
type textarea "NTE $450.00 ****NTE ON ALL CALLS IF OVER NTE CONTACT JEFF COSTA 636-399-1299 FO…"
drag, startPoint x: 794, startPoint y: 324, endPoint x: 730, endPoint y: 323, distance: 64.0
click at [730, 323] on span "MOD [PHONE_NUMBER] ****NTE ON ALL CALLS IF OVER NTE CONTACT [PERSON_NAME] [PHON…" at bounding box center [862, 384] width 328 height 132
copy span "[PHONE_NUMBER]"
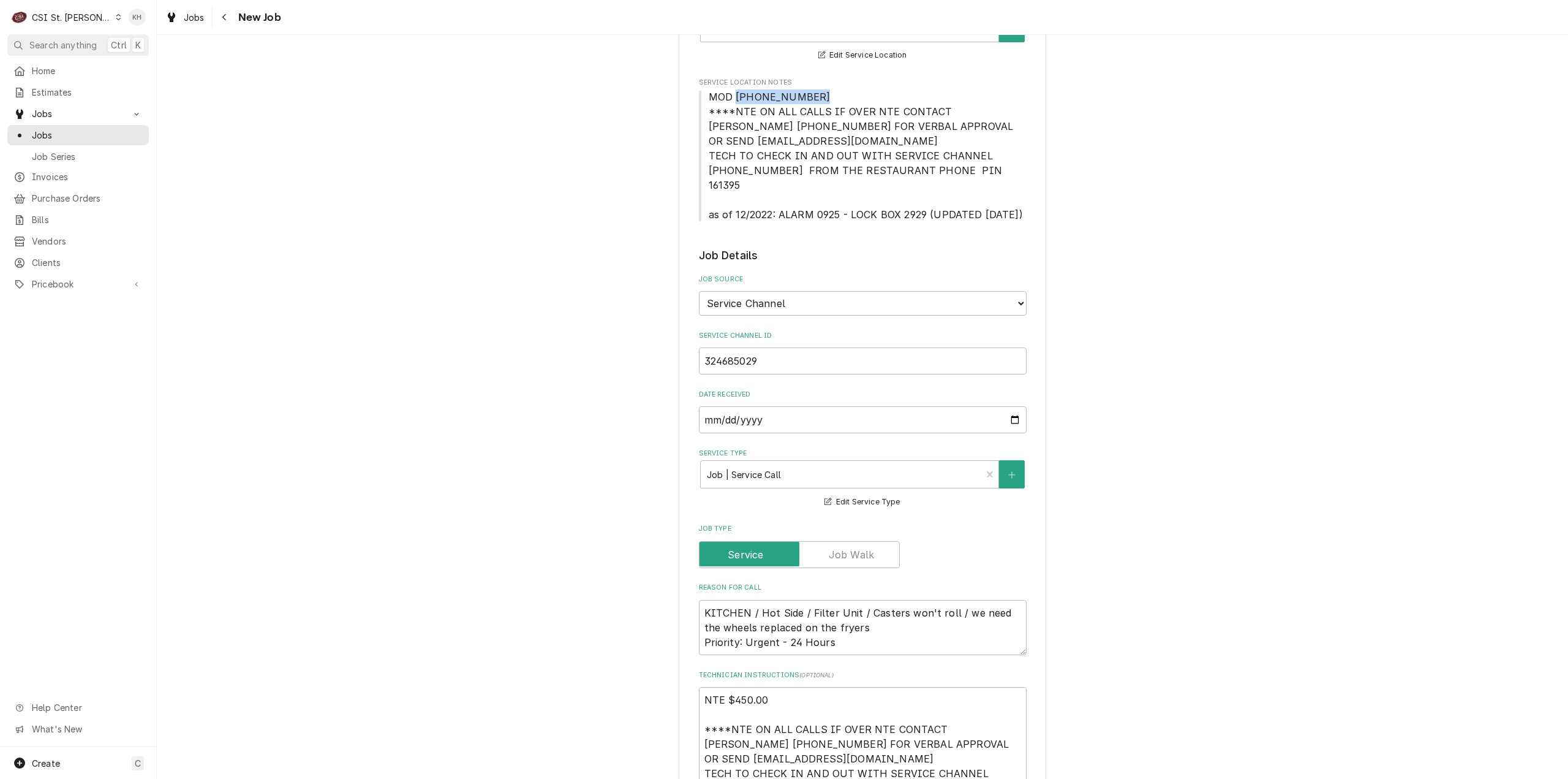
scroll to position [490, 0]
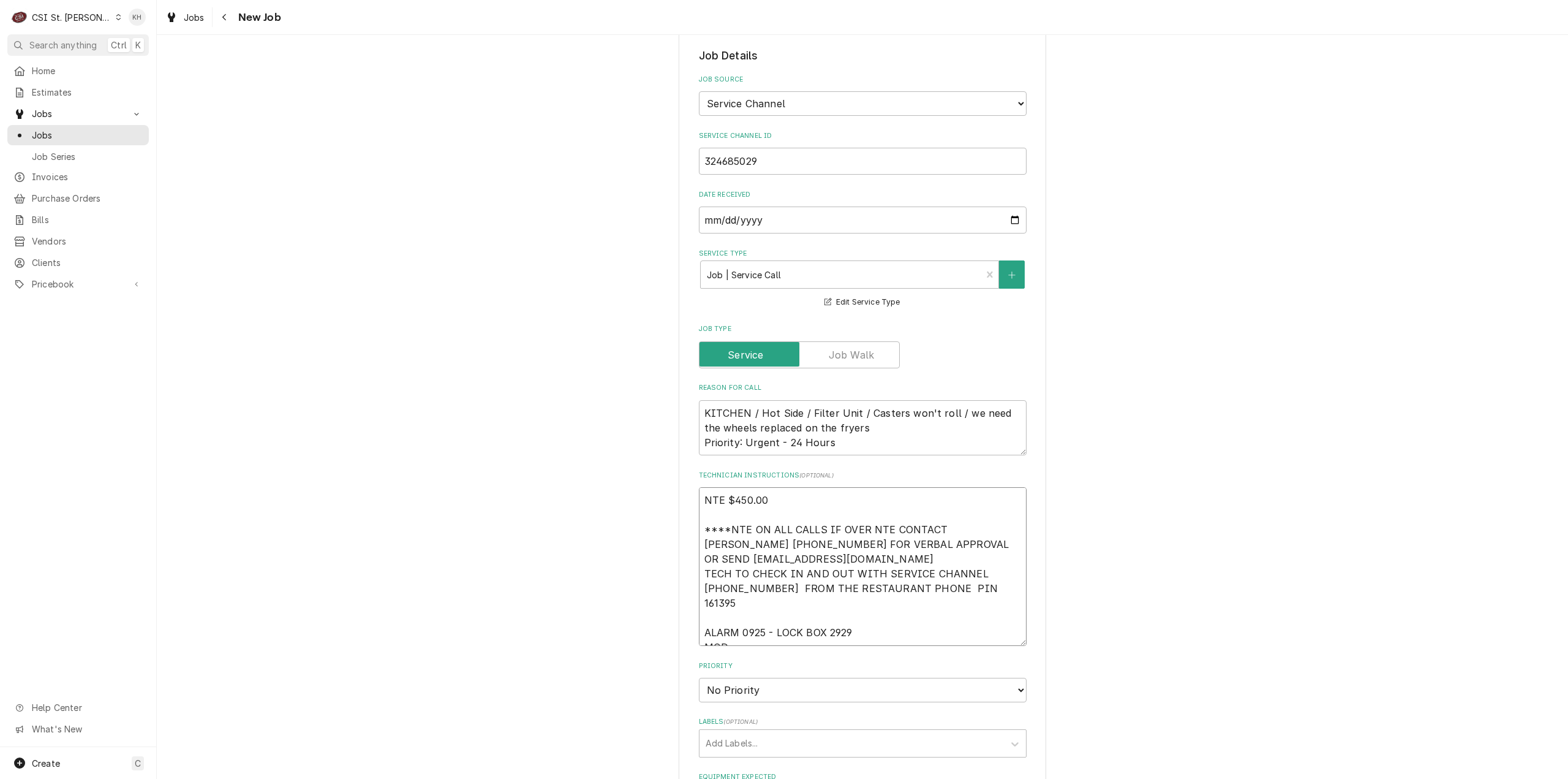
click at [757, 625] on textarea "NTE $450.00 ****NTE ON ALL CALLS IF OVER NTE CONTACT JEFF COSTA 636-399-1299 FO…" at bounding box center [862, 566] width 328 height 159
type textarea "x"
type textarea "NTE $450.00 ****NTE ON ALL CALLS IF OVER NTE CONTACT JEFF COSTA 636-399-1299 FO…"
paste textarea "[PHONE_NUMBER]"
type textarea "x"
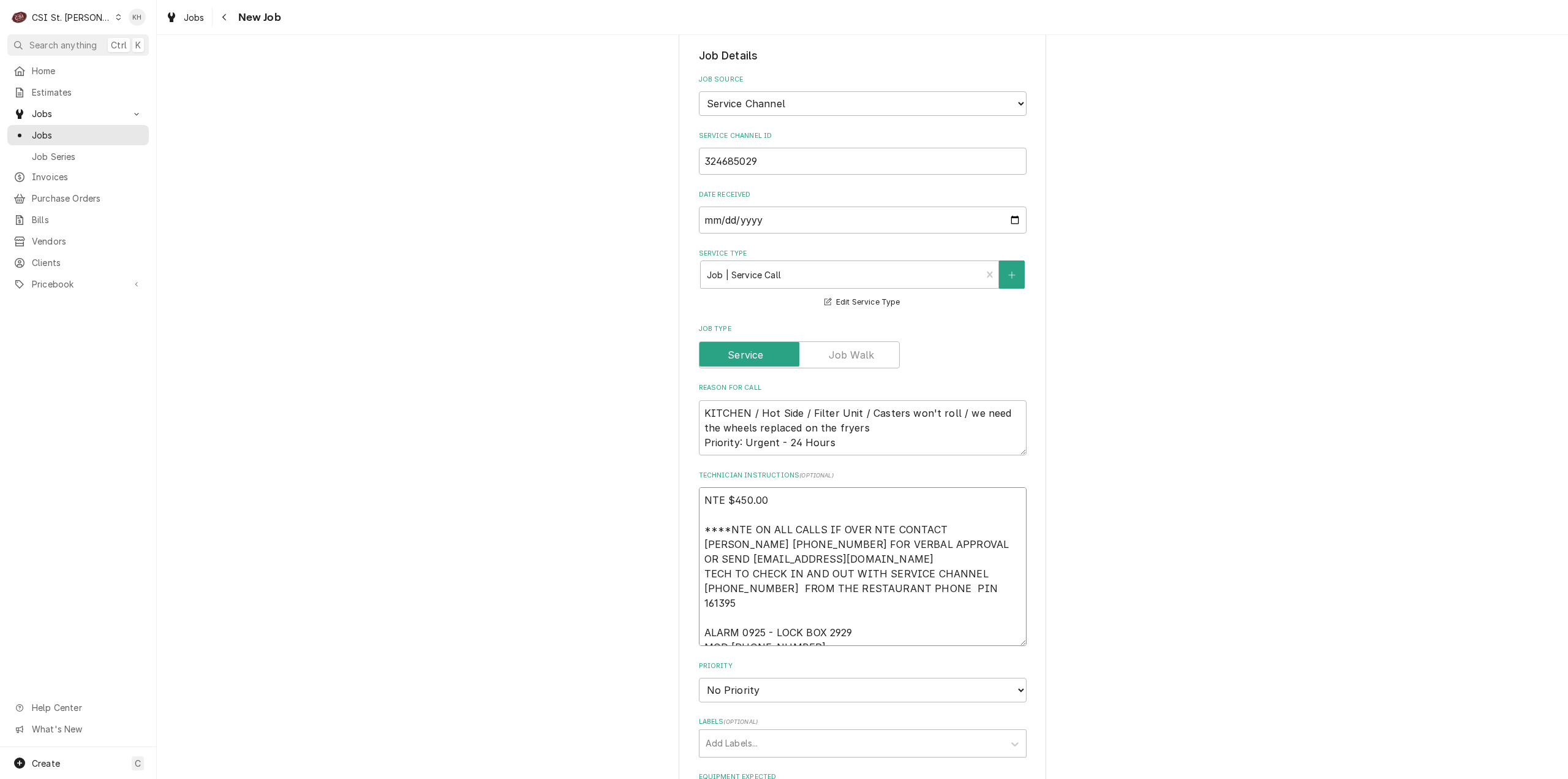
type textarea "NTE $450.00 ****NTE ON ALL CALLS IF OVER NTE CONTACT [PERSON_NAME] [PHONE_NUMBE…"
click at [759, 678] on select "No Priority Urgent High Medium Low" at bounding box center [862, 690] width 328 height 25
type textarea "x"
select select "3"
click at [699, 678] on select "No Priority Urgent High Medium Low" at bounding box center [862, 690] width 328 height 25
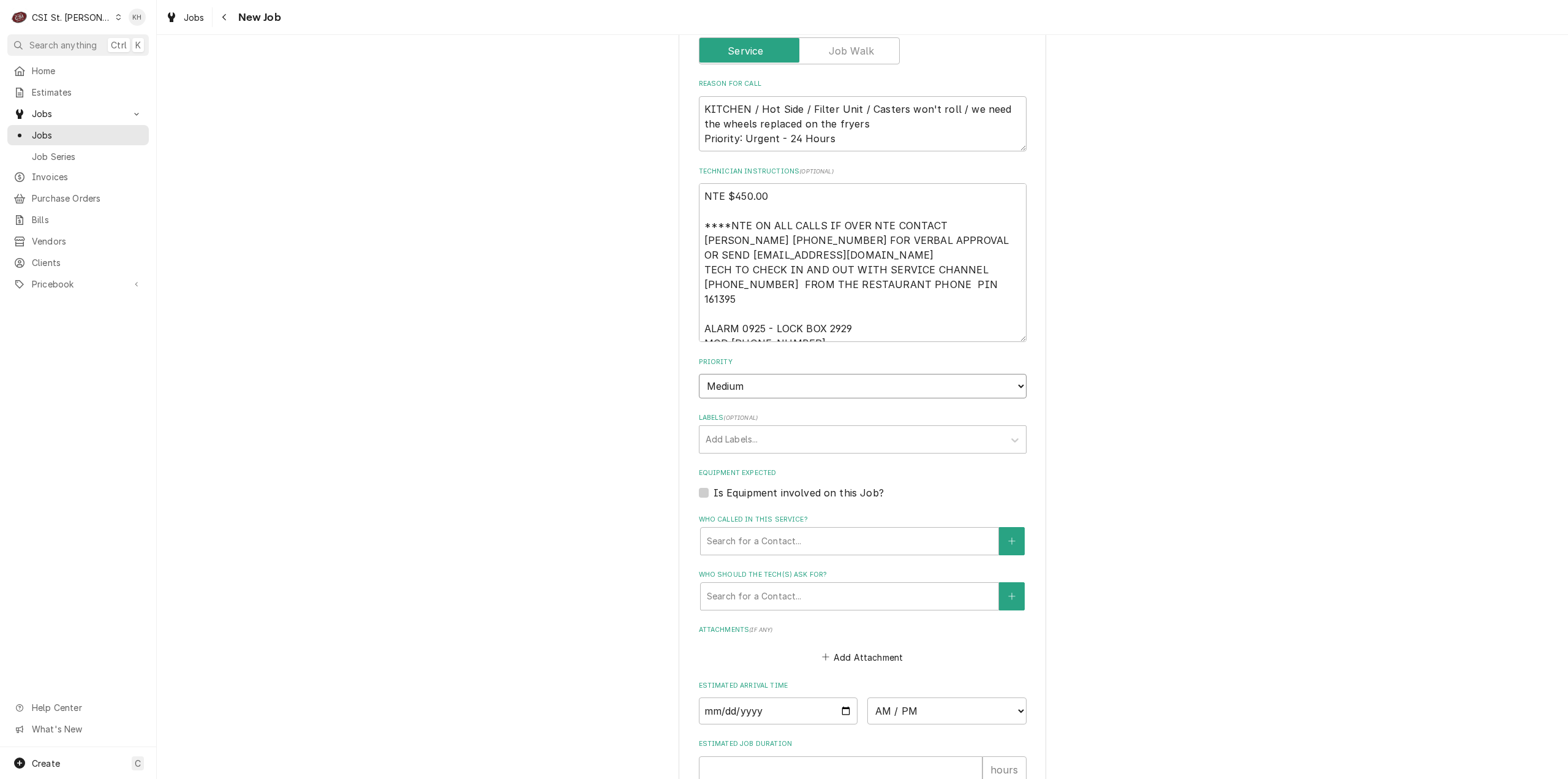
type textarea "x"
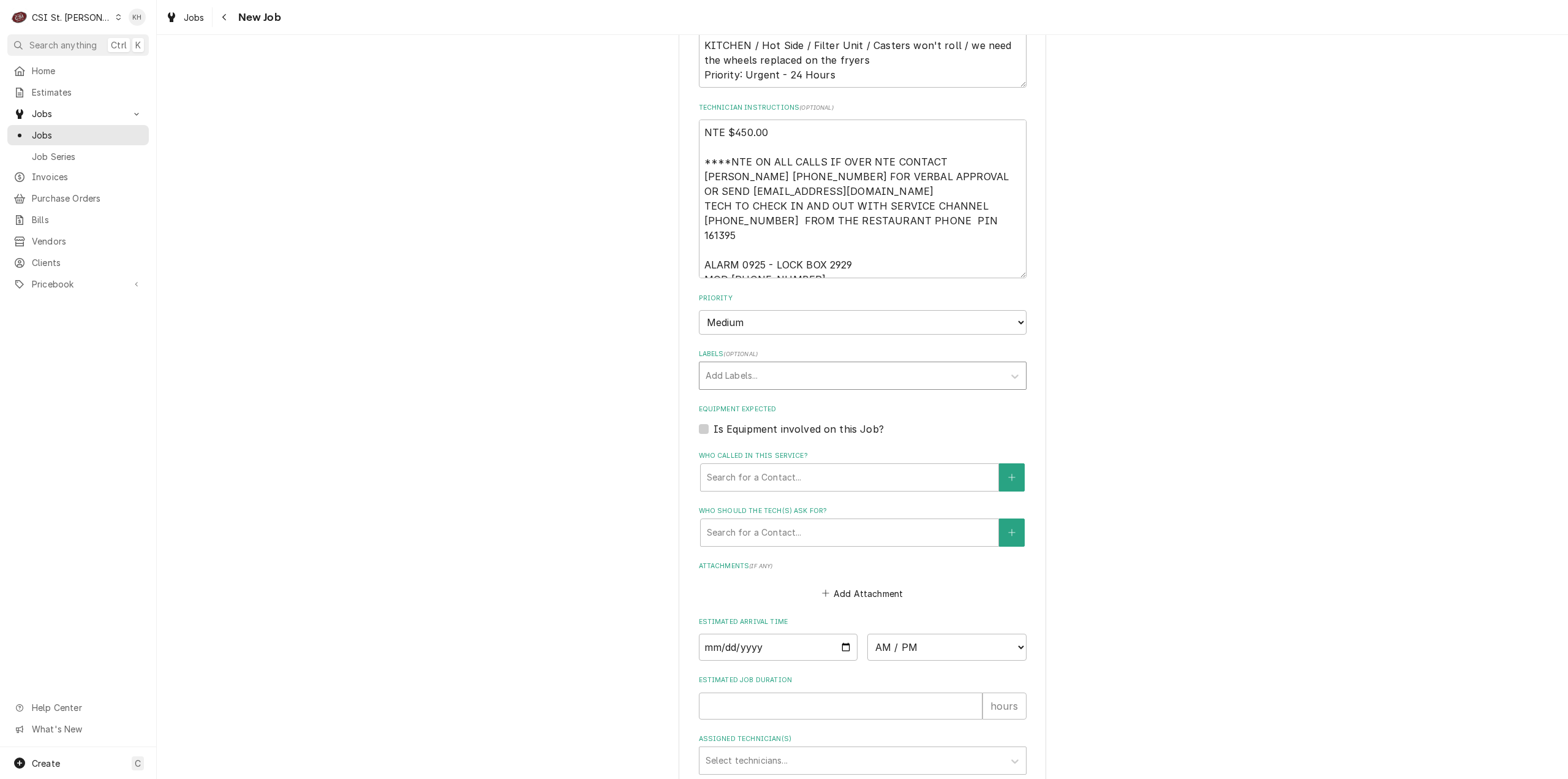
click at [812, 365] on div "Labels" at bounding box center [851, 376] width 292 height 22
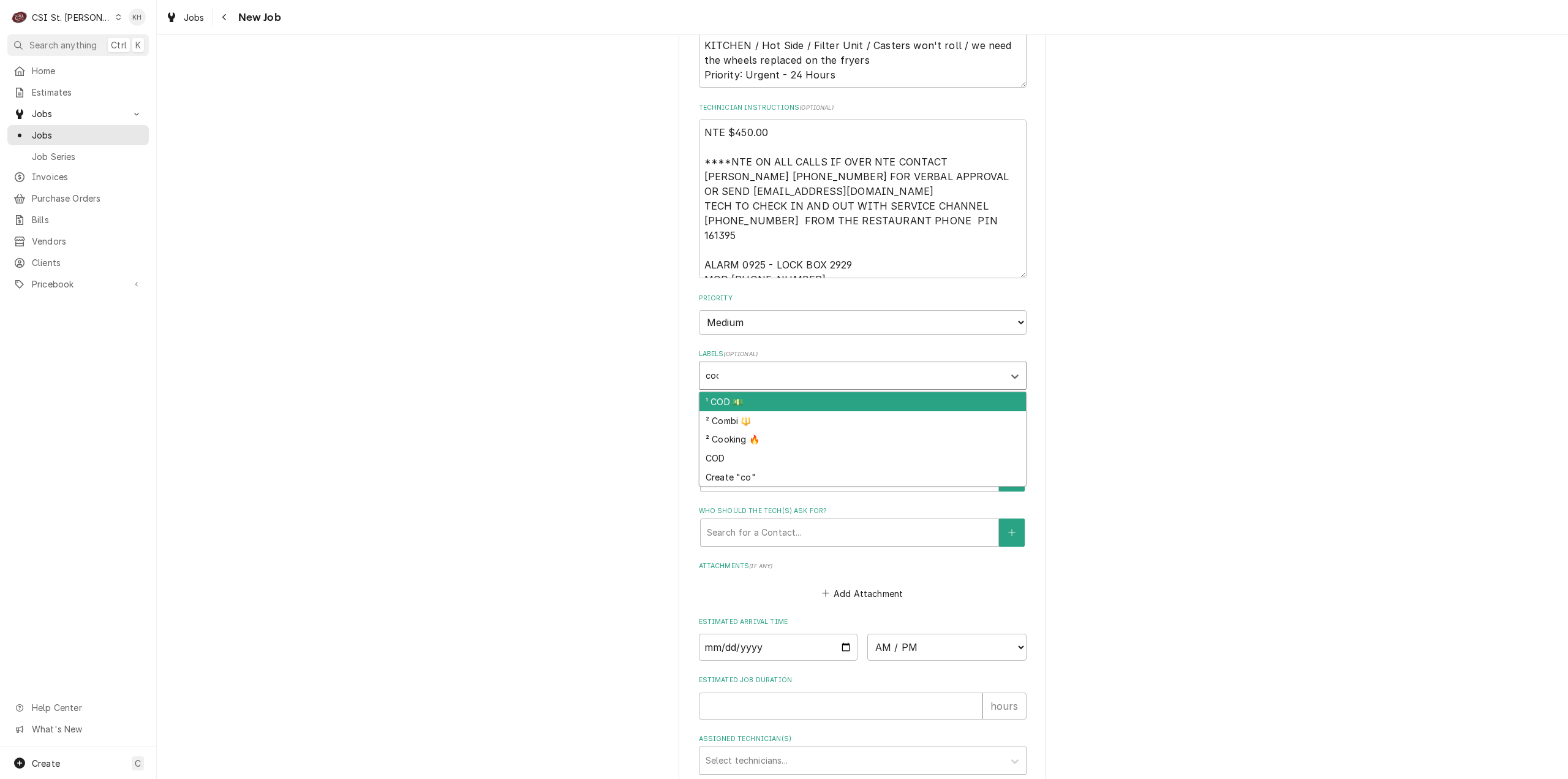
type input "cook"
click at [809, 392] on div "² Cooking 🔥" at bounding box center [862, 401] width 326 height 19
type textarea "x"
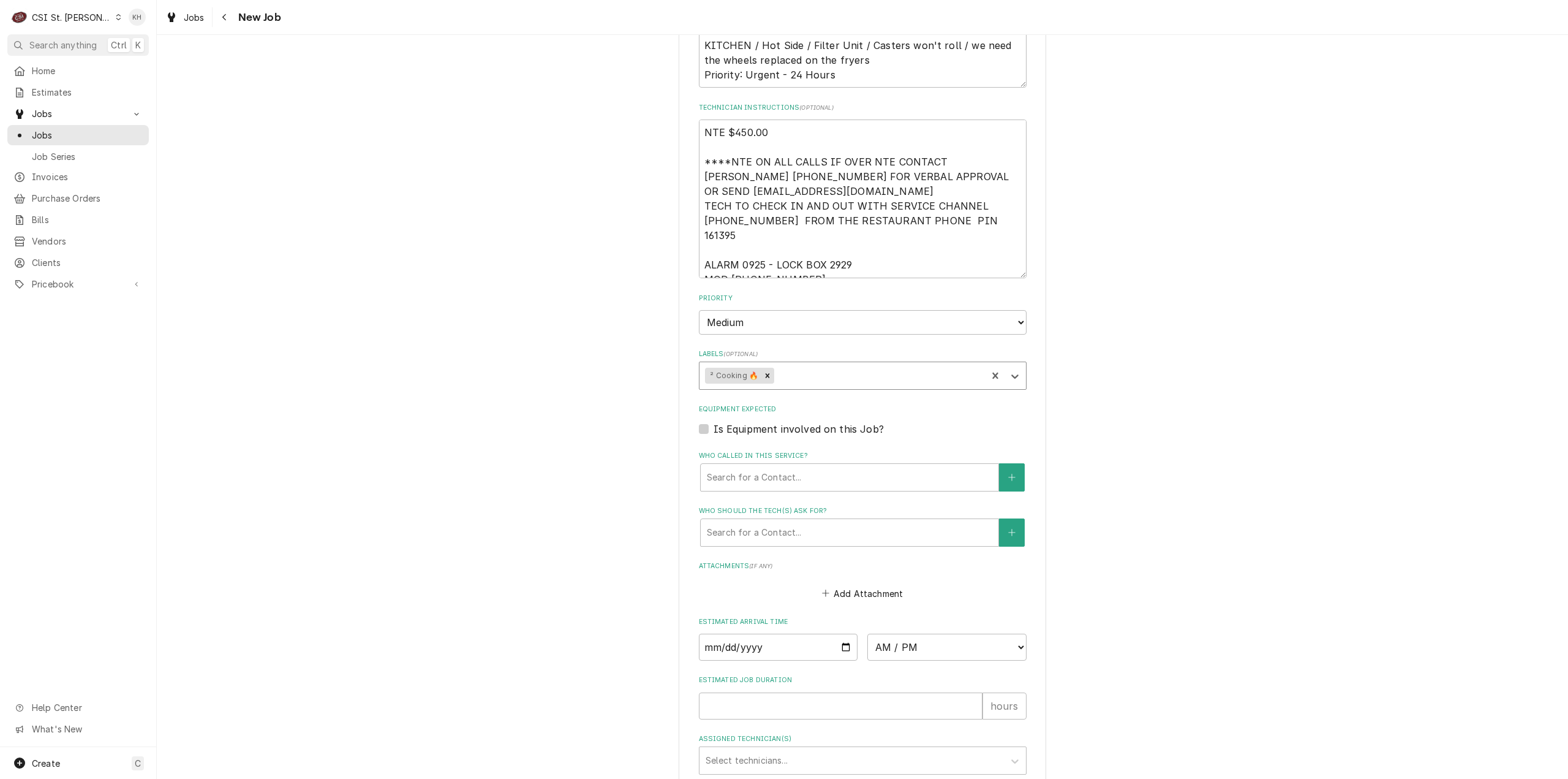
scroll to position [797, 0]
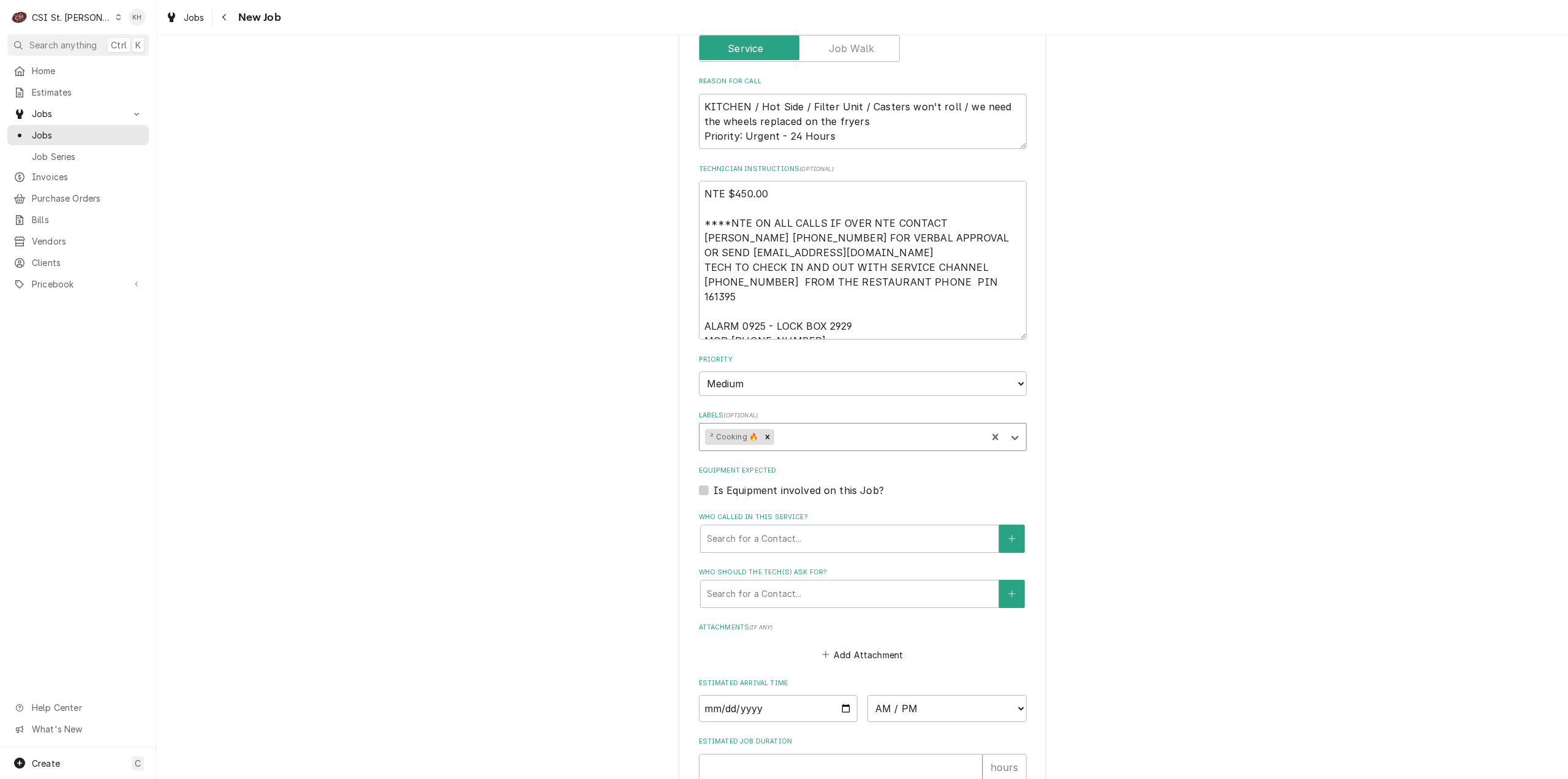
type textarea "x"
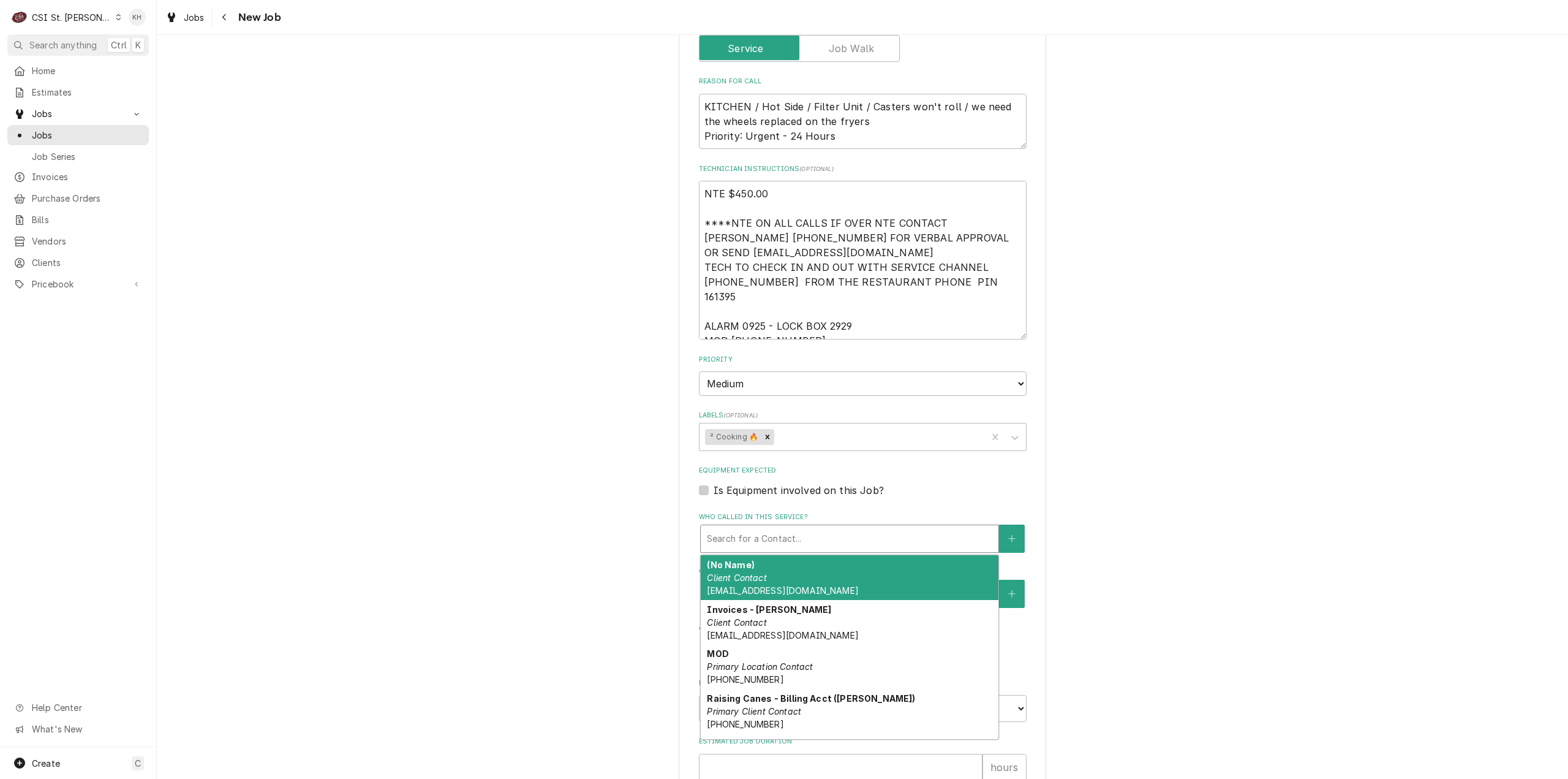
click at [777, 528] on div "Who called in this service?" at bounding box center [849, 539] width 285 height 22
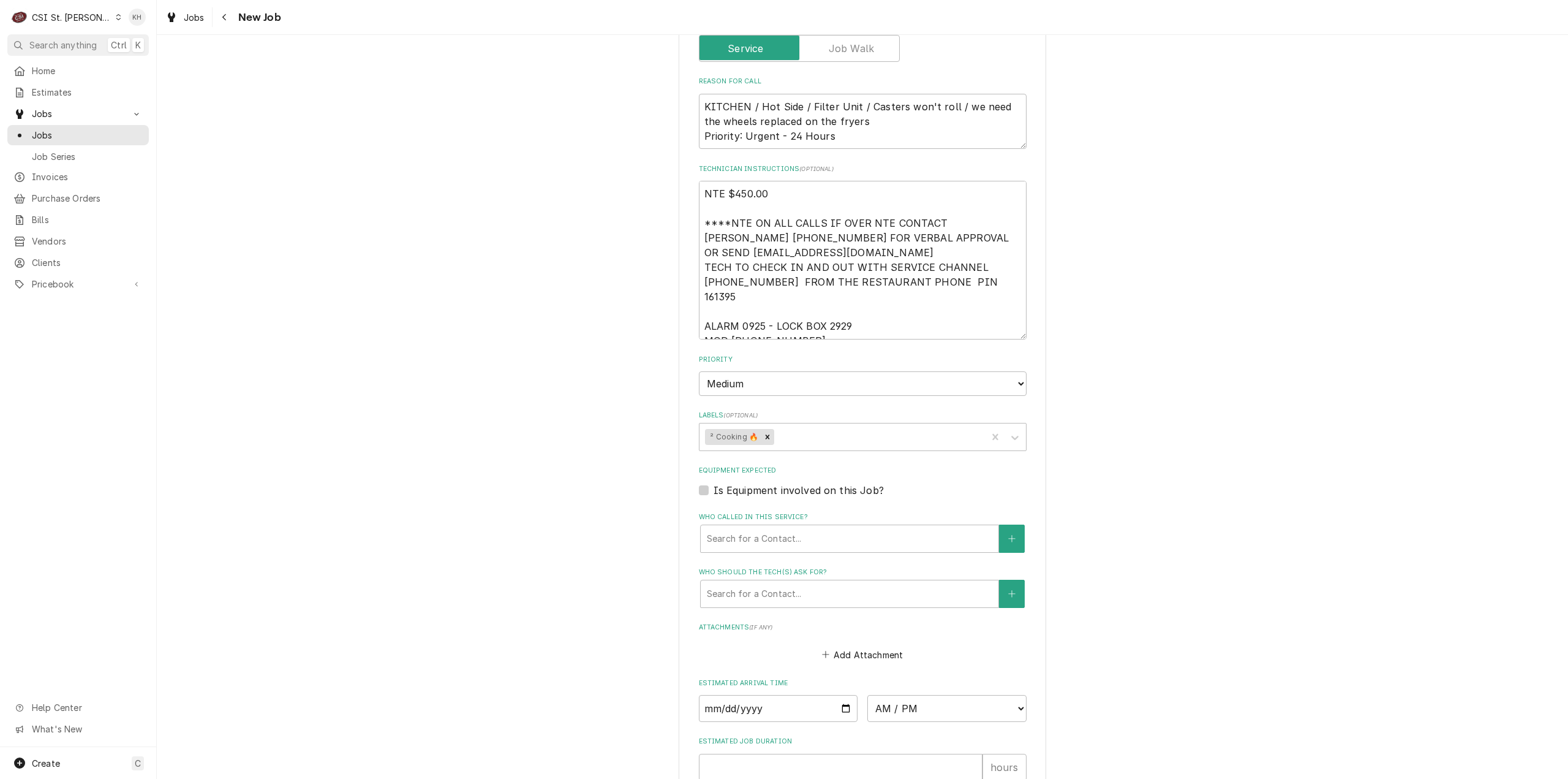
drag, startPoint x: 698, startPoint y: 473, endPoint x: 728, endPoint y: 494, distance: 36.6
click at [714, 483] on label "Is Equipment involved on this Job?" at bounding box center [798, 490] width 170 height 15
click at [714, 483] on input "Equipment Expected" at bounding box center [877, 496] width 328 height 27
checkbox input "true"
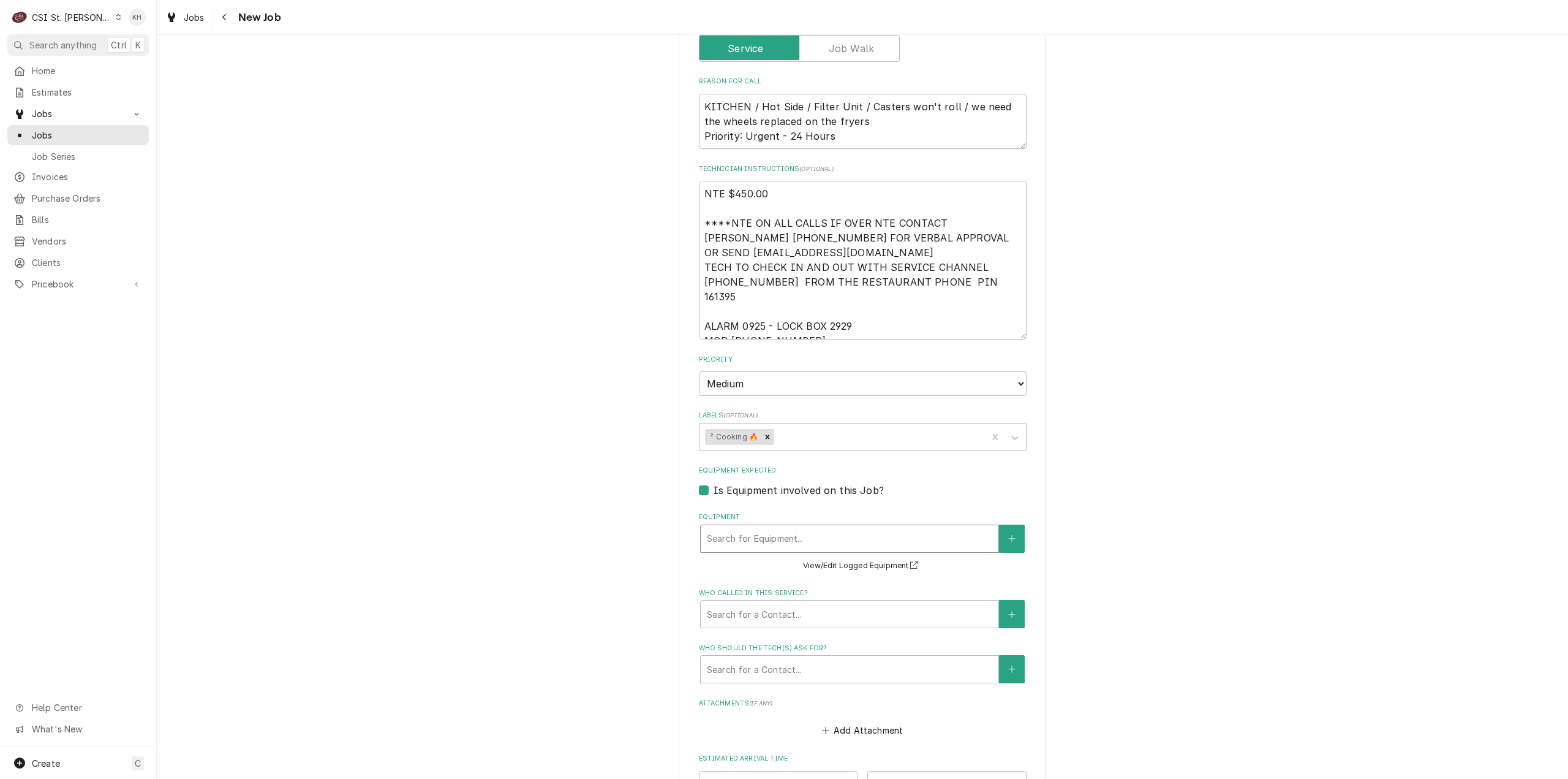
click at [778, 528] on div "Equipment" at bounding box center [849, 539] width 285 height 22
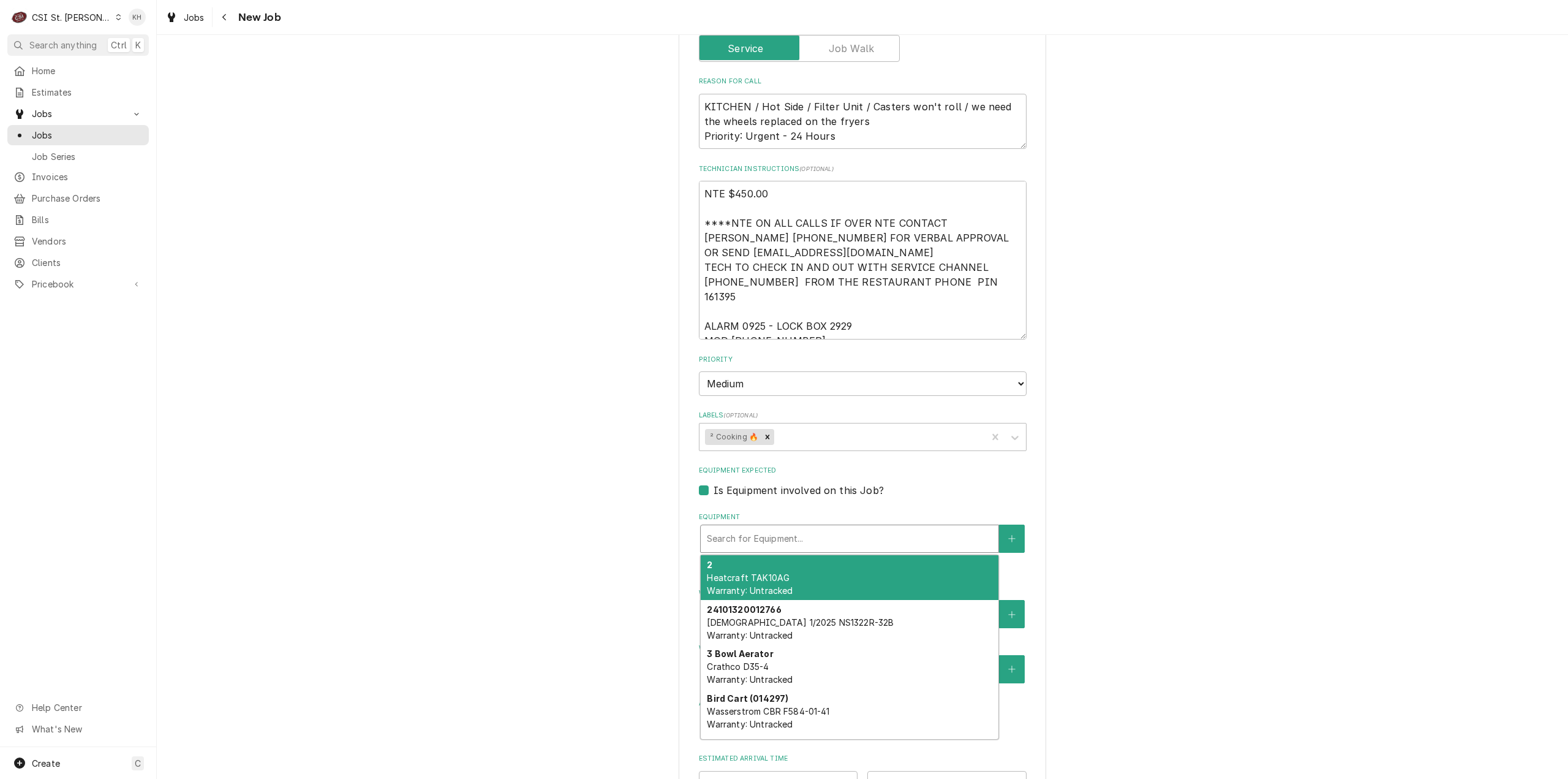
type textarea "x"
type input "f"
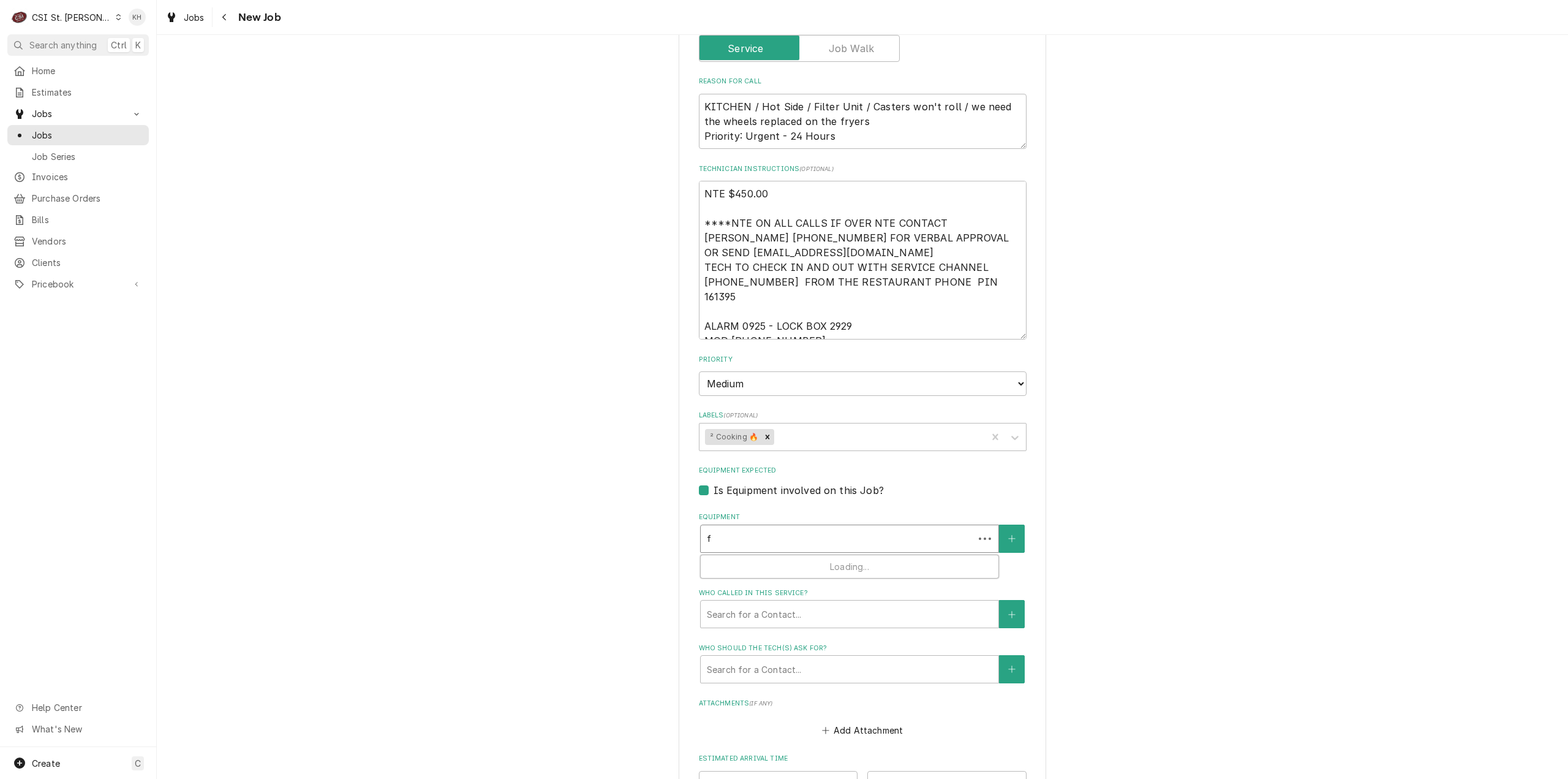
type textarea "x"
type input "fr"
type textarea "x"
type input "fry"
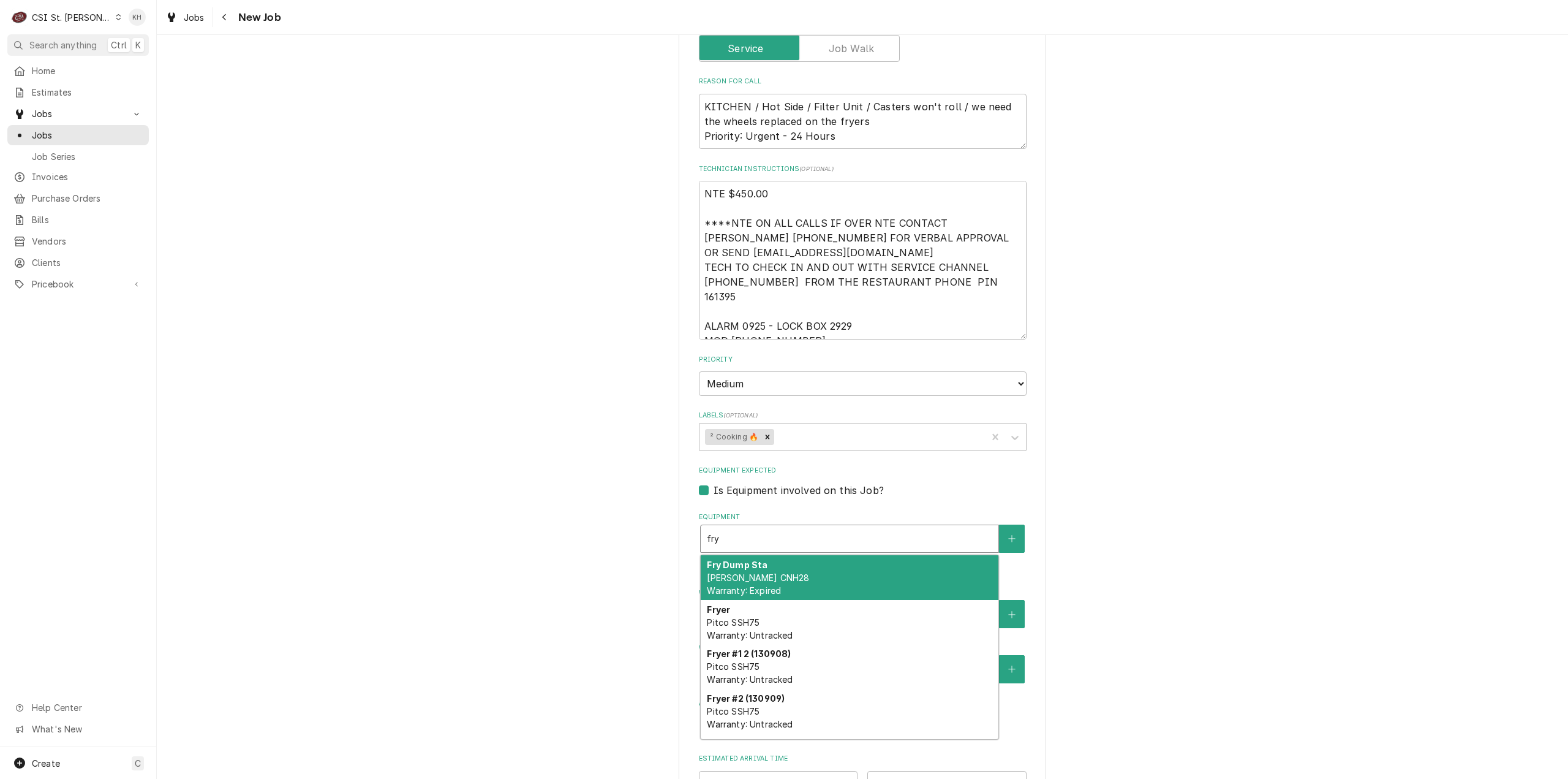
type textarea "x"
type input "frye"
type textarea "x"
type input "fryer"
click at [753, 572] on span "Pitco SSH75 Warranty: Untracked" at bounding box center [750, 584] width 86 height 23
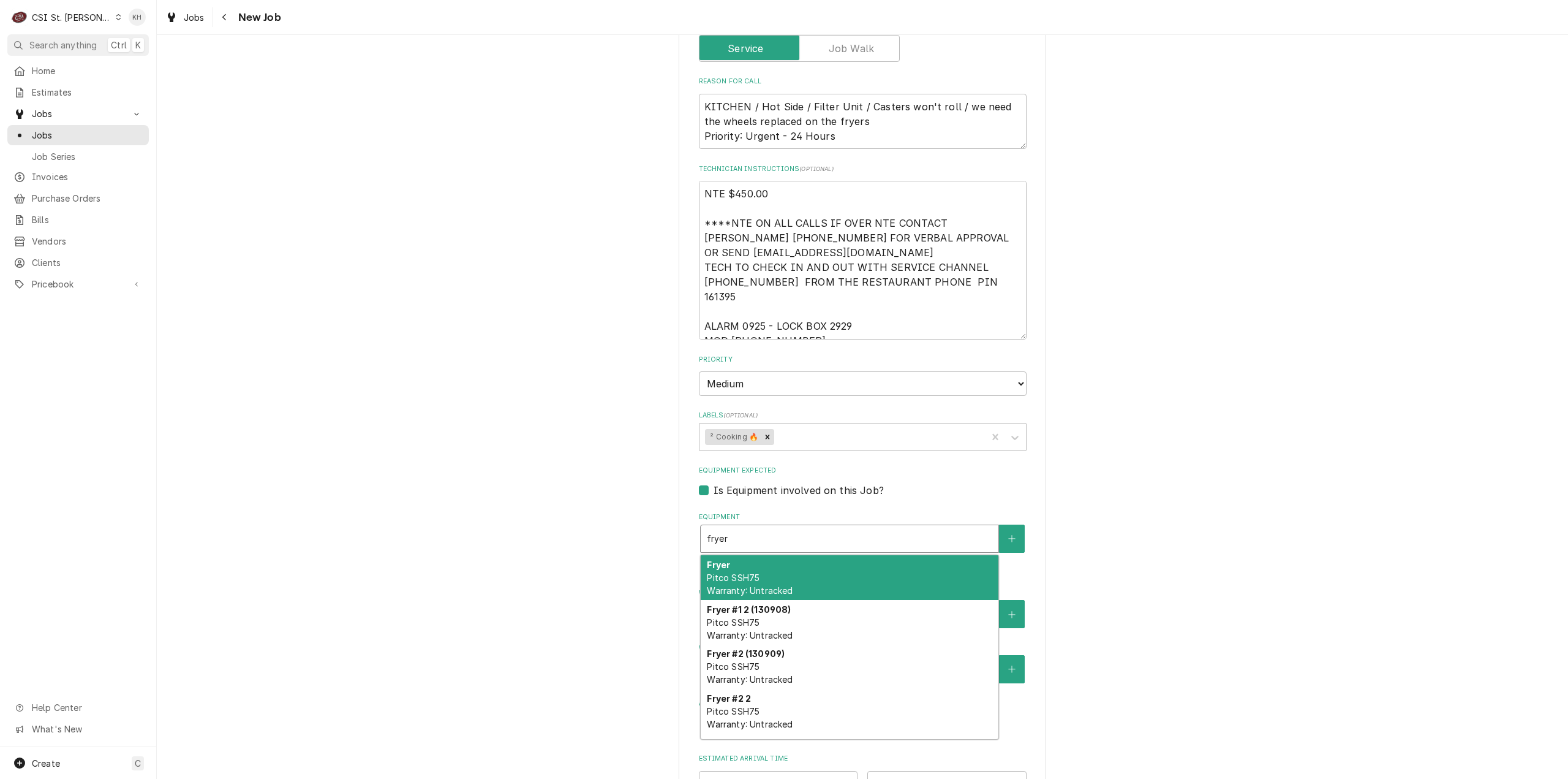
type textarea "x"
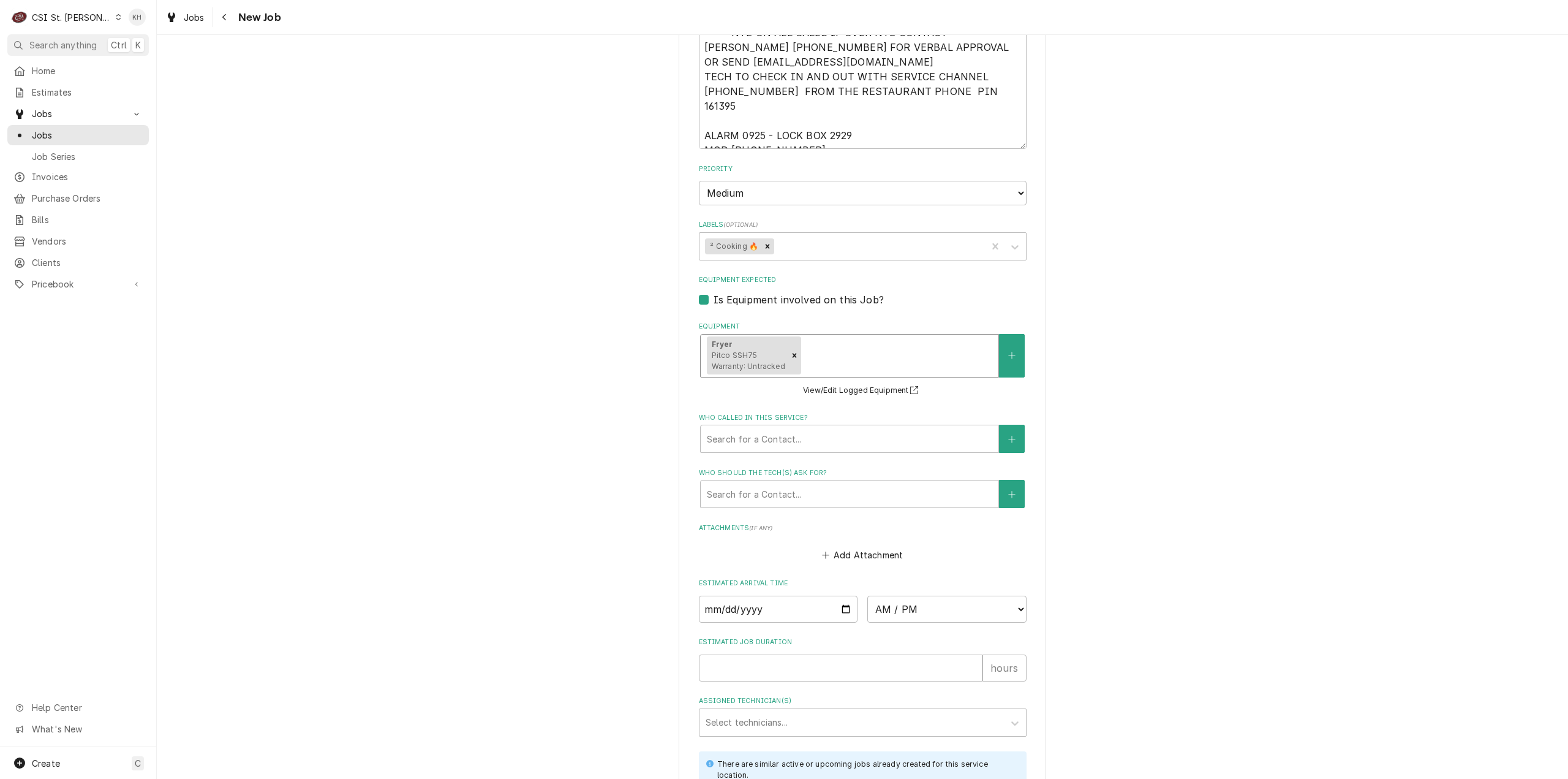
scroll to position [1042, 0]
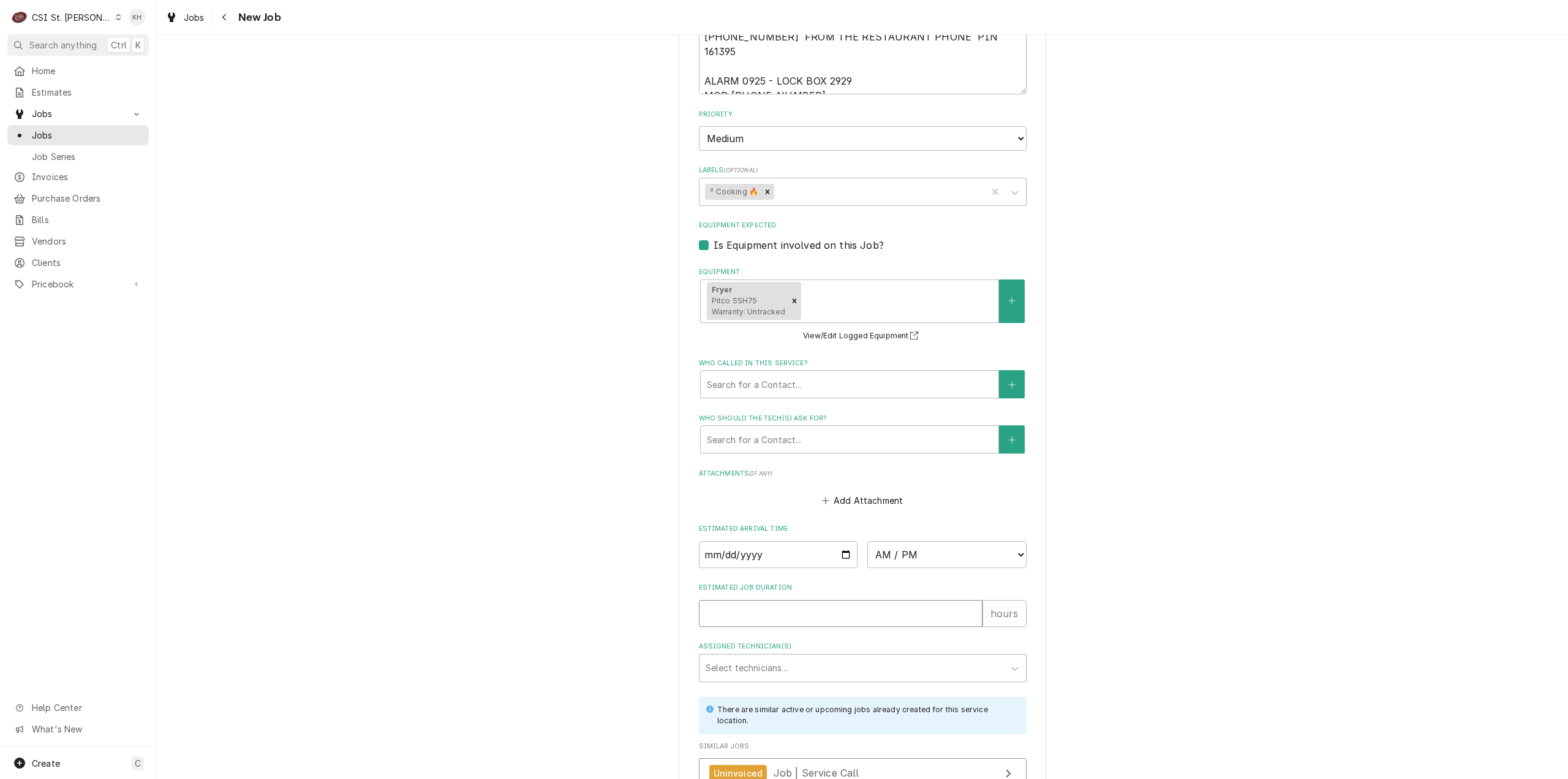
click at [814, 604] on input "Estimated Job Duration" at bounding box center [840, 614] width 283 height 27
type textarea "x"
type input "2"
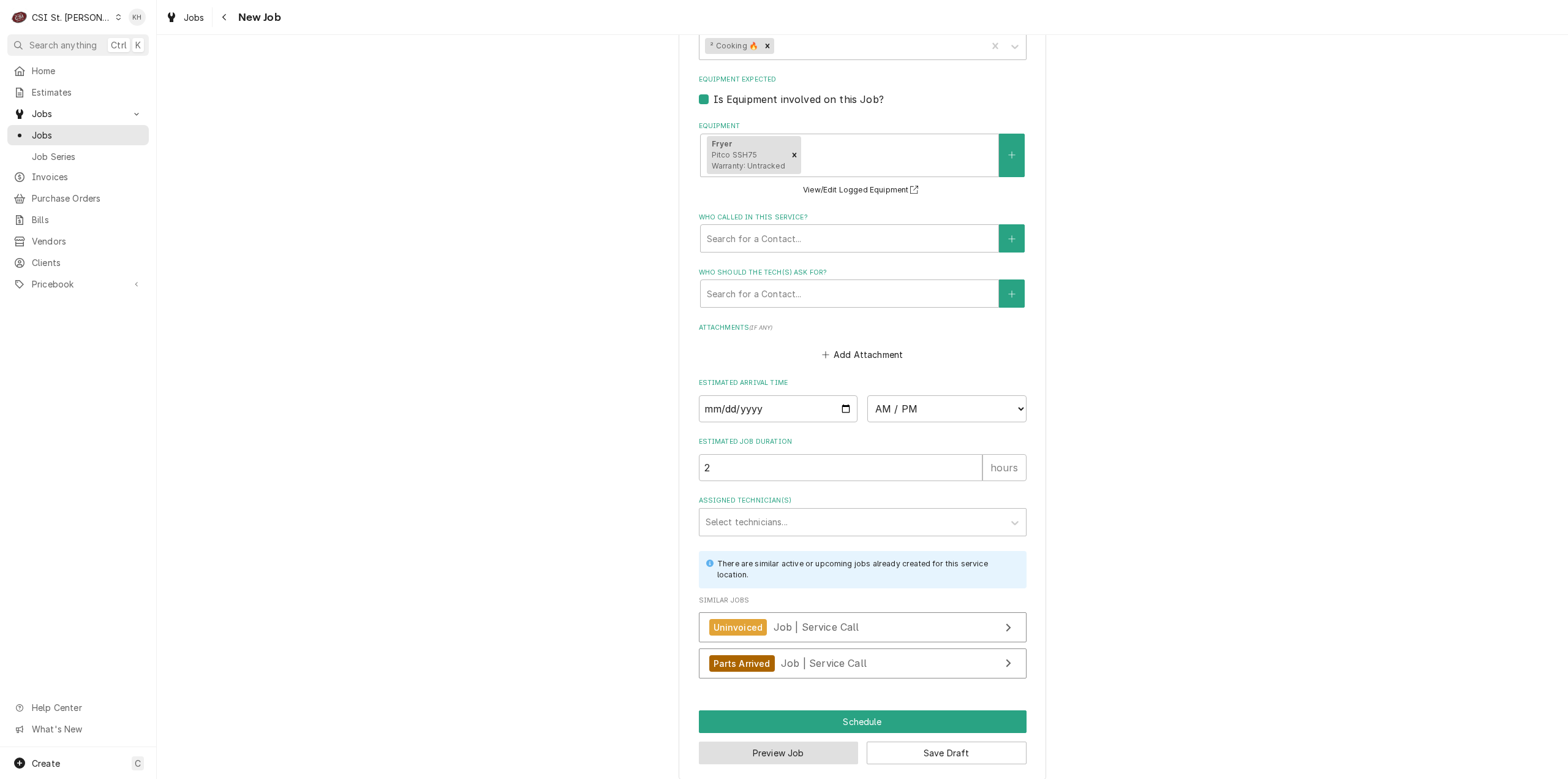
click at [799, 741] on button "Preview Job" at bounding box center [779, 753] width 160 height 23
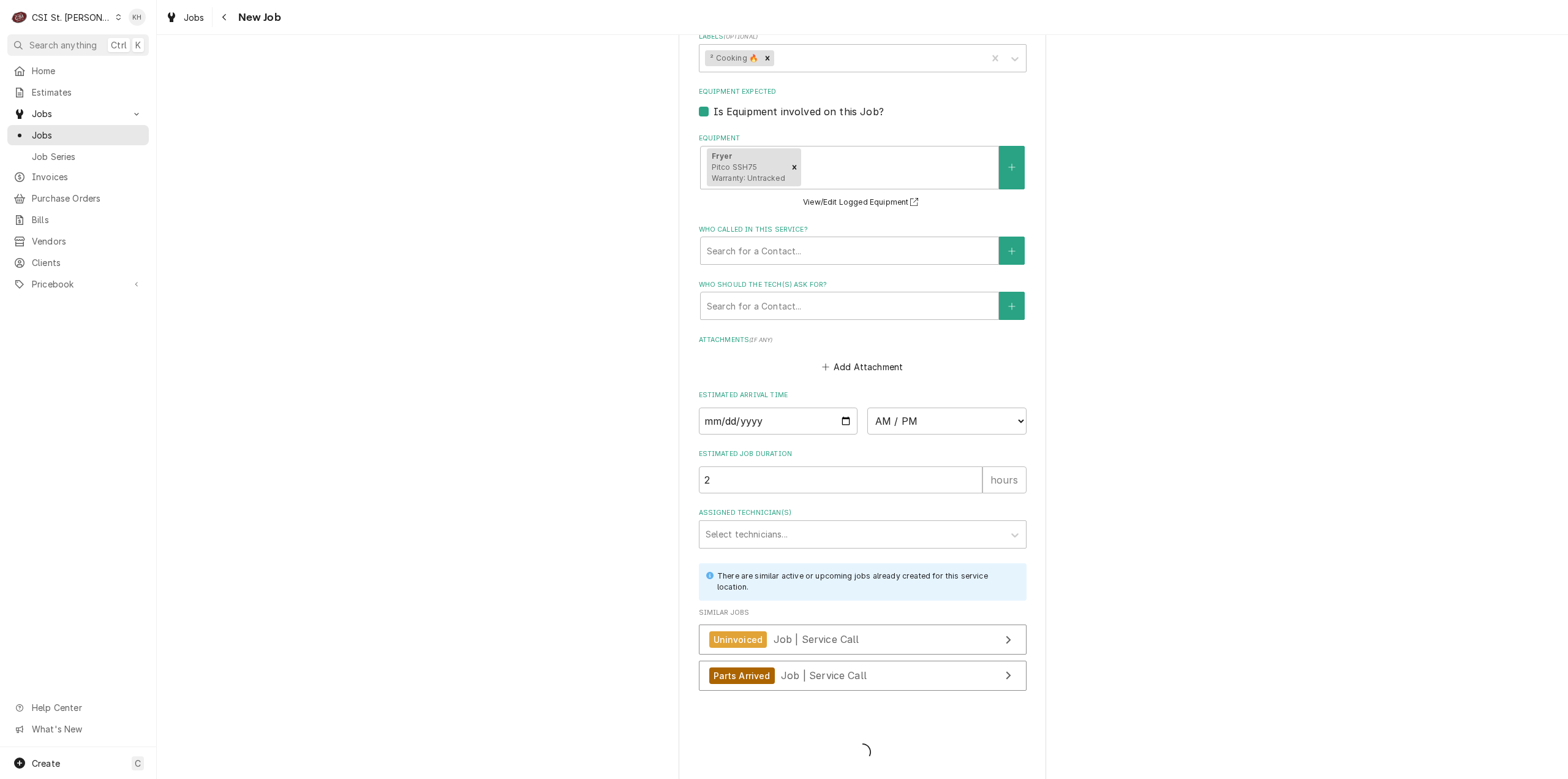
type textarea "x"
